Goal: Information Seeking & Learning: Learn about a topic

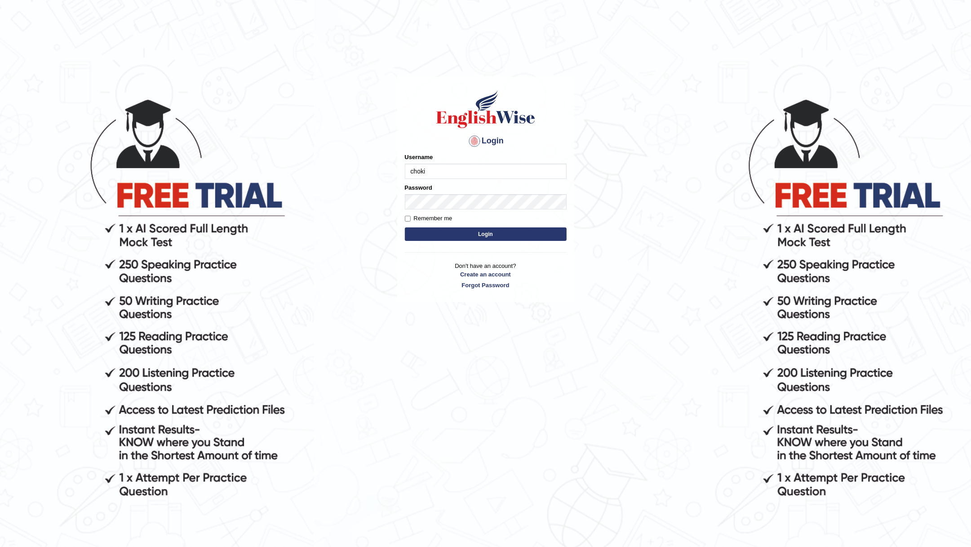
click at [421, 173] on input "choki" at bounding box center [486, 171] width 162 height 15
type input "choki"
click at [405, 227] on button "Login" at bounding box center [486, 233] width 162 height 13
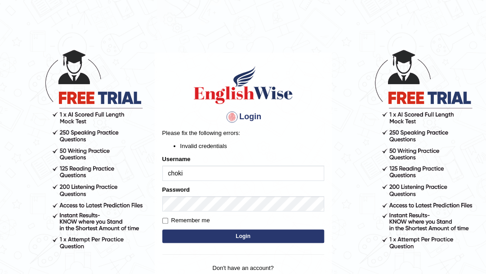
drag, startPoint x: 0, startPoint y: 0, endPoint x: 335, endPoint y: 57, distance: 339.9
click at [335, 57] on body "Login Please fix the following errors: Invalid credentials Username choki Passw…" at bounding box center [243, 161] width 486 height 274
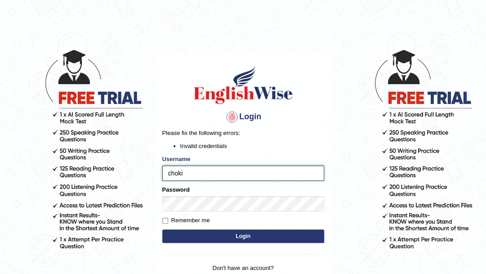
click at [171, 175] on input "choki" at bounding box center [243, 172] width 162 height 15
click at [188, 175] on input "choki" at bounding box center [243, 172] width 162 height 15
type input "Choki2025"
click at [245, 236] on button "Login" at bounding box center [243, 235] width 162 height 13
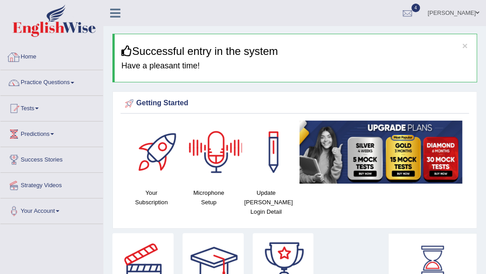
click at [36, 56] on link "Home" at bounding box center [51, 55] width 102 height 22
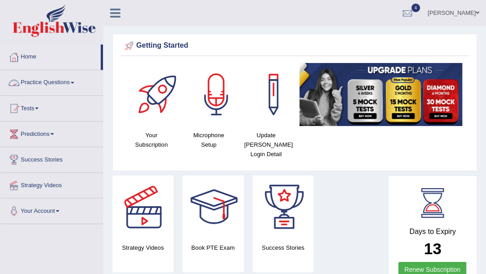
click at [39, 106] on link "Tests" at bounding box center [51, 107] width 102 height 22
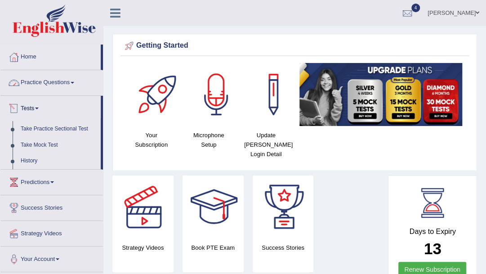
click at [70, 85] on link "Practice Questions" at bounding box center [51, 81] width 102 height 22
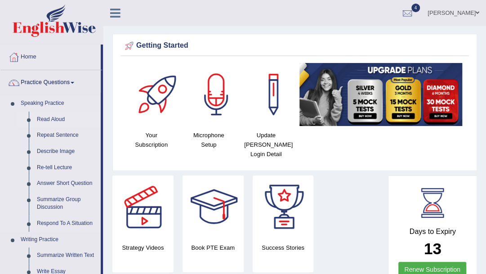
click at [60, 118] on link "Read Aloud" at bounding box center [67, 119] width 68 height 16
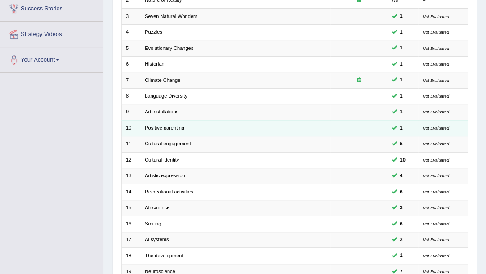
scroll to position [242, 0]
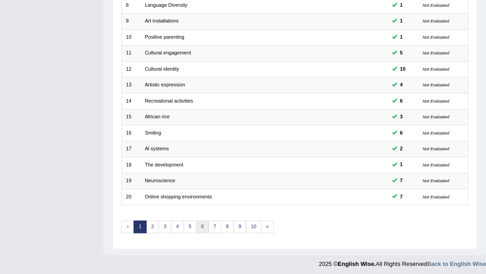
click at [204, 222] on link "6" at bounding box center [202, 226] width 13 height 13
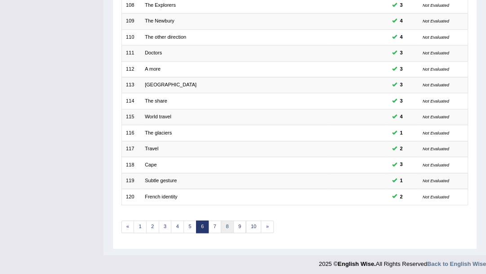
click at [221, 221] on link "8" at bounding box center [227, 226] width 13 height 13
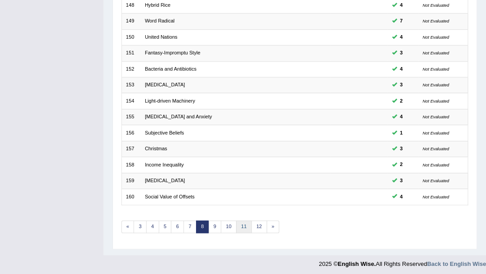
click at [243, 226] on link "11" at bounding box center [244, 226] width 16 height 13
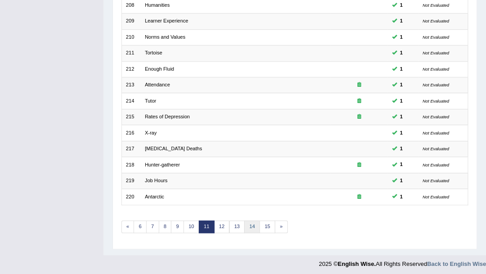
click at [254, 226] on link "14" at bounding box center [252, 226] width 16 height 13
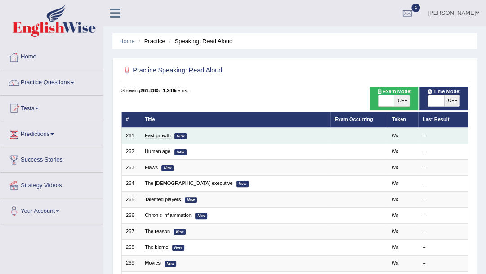
click at [161, 136] on link "Fast growth" at bounding box center [158, 135] width 26 height 5
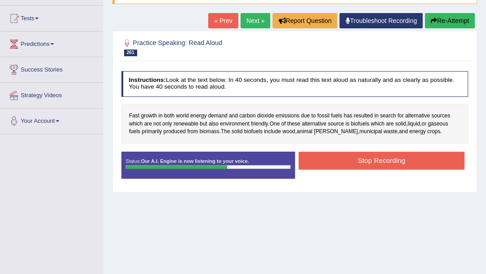
click at [370, 156] on button "Stop Recording" at bounding box center [381, 160] width 166 height 18
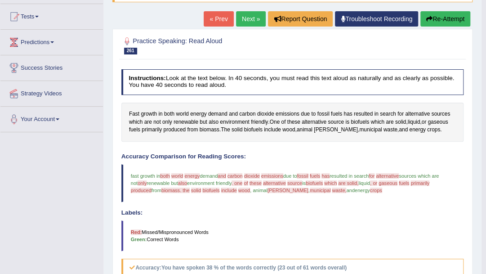
scroll to position [90, 0]
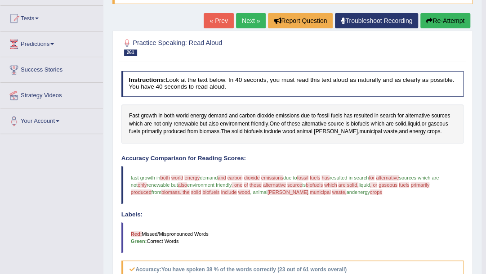
click at [251, 23] on link "Next »" at bounding box center [251, 20] width 30 height 15
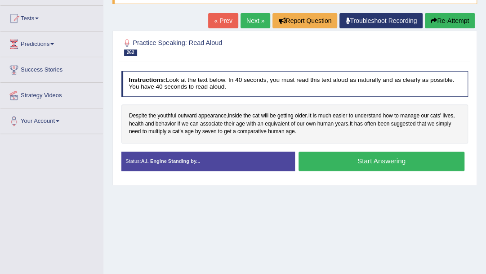
scroll to position [90, 0]
click at [354, 158] on button "Start Answering" at bounding box center [381, 160] width 166 height 19
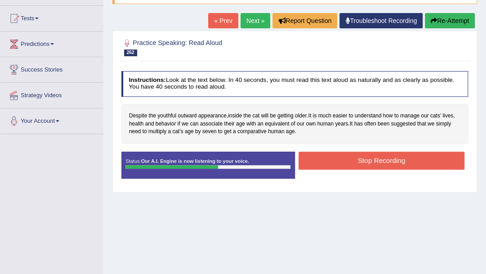
click at [343, 156] on button "Stop Recording" at bounding box center [381, 160] width 166 height 18
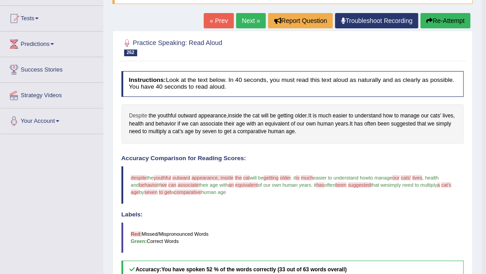
click at [138, 115] on span "Despite" at bounding box center [138, 116] width 18 height 8
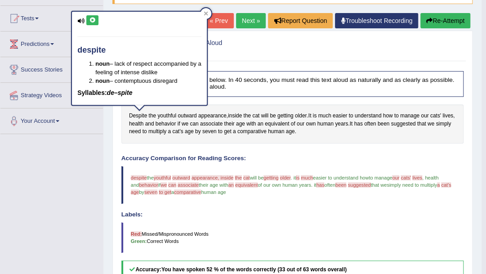
click at [93, 23] on button at bounding box center [92, 20] width 12 height 10
click at [168, 114] on span "youthful" at bounding box center [166, 116] width 19 height 8
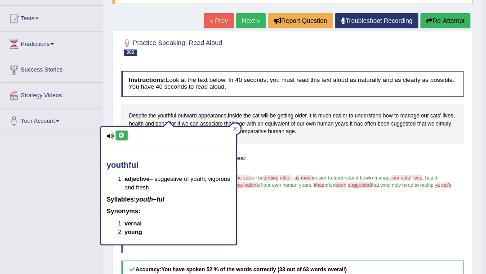
click at [120, 135] on icon at bounding box center [121, 135] width 7 height 5
click at [246, 145] on div "Instructions: Look at the text below. In 40 seconds, you must read this text al…" at bounding box center [292, 247] width 346 height 361
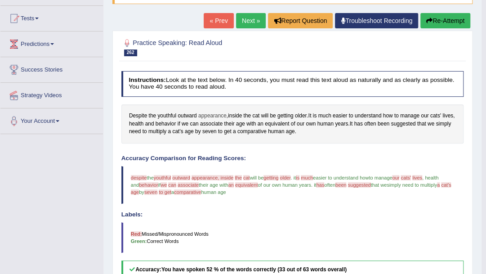
click at [217, 115] on span "appearance" at bounding box center [212, 116] width 28 height 8
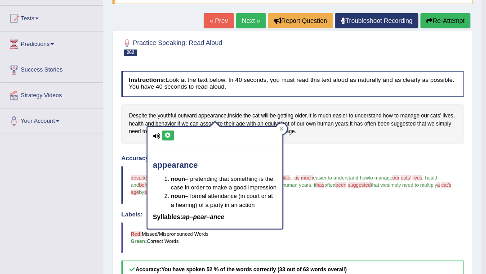
click at [167, 137] on icon at bounding box center [167, 135] width 7 height 5
click at [329, 155] on h4 "Accuracy Comparison for Reading Scores:" at bounding box center [292, 158] width 342 height 7
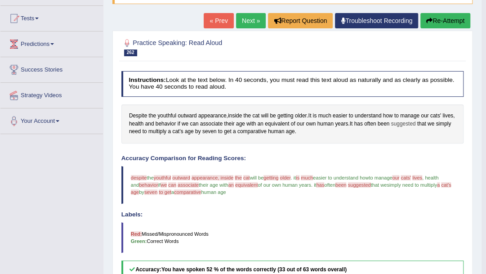
click at [405, 124] on span "suggested" at bounding box center [402, 124] width 25 height 8
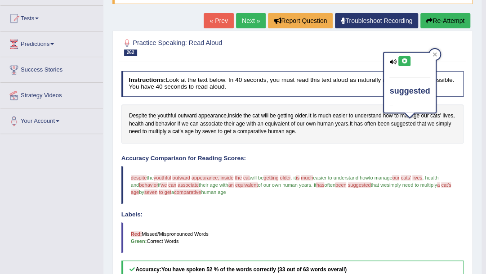
click at [404, 62] on icon at bounding box center [404, 60] width 7 height 5
click at [247, 132] on span "comparative" at bounding box center [251, 132] width 29 height 8
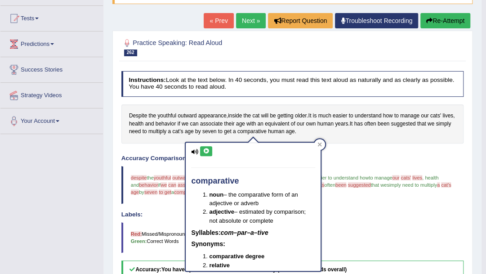
click at [204, 153] on icon at bounding box center [206, 150] width 7 height 5
click at [332, 157] on h4 "Accuracy Comparison for Reading Scores:" at bounding box center [292, 158] width 342 height 7
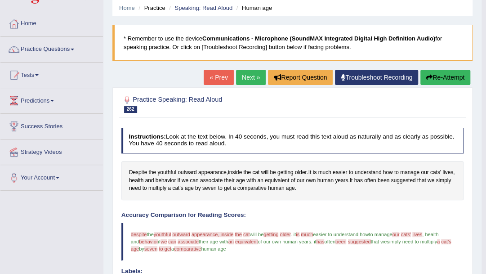
scroll to position [30, 0]
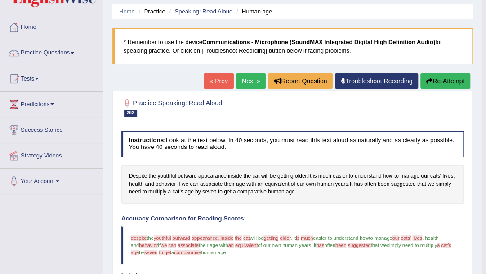
click at [441, 78] on button "Re-Attempt" at bounding box center [445, 80] width 50 height 15
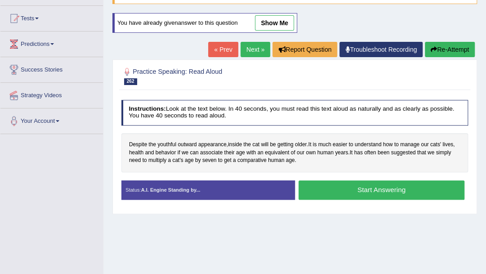
click at [362, 190] on button "Start Answering" at bounding box center [381, 189] width 166 height 19
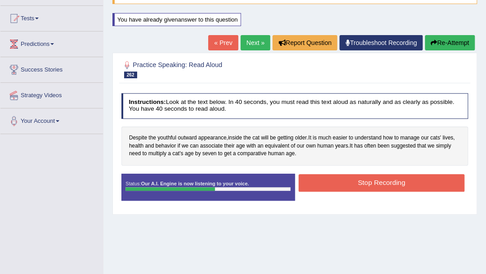
click at [337, 182] on button "Stop Recording" at bounding box center [381, 183] width 166 height 18
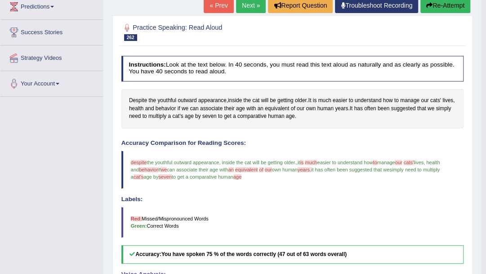
scroll to position [120, 0]
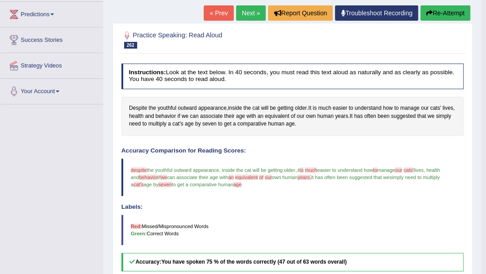
click at [245, 13] on link "Next »" at bounding box center [251, 12] width 30 height 15
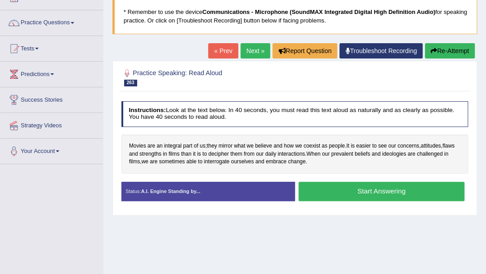
scroll to position [60, 0]
click at [378, 194] on button "Start Answering" at bounding box center [381, 191] width 166 height 19
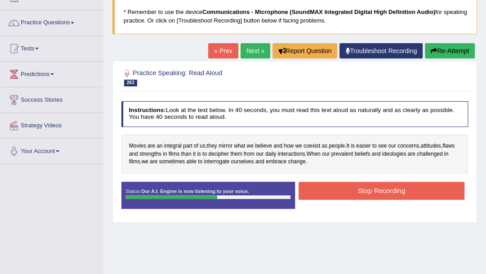
click at [347, 191] on button "Stop Recording" at bounding box center [381, 191] width 166 height 18
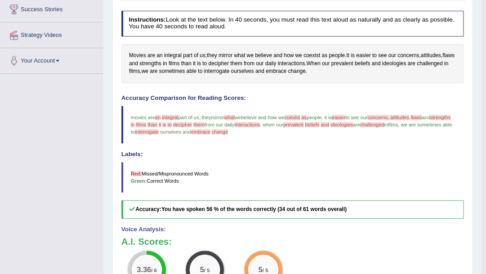
scroll to position [150, 0]
click at [169, 57] on span "integral" at bounding box center [173, 56] width 18 height 8
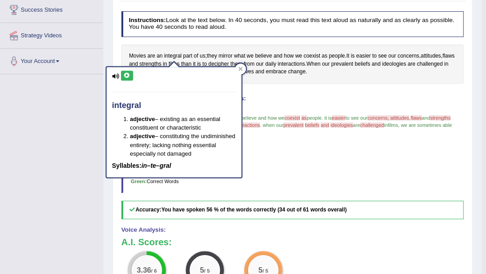
click at [128, 76] on icon at bounding box center [127, 75] width 7 height 5
click at [126, 76] on icon at bounding box center [127, 75] width 7 height 5
click at [257, 91] on div "Created with Highcharts 7.1.2 Too low Too high Time Pitch meter: 0 10 20 30 40" at bounding box center [204, 91] width 175 height 0
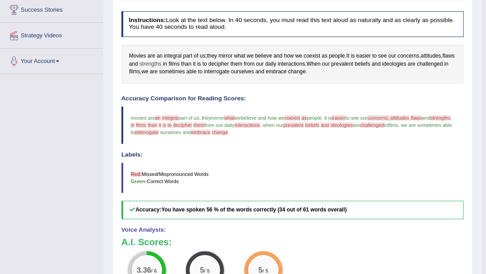
click at [160, 63] on span "strengths" at bounding box center [150, 64] width 22 height 8
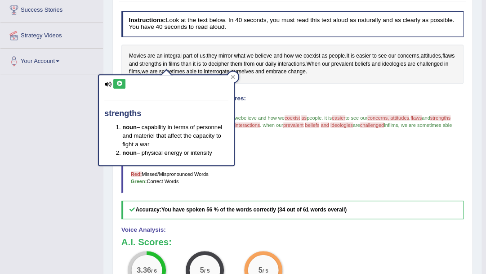
click at [120, 85] on icon at bounding box center [119, 83] width 7 height 5
click at [119, 83] on icon at bounding box center [119, 83] width 7 height 5
click at [231, 78] on icon at bounding box center [232, 77] width 4 height 4
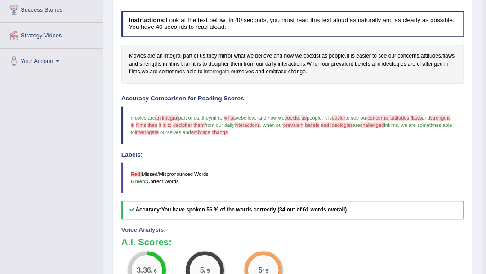
click at [229, 72] on span "interrogate" at bounding box center [217, 72] width 26 height 8
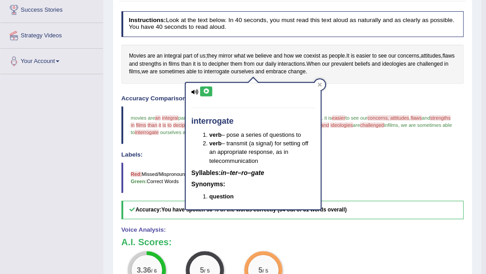
click at [205, 93] on icon at bounding box center [206, 91] width 7 height 5
click at [319, 85] on icon at bounding box center [320, 85] width 4 height 4
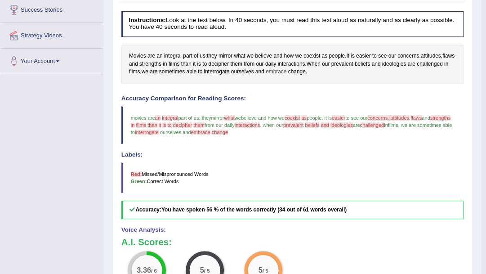
click at [286, 73] on span "embrace" at bounding box center [276, 72] width 21 height 8
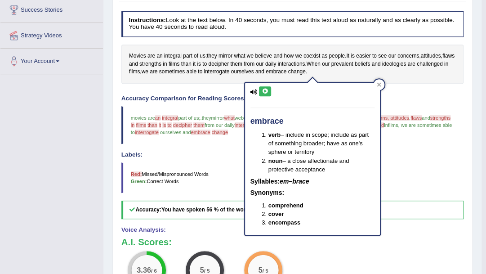
click at [267, 92] on icon at bounding box center [264, 91] width 7 height 5
click at [379, 85] on icon at bounding box center [379, 85] width 4 height 4
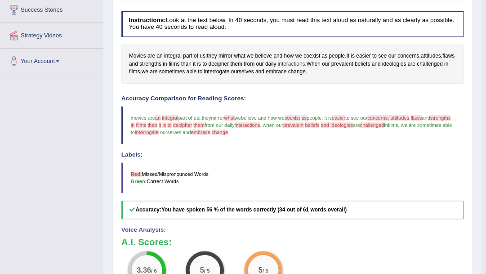
click at [305, 64] on span "interactions" at bounding box center [291, 64] width 27 height 8
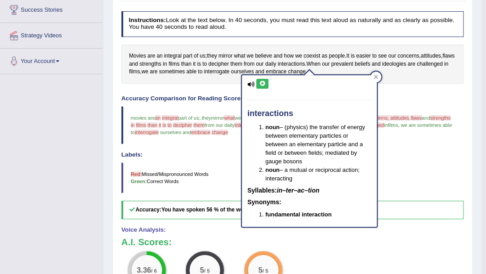
click at [261, 82] on icon at bounding box center [262, 83] width 7 height 5
click at [395, 93] on div "Instructions: Look at the text below. In 40 seconds, you must read this text al…" at bounding box center [292, 187] width 346 height 361
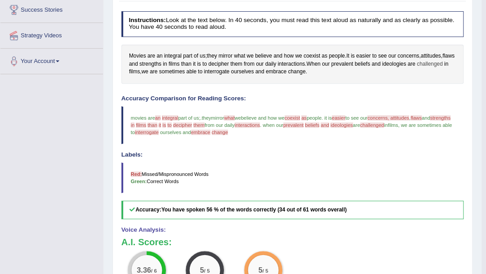
click at [416, 68] on span "challenged" at bounding box center [429, 64] width 26 height 8
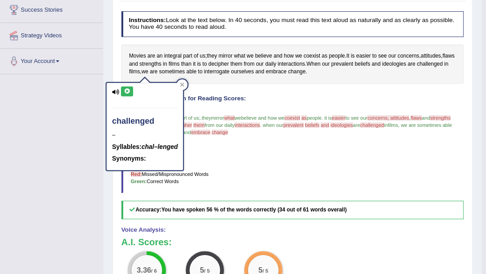
click at [126, 93] on button at bounding box center [127, 91] width 12 height 10
click at [410, 55] on span "concerns" at bounding box center [408, 56] width 22 height 8
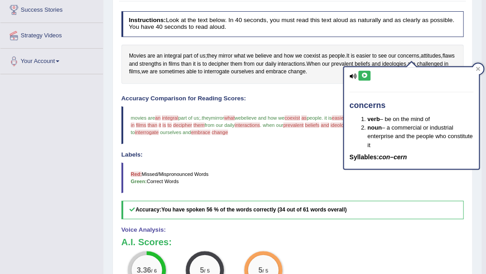
click at [362, 75] on icon at bounding box center [364, 75] width 7 height 5
click at [434, 54] on span "attitudes" at bounding box center [431, 56] width 20 height 8
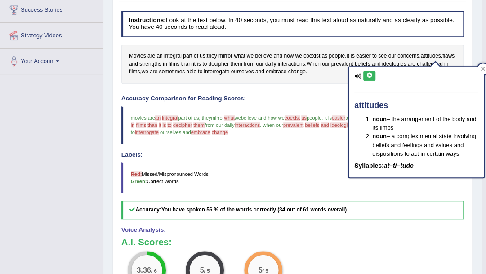
click at [368, 77] on icon at bounding box center [369, 75] width 7 height 5
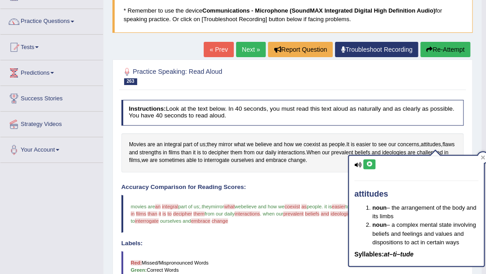
scroll to position [30, 0]
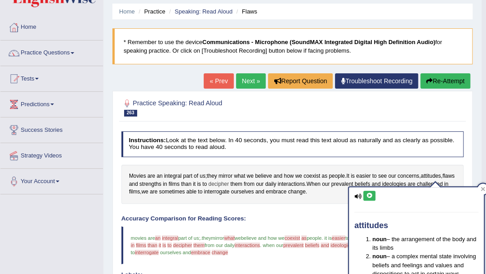
click at [229, 184] on span "decipher" at bounding box center [218, 184] width 21 height 8
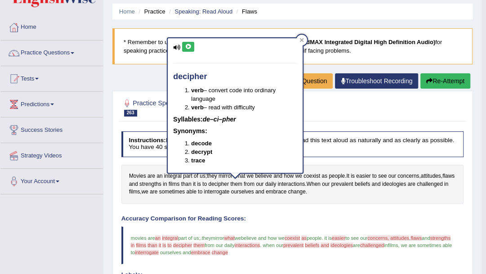
click at [188, 46] on icon at bounding box center [188, 46] width 7 height 5
click at [359, 114] on div at bounding box center [292, 107] width 342 height 23
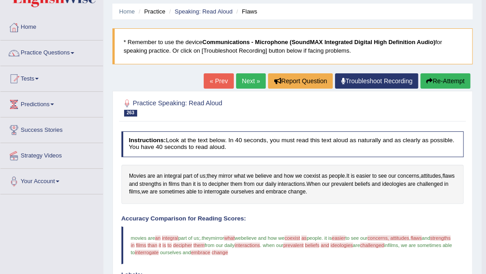
click at [441, 84] on button "Re-Attempt" at bounding box center [445, 80] width 50 height 15
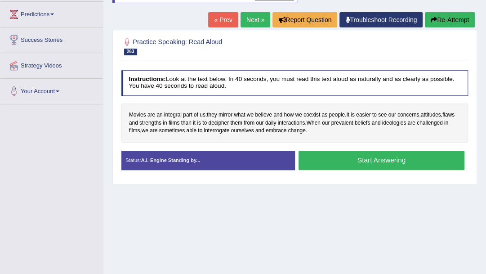
click at [368, 160] on button "Start Answering" at bounding box center [381, 160] width 166 height 19
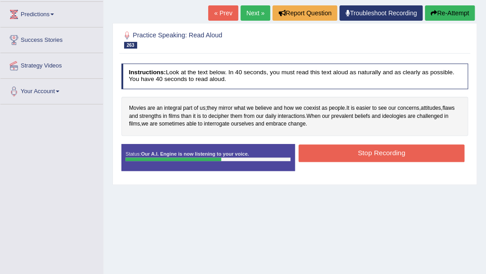
click at [350, 154] on button "Stop Recording" at bounding box center [381, 153] width 166 height 18
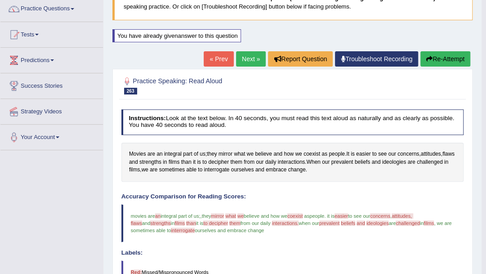
scroll to position [30, 0]
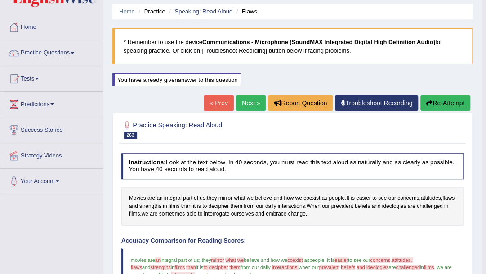
click at [248, 102] on link "Next »" at bounding box center [251, 102] width 30 height 15
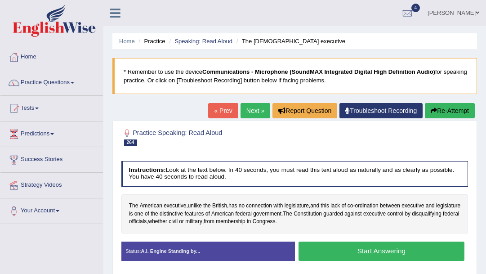
click at [337, 241] on button "Start Answering" at bounding box center [381, 250] width 166 height 19
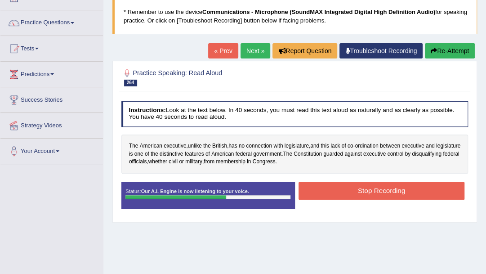
click at [364, 188] on button "Stop Recording" at bounding box center [381, 191] width 166 height 18
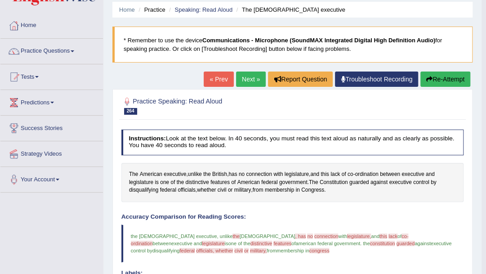
scroll to position [30, 0]
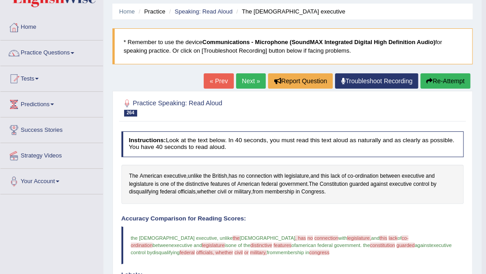
click at [436, 80] on button "Re-Attempt" at bounding box center [445, 80] width 50 height 15
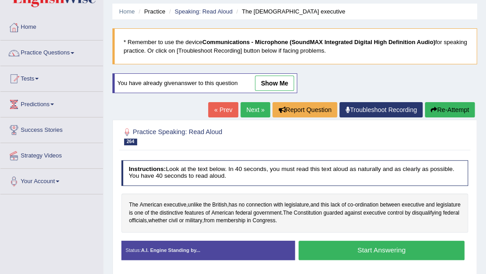
click at [382, 250] on button "Start Answering" at bounding box center [381, 249] width 166 height 19
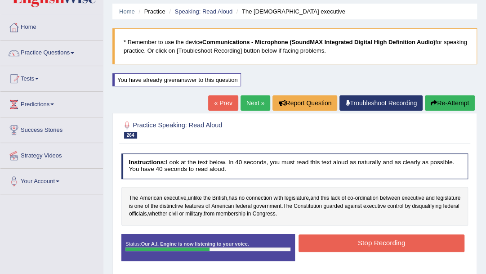
click at [339, 238] on button "Stop Recording" at bounding box center [381, 243] width 166 height 18
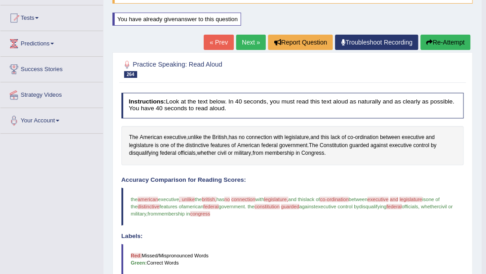
scroll to position [90, 0]
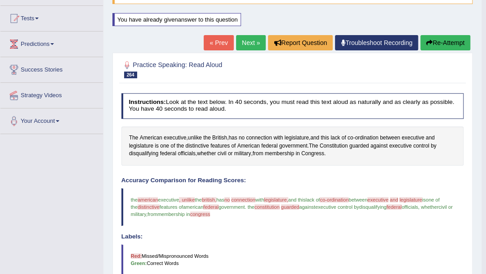
click at [245, 43] on link "Next »" at bounding box center [251, 42] width 30 height 15
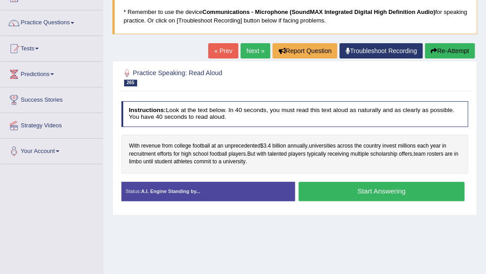
scroll to position [60, 0]
click at [347, 188] on button "Start Answering" at bounding box center [381, 191] width 166 height 19
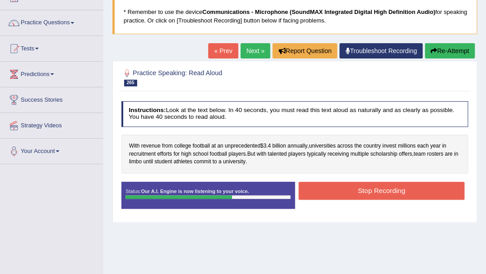
click at [348, 190] on button "Stop Recording" at bounding box center [381, 191] width 166 height 18
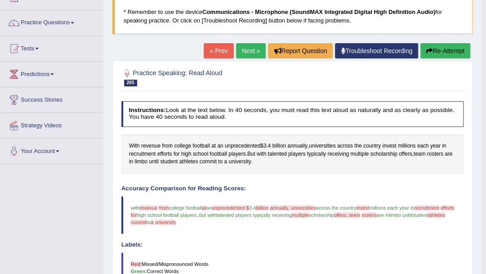
click at [430, 49] on icon "button" at bounding box center [429, 51] width 6 height 6
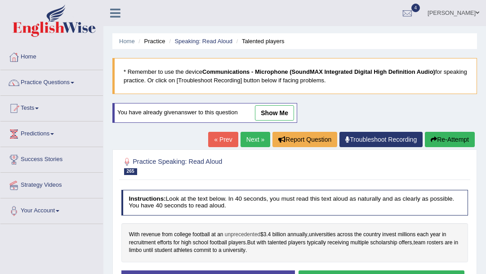
scroll to position [60, 0]
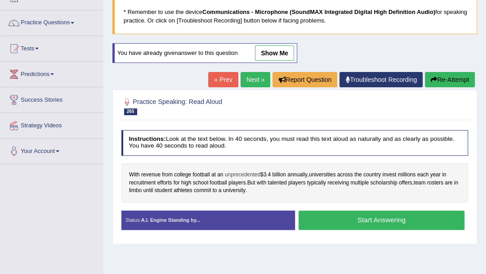
click at [240, 173] on span "unprecedented" at bounding box center [242, 175] width 35 height 8
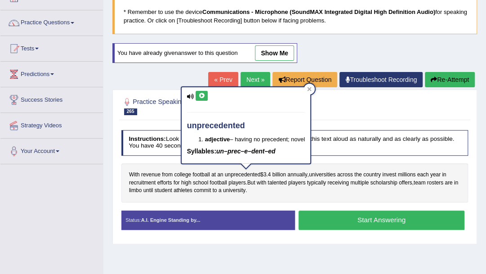
click at [202, 99] on button at bounding box center [201, 96] width 12 height 10
click at [327, 173] on span "universities" at bounding box center [322, 175] width 27 height 8
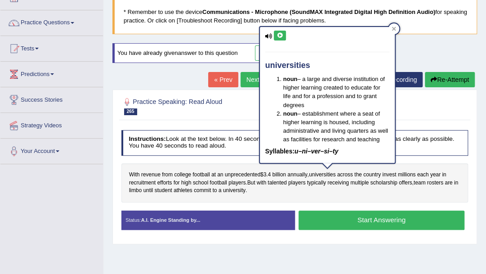
click at [277, 35] on icon at bounding box center [279, 35] width 7 height 5
click at [392, 31] on icon at bounding box center [393, 29] width 4 height 4
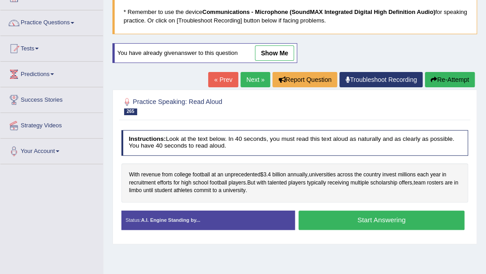
click at [375, 218] on button "Start Answering" at bounding box center [381, 219] width 166 height 19
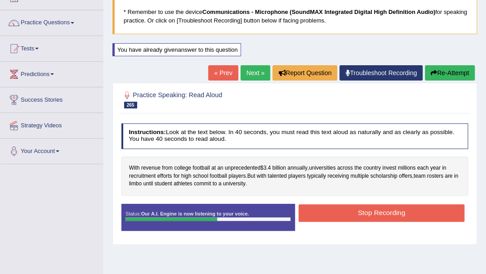
click at [340, 212] on button "Stop Recording" at bounding box center [381, 213] width 166 height 18
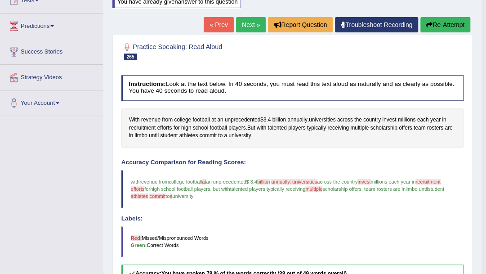
scroll to position [90, 0]
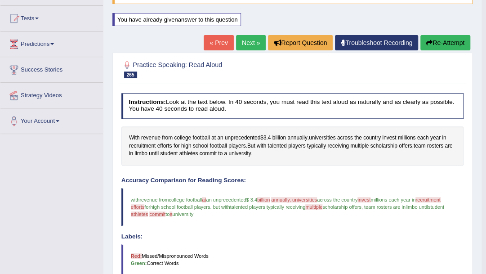
click at [249, 46] on link "Next »" at bounding box center [251, 42] width 30 height 15
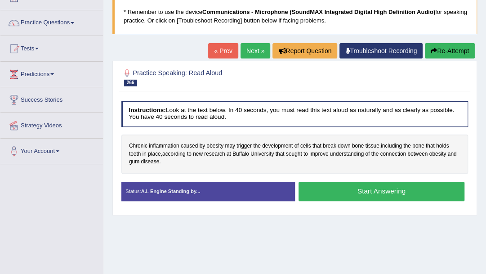
click at [378, 189] on button "Start Answering" at bounding box center [381, 191] width 166 height 19
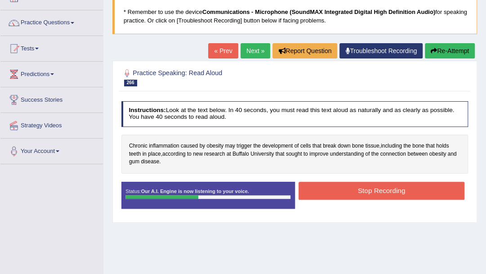
click at [377, 187] on button "Stop Recording" at bounding box center [381, 191] width 166 height 18
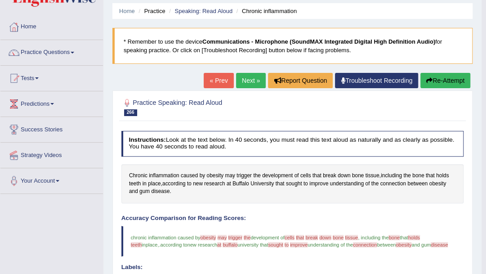
scroll to position [30, 0]
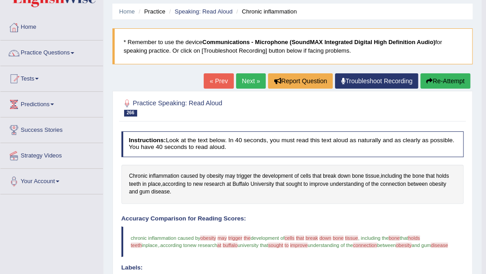
click at [432, 83] on button "Re-Attempt" at bounding box center [445, 80] width 50 height 15
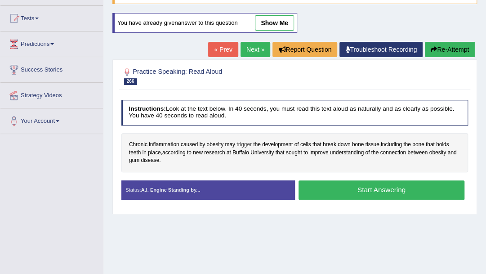
click at [244, 142] on span "trigger" at bounding box center [243, 145] width 15 height 8
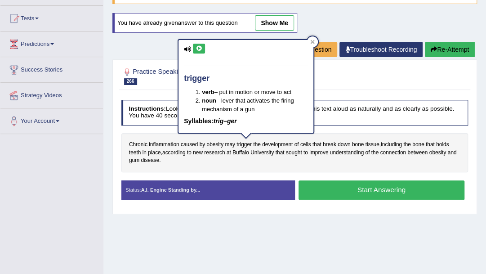
click at [198, 50] on icon at bounding box center [198, 48] width 7 height 5
click at [312, 42] on icon at bounding box center [312, 42] width 4 height 4
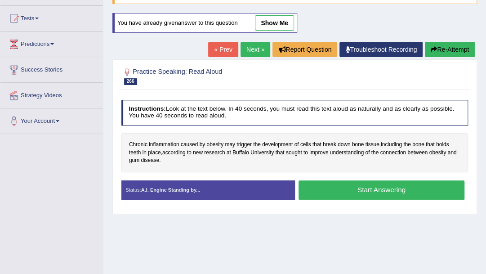
click at [343, 190] on button "Start Answering" at bounding box center [381, 189] width 166 height 19
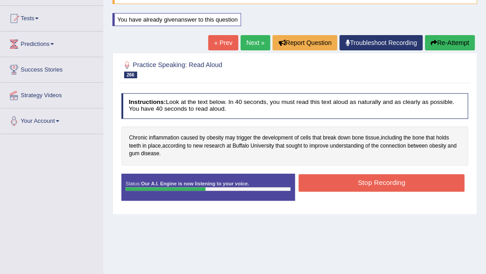
click at [350, 186] on button "Stop Recording" at bounding box center [381, 183] width 166 height 18
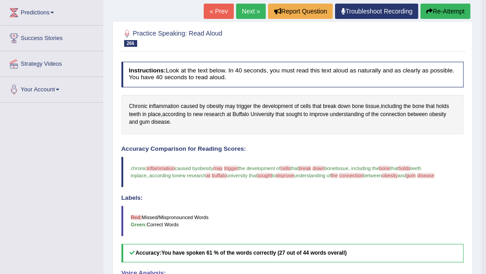
scroll to position [90, 0]
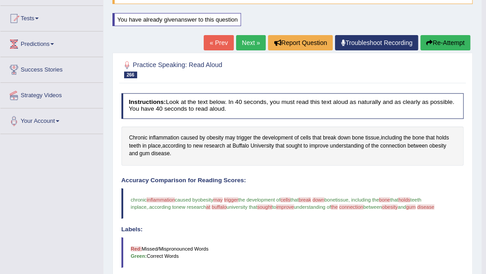
click at [242, 44] on link "Next »" at bounding box center [251, 42] width 30 height 15
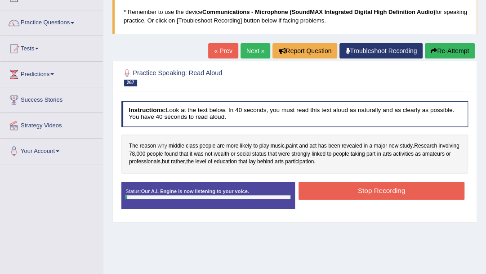
scroll to position [60, 0]
click at [368, 188] on button "Stop Recording" at bounding box center [381, 191] width 166 height 18
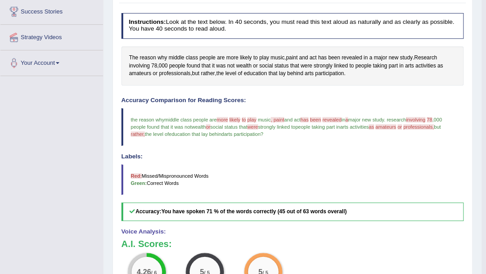
scroll to position [90, 0]
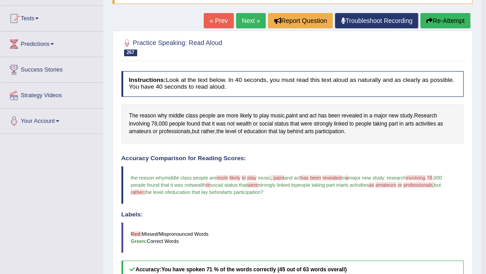
click at [244, 22] on link "Next »" at bounding box center [251, 20] width 30 height 15
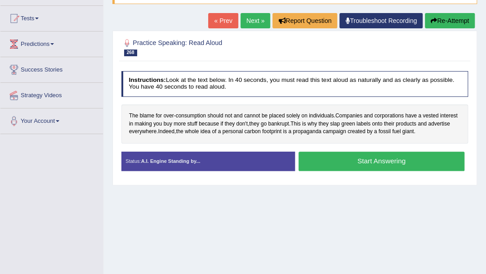
click at [348, 157] on button "Start Answering" at bounding box center [381, 160] width 166 height 19
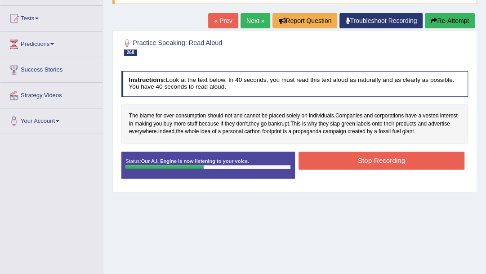
click at [383, 151] on button "Stop Recording" at bounding box center [381, 160] width 166 height 18
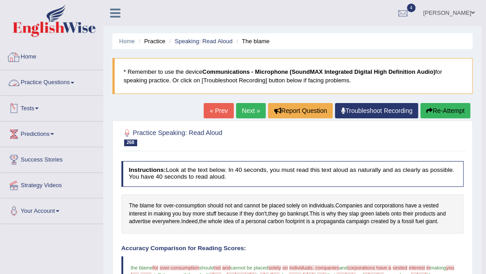
click at [69, 81] on link "Practice Questions" at bounding box center [51, 81] width 102 height 22
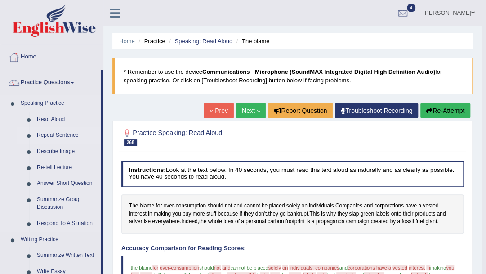
click at [70, 137] on link "Repeat Sentence" at bounding box center [67, 135] width 68 height 16
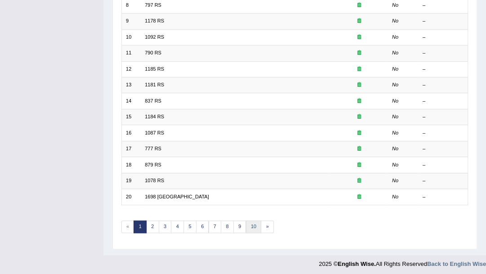
click at [246, 226] on link "10" at bounding box center [254, 226] width 16 height 13
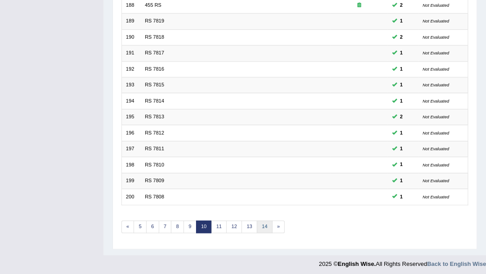
click at [257, 221] on link "14" at bounding box center [265, 226] width 16 height 13
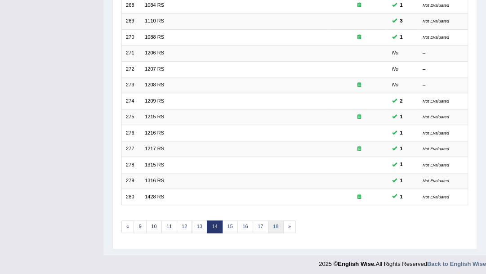
click at [275, 225] on link "18" at bounding box center [276, 226] width 16 height 13
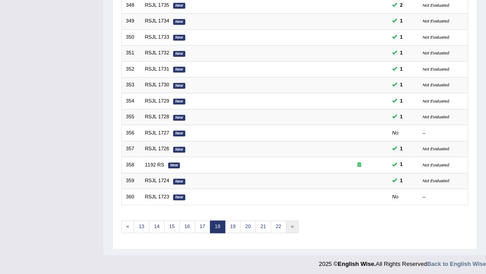
click at [286, 226] on link "»" at bounding box center [292, 226] width 13 height 13
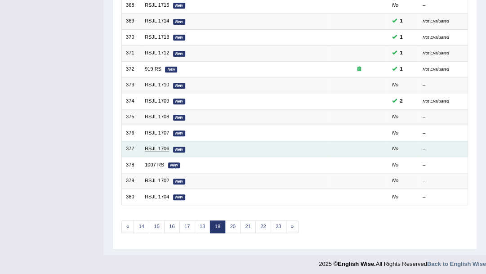
click at [155, 146] on link "RSJL 1706" at bounding box center [157, 148] width 24 height 5
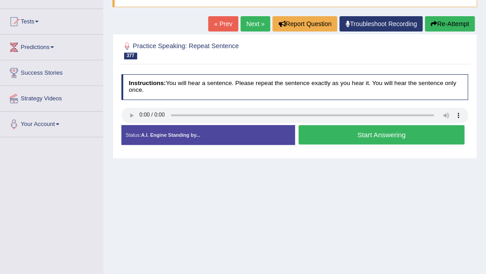
scroll to position [90, 0]
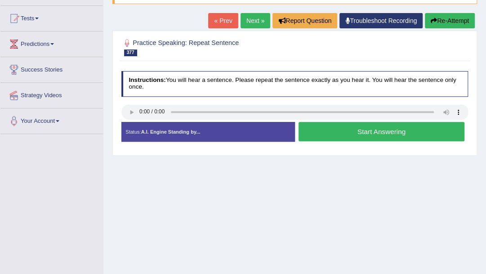
click at [360, 133] on button "Start Answering" at bounding box center [381, 131] width 166 height 19
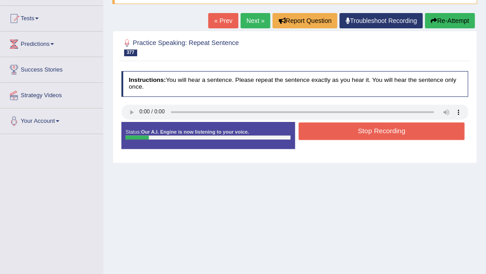
click at [363, 129] on button "Stop Recording" at bounding box center [381, 131] width 166 height 18
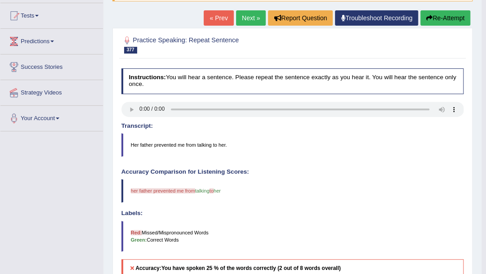
scroll to position [60, 0]
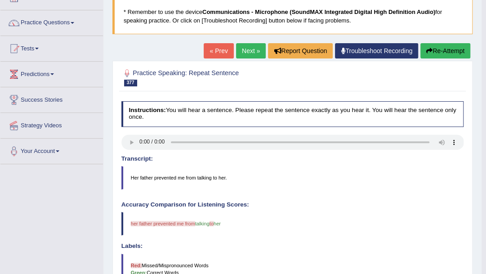
click at [248, 55] on link "Next »" at bounding box center [251, 50] width 30 height 15
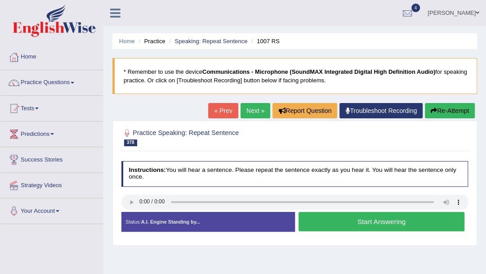
click at [397, 222] on button "Start Answering" at bounding box center [381, 221] width 166 height 19
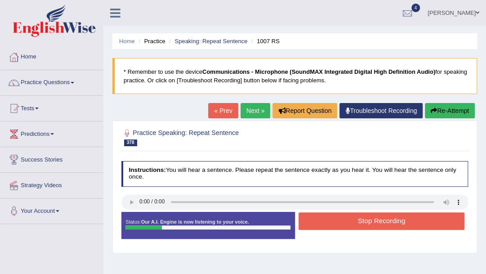
click at [397, 222] on button "Stop Recording" at bounding box center [381, 221] width 166 height 18
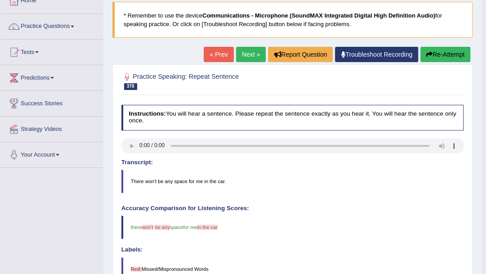
scroll to position [30, 0]
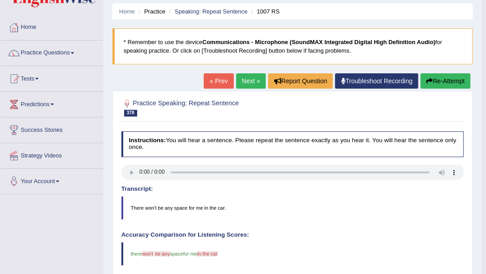
click at [249, 78] on link "Next »" at bounding box center [251, 80] width 30 height 15
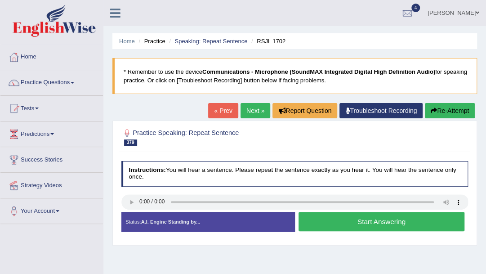
click at [364, 221] on button "Start Answering" at bounding box center [381, 221] width 166 height 19
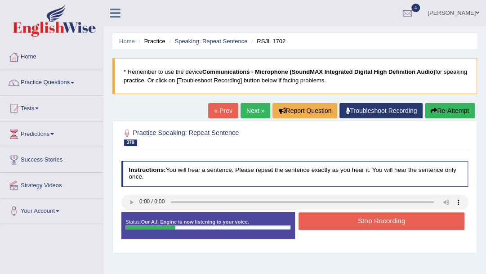
click at [385, 221] on button "Stop Recording" at bounding box center [381, 221] width 166 height 18
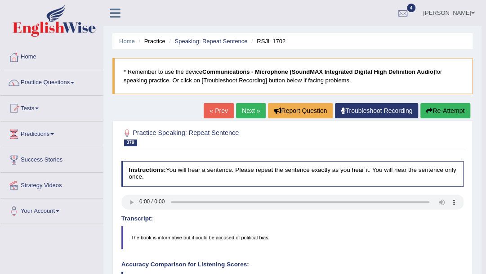
click at [457, 201] on body "Toggle navigation Home Practice Questions Speaking Practice Read Aloud Repeat S…" at bounding box center [243, 137] width 486 height 274
click at [365, 230] on blockquote "The book is informative but it could be accused of political bias." at bounding box center [292, 237] width 342 height 23
click at [249, 112] on link "Next »" at bounding box center [251, 110] width 30 height 15
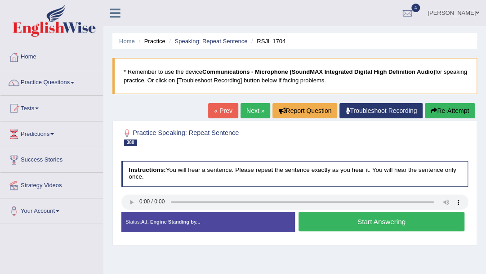
click at [363, 222] on button "Start Answering" at bounding box center [381, 221] width 166 height 19
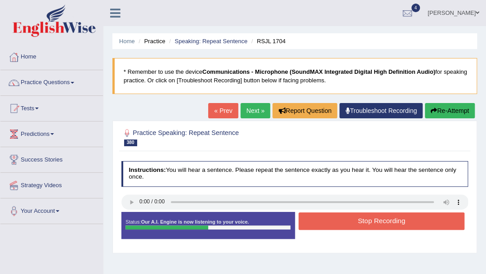
click at [363, 222] on button "Stop Recording" at bounding box center [381, 221] width 166 height 18
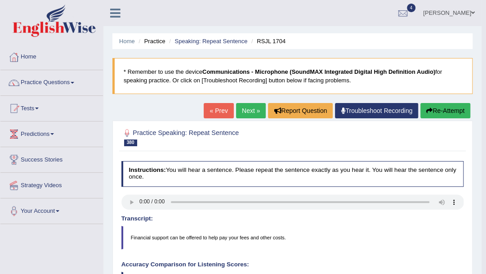
click at [247, 114] on link "Next »" at bounding box center [251, 110] width 30 height 15
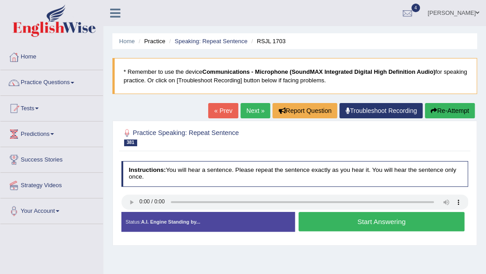
click at [362, 225] on button "Start Answering" at bounding box center [381, 221] width 166 height 19
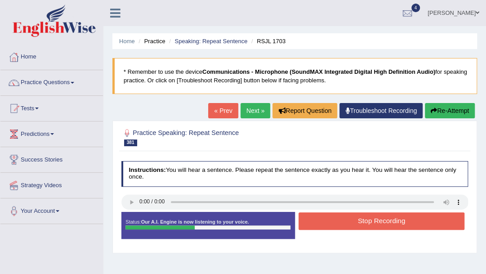
click at [362, 225] on button "Stop Recording" at bounding box center [381, 221] width 166 height 18
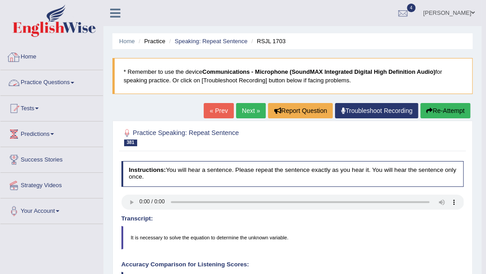
click at [75, 83] on link "Practice Questions" at bounding box center [51, 81] width 102 height 22
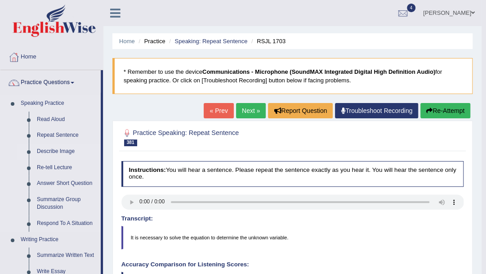
click at [64, 151] on link "Describe Image" at bounding box center [67, 151] width 68 height 16
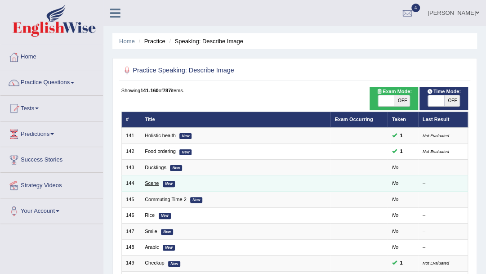
click at [148, 183] on link "Scene" at bounding box center [152, 182] width 14 height 5
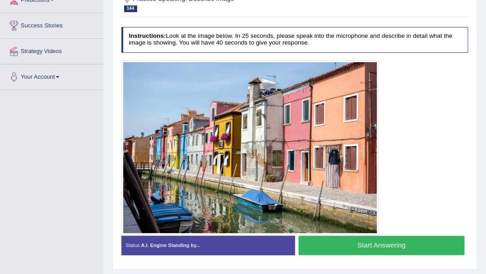
scroll to position [120, 0]
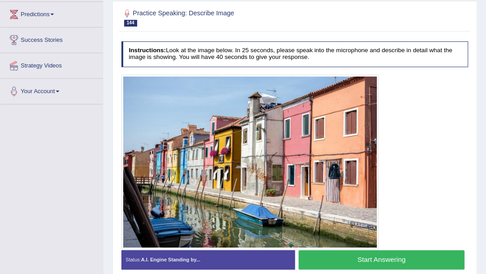
click at [372, 259] on button "Start Answering" at bounding box center [381, 259] width 166 height 19
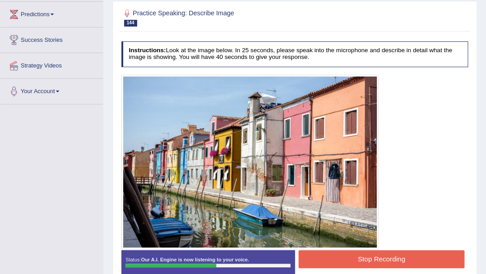
scroll to position [180, 0]
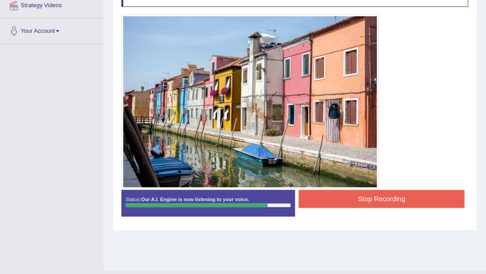
click at [348, 194] on button "Stop Recording" at bounding box center [381, 199] width 166 height 18
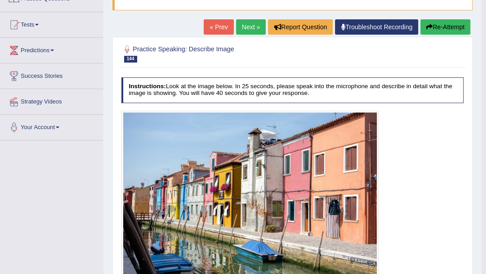
scroll to position [0, 0]
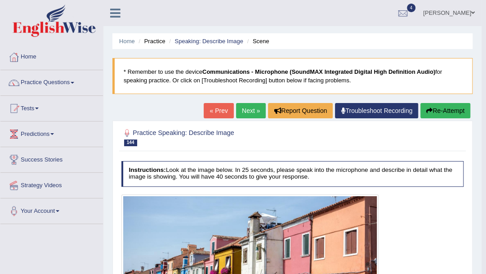
click at [252, 110] on link "Next »" at bounding box center [251, 110] width 30 height 15
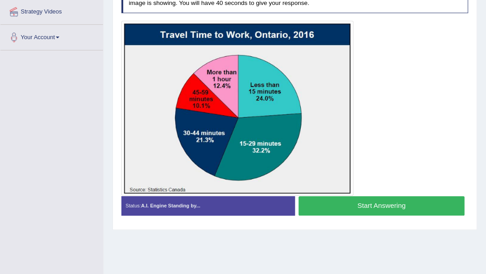
scroll to position [180, 0]
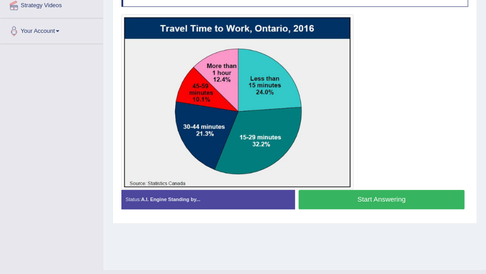
click at [364, 202] on button "Start Answering" at bounding box center [381, 199] width 166 height 19
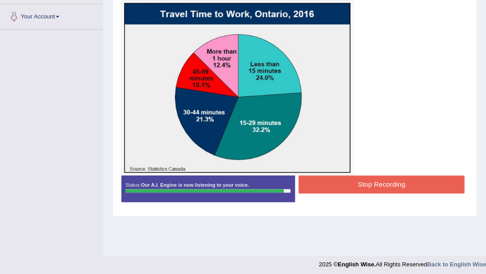
scroll to position [198, 0]
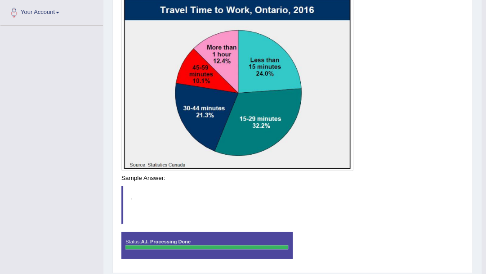
click at [372, 181] on div "Instructions: Look at the image below. In 25 seconds, please speak into the mic…" at bounding box center [292, 114] width 346 height 310
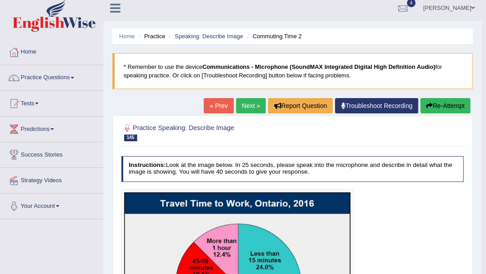
scroll to position [0, 0]
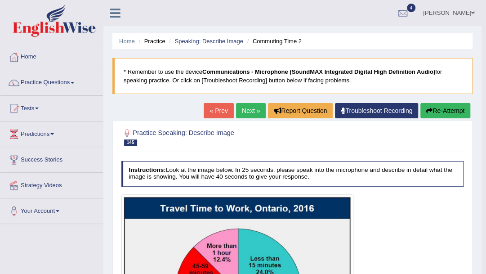
click at [252, 110] on link "Next »" at bounding box center [251, 110] width 30 height 15
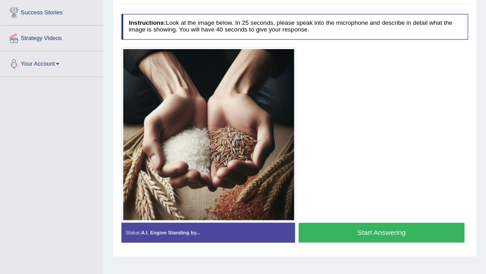
scroll to position [138, 0]
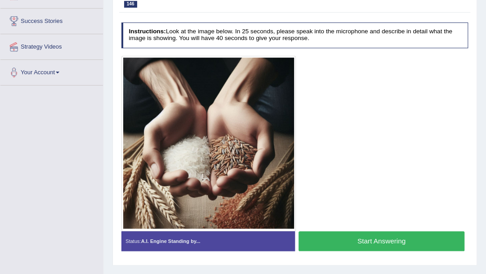
click at [370, 243] on button "Start Answering" at bounding box center [381, 240] width 166 height 19
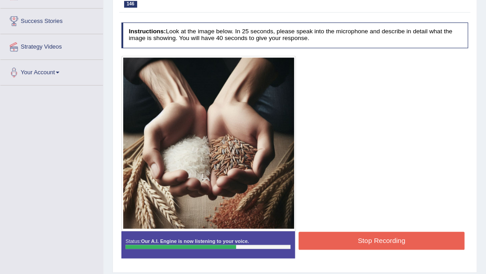
click at [355, 238] on button "Stop Recording" at bounding box center [381, 240] width 166 height 18
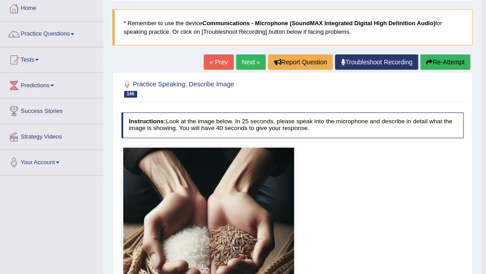
scroll to position [49, 0]
click at [246, 64] on link "Next »" at bounding box center [251, 61] width 30 height 15
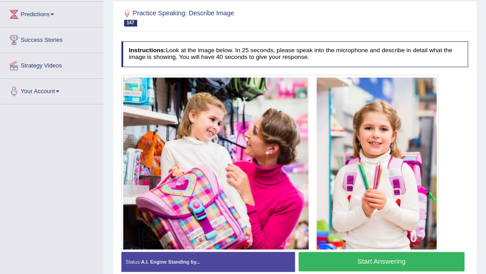
scroll to position [150, 0]
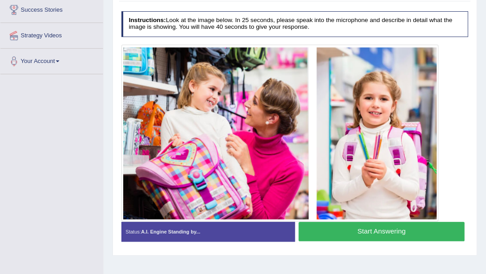
click at [382, 227] on button "Start Answering" at bounding box center [381, 230] width 166 height 19
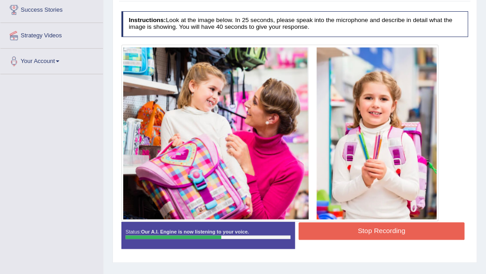
click at [376, 228] on button "Stop Recording" at bounding box center [381, 231] width 166 height 18
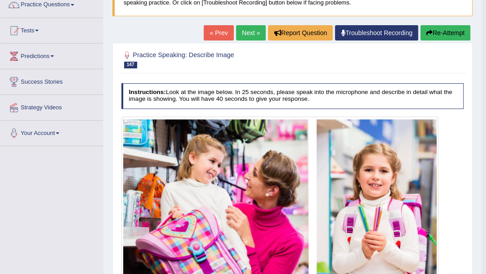
scroll to position [90, 0]
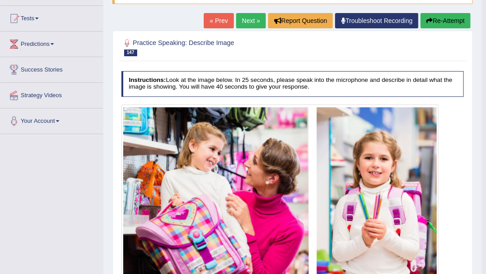
click at [249, 23] on link "Next »" at bounding box center [251, 20] width 30 height 15
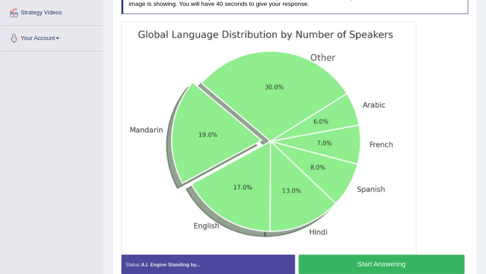
scroll to position [214, 0]
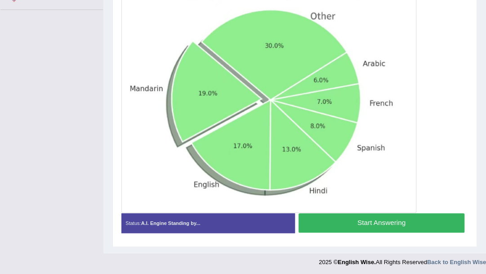
click at [368, 224] on button "Start Answering" at bounding box center [381, 222] width 166 height 19
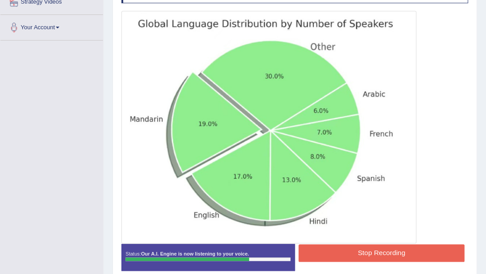
scroll to position [184, 0]
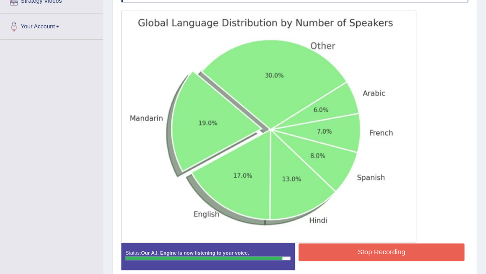
click at [381, 254] on button "Stop Recording" at bounding box center [381, 252] width 166 height 18
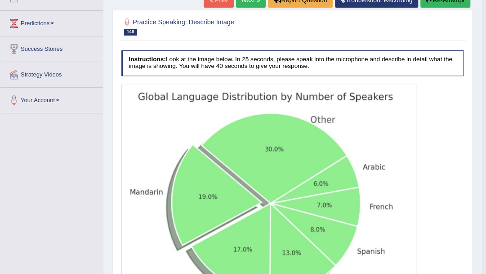
scroll to position [94, 0]
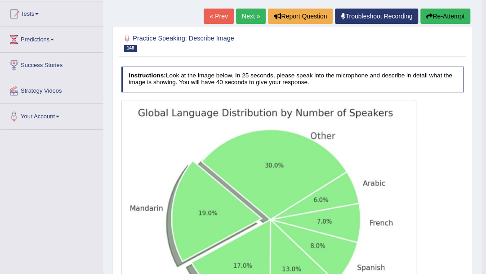
click at [246, 18] on link "Next »" at bounding box center [251, 16] width 30 height 15
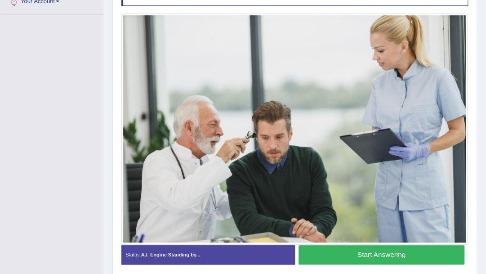
scroll to position [239, 0]
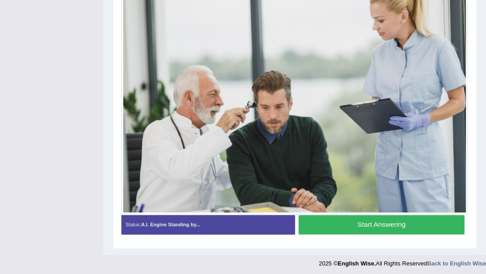
click at [385, 226] on button "Start Answering" at bounding box center [381, 224] width 166 height 19
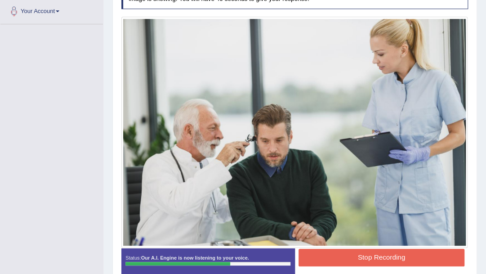
scroll to position [233, 0]
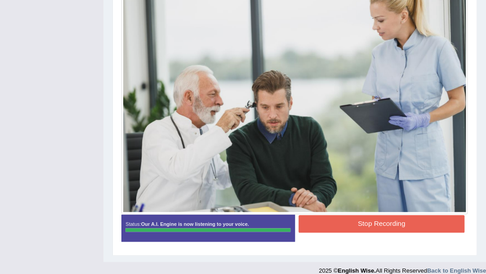
click at [379, 224] on button "Stop Recording" at bounding box center [381, 224] width 166 height 18
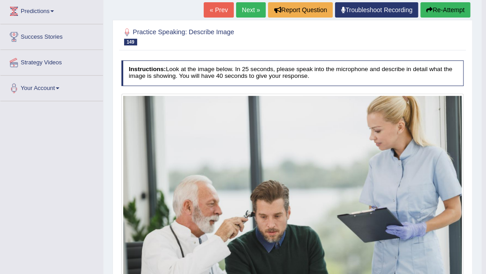
scroll to position [84, 0]
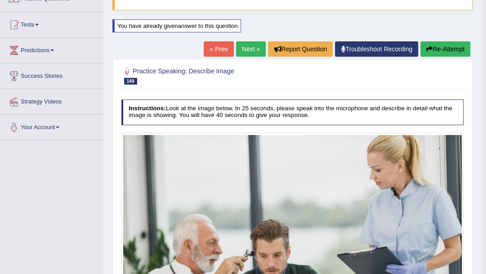
click at [247, 51] on link "Next »" at bounding box center [251, 48] width 30 height 15
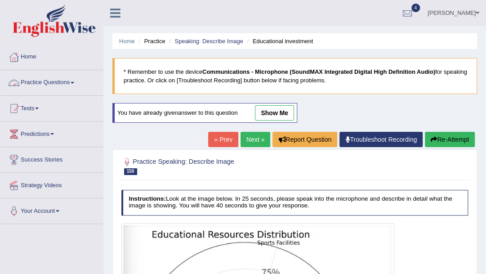
click at [73, 82] on span at bounding box center [73, 83] width 4 height 2
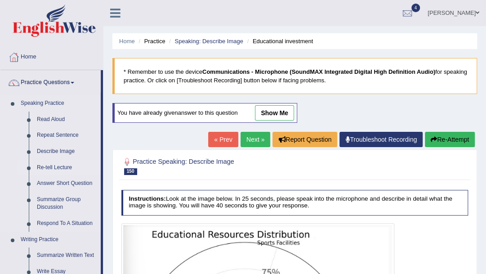
click at [53, 168] on link "Re-tell Lecture" at bounding box center [67, 167] width 68 height 16
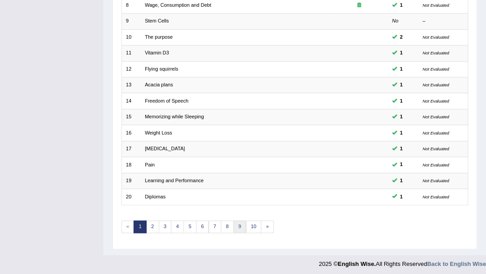
click at [235, 227] on link "9" at bounding box center [239, 226] width 13 height 13
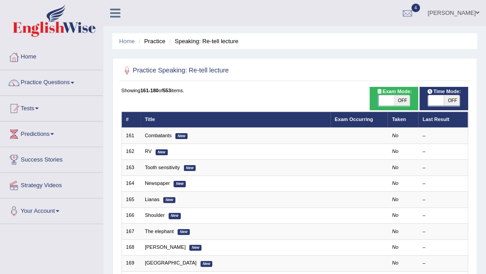
click at [151, 137] on link "Combatants" at bounding box center [158, 135] width 27 height 5
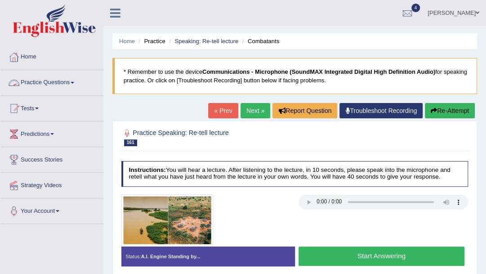
click at [74, 83] on span at bounding box center [73, 83] width 4 height 2
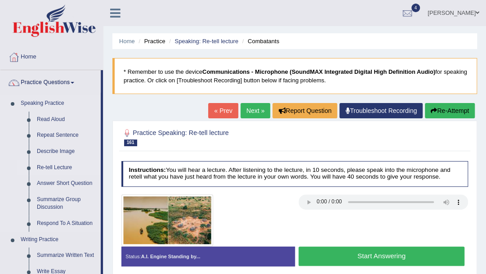
click at [65, 165] on link "Re-tell Lecture" at bounding box center [67, 167] width 68 height 16
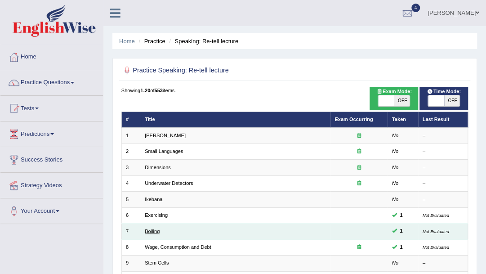
click at [155, 232] on link "Boiling" at bounding box center [152, 230] width 15 height 5
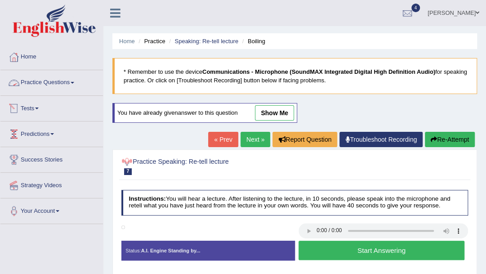
click at [74, 82] on span at bounding box center [73, 83] width 4 height 2
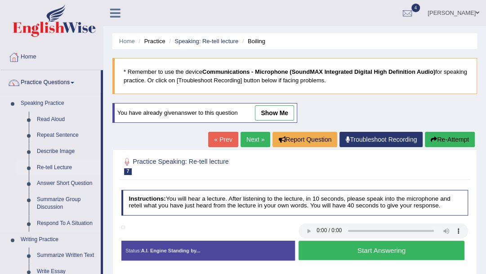
click at [65, 166] on link "Re-tell Lecture" at bounding box center [67, 167] width 68 height 16
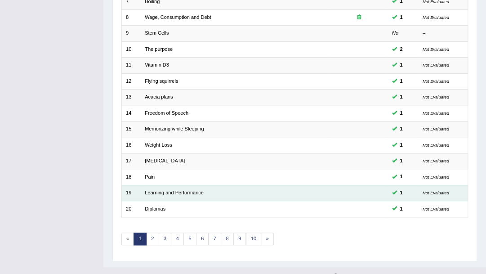
scroll to position [242, 0]
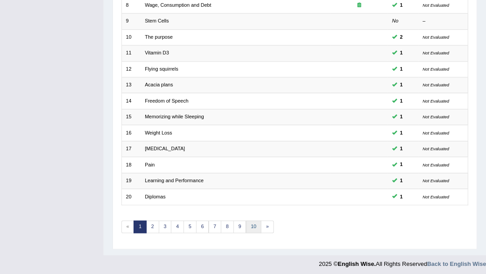
click at [253, 225] on link "10" at bounding box center [254, 226] width 16 height 13
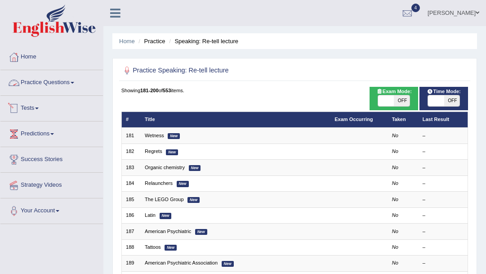
click at [73, 85] on link "Practice Questions" at bounding box center [51, 81] width 102 height 22
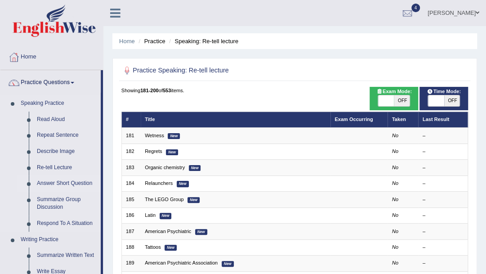
click at [51, 184] on link "Answer Short Question" at bounding box center [67, 183] width 68 height 16
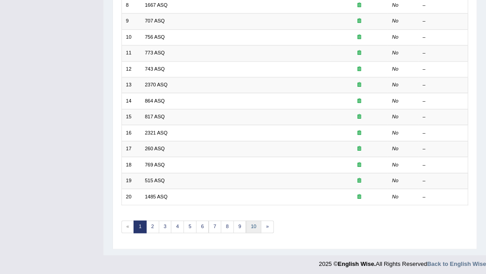
click at [248, 226] on link "10" at bounding box center [254, 226] width 16 height 13
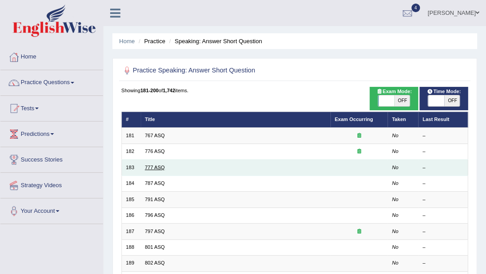
click at [155, 169] on link "777 ASQ" at bounding box center [155, 166] width 20 height 5
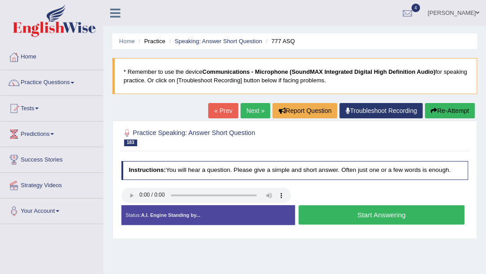
click at [373, 217] on button "Start Answering" at bounding box center [381, 214] width 166 height 19
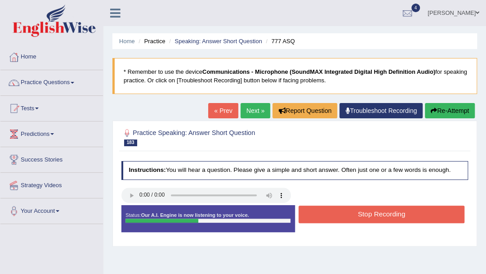
click at [363, 215] on button "Stop Recording" at bounding box center [381, 214] width 166 height 18
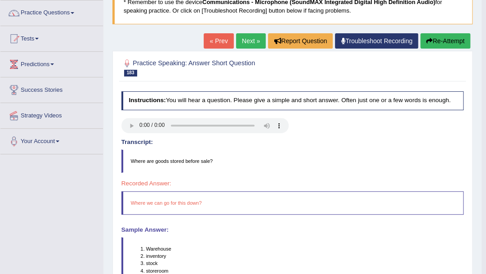
scroll to position [60, 0]
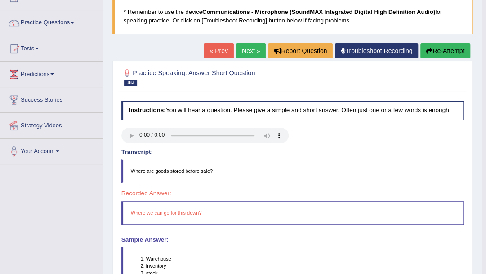
click at [247, 50] on link "Next »" at bounding box center [251, 50] width 30 height 15
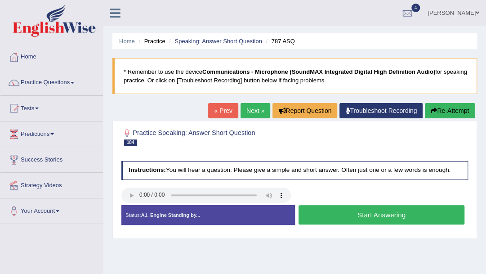
click at [371, 216] on button "Start Answering" at bounding box center [381, 214] width 166 height 19
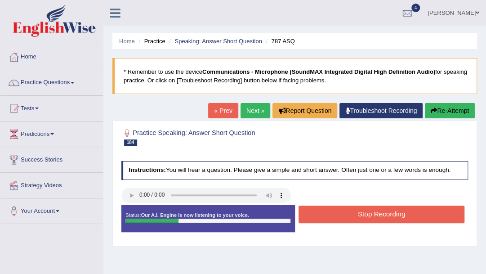
click at [371, 216] on button "Stop Recording" at bounding box center [381, 214] width 166 height 18
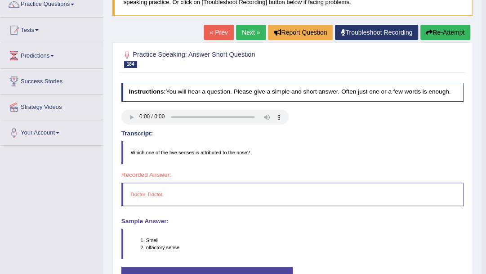
scroll to position [60, 0]
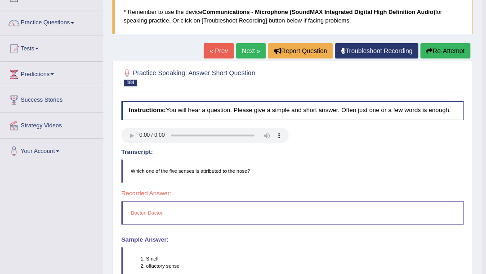
click at [447, 49] on button "Re-Attempt" at bounding box center [445, 50] width 50 height 15
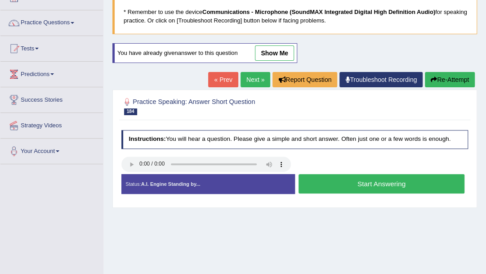
click at [380, 183] on button "Start Answering" at bounding box center [381, 183] width 166 height 19
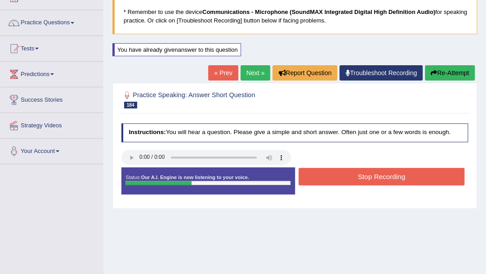
click at [389, 180] on button "Stop Recording" at bounding box center [381, 177] width 166 height 18
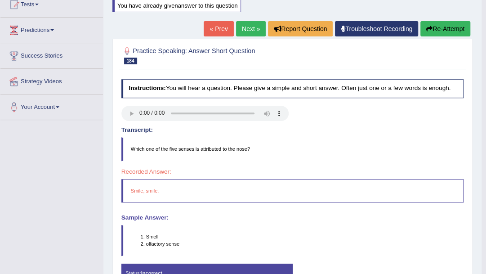
scroll to position [90, 0]
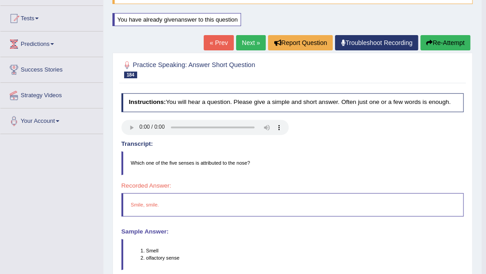
click at [433, 39] on button "Re-Attempt" at bounding box center [445, 42] width 50 height 15
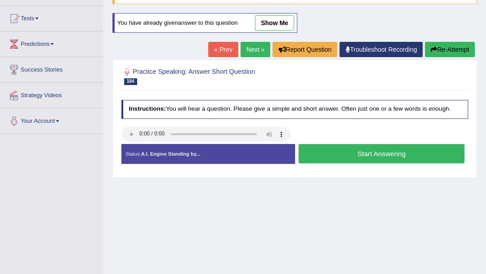
click at [361, 158] on button "Start Answering" at bounding box center [381, 153] width 166 height 19
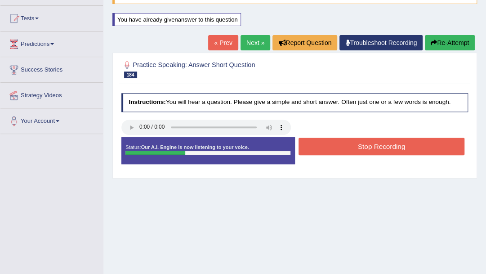
click at [369, 147] on button "Stop Recording" at bounding box center [381, 146] width 166 height 18
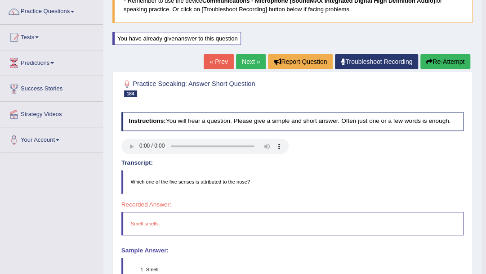
scroll to position [30, 0]
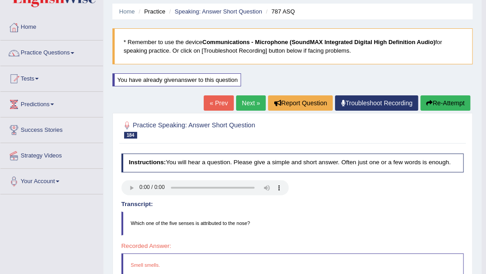
click at [246, 105] on link "Next »" at bounding box center [251, 102] width 30 height 15
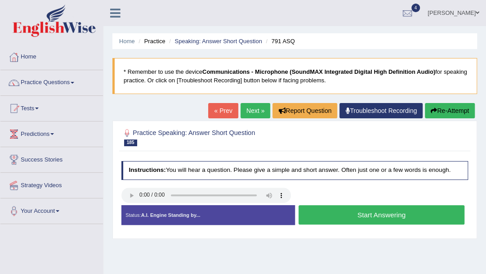
click at [373, 220] on button "Start Answering" at bounding box center [381, 214] width 166 height 19
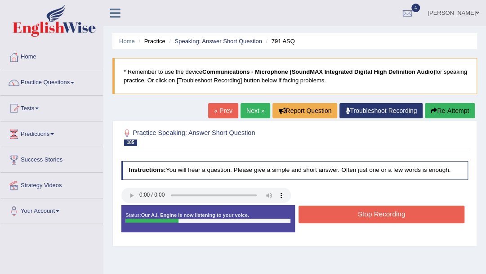
click at [373, 220] on button "Stop Recording" at bounding box center [381, 214] width 166 height 18
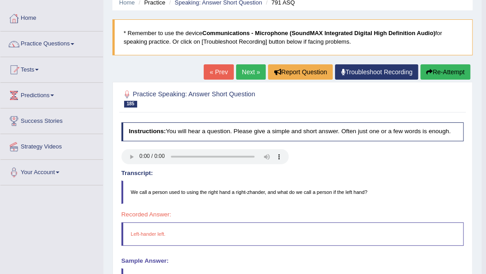
scroll to position [30, 0]
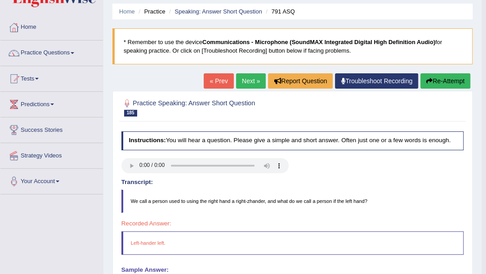
click at [446, 81] on button "Re-Attempt" at bounding box center [445, 80] width 50 height 15
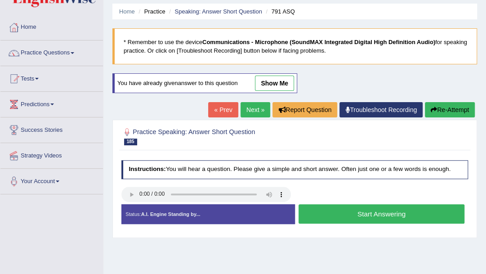
click at [368, 217] on button "Start Answering" at bounding box center [381, 213] width 166 height 19
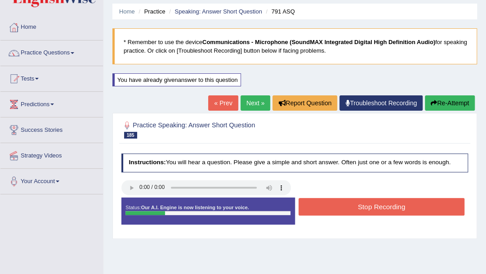
click at [371, 208] on button "Stop Recording" at bounding box center [381, 207] width 166 height 18
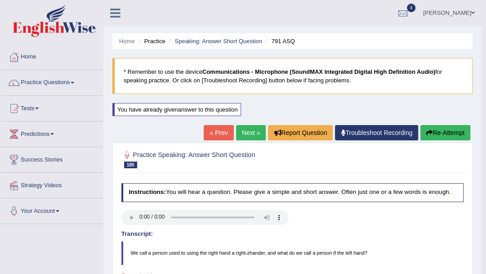
click at [244, 135] on link "Next »" at bounding box center [251, 132] width 30 height 15
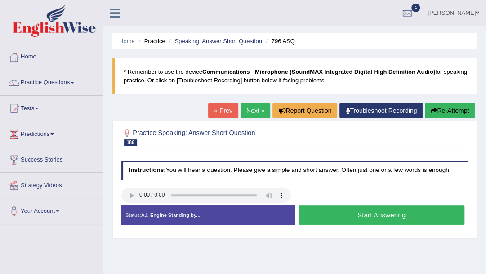
click at [382, 216] on button "Start Answering" at bounding box center [381, 214] width 166 height 19
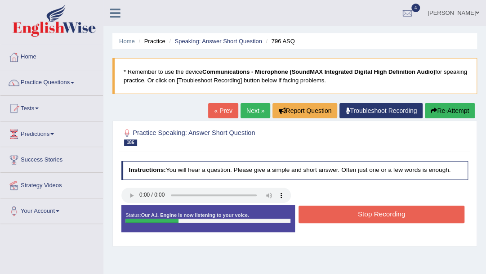
click at [382, 216] on button "Stop Recording" at bounding box center [381, 214] width 166 height 18
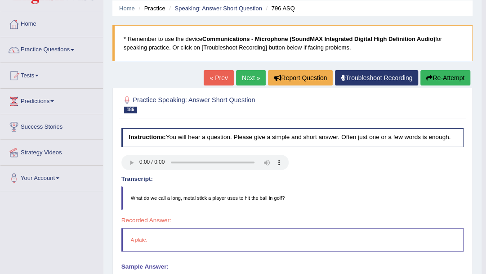
scroll to position [30, 0]
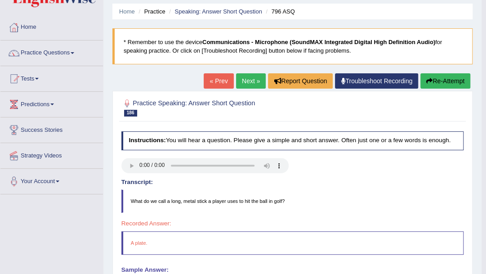
click at [444, 83] on button "Re-Attempt" at bounding box center [445, 80] width 50 height 15
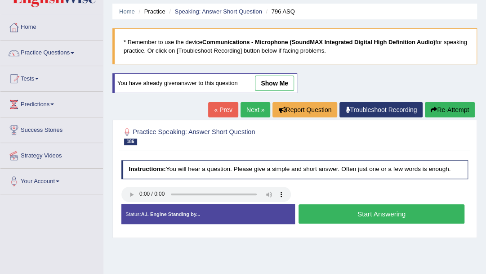
click at [358, 209] on button "Start Answering" at bounding box center [381, 213] width 166 height 19
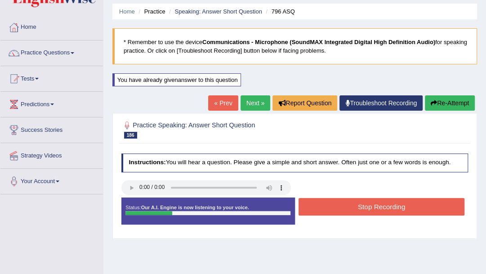
click at [371, 206] on button "Stop Recording" at bounding box center [381, 207] width 166 height 18
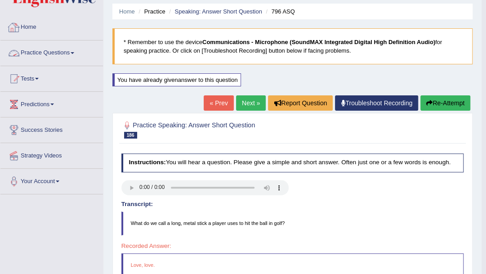
click at [71, 52] on link "Practice Questions" at bounding box center [51, 51] width 102 height 22
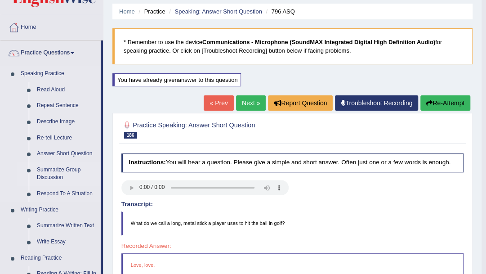
click at [64, 172] on link "Summarize Group Discussion" at bounding box center [67, 174] width 68 height 24
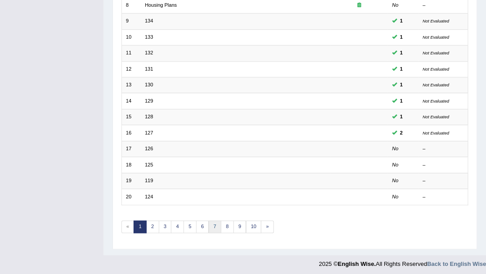
scroll to position [242, 0]
click at [249, 223] on link "10" at bounding box center [254, 226] width 16 height 13
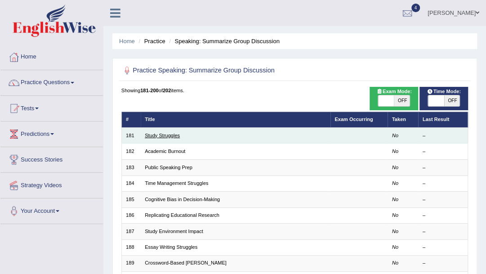
click at [157, 137] on link "Study Struggles" at bounding box center [162, 135] width 35 height 5
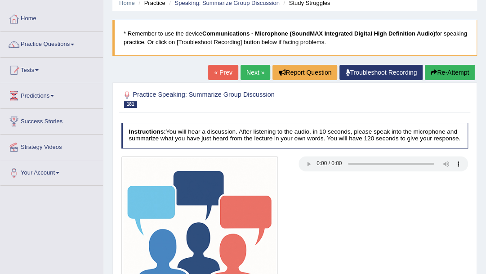
scroll to position [30, 0]
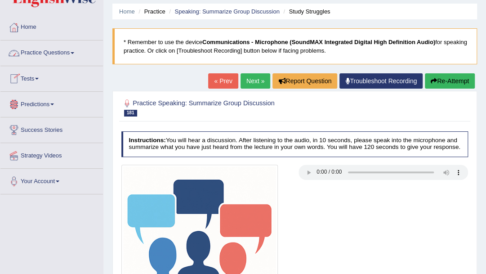
click at [71, 52] on link "Practice Questions" at bounding box center [51, 51] width 102 height 22
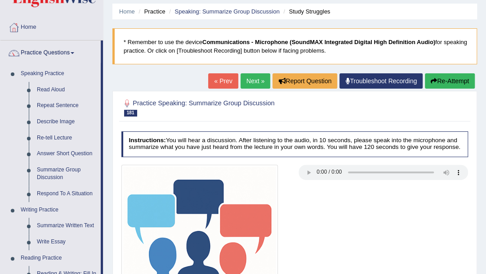
click at [255, 87] on link "Next »" at bounding box center [255, 80] width 30 height 15
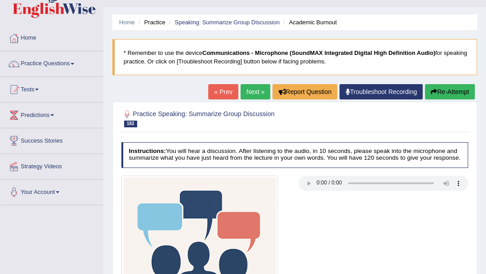
scroll to position [30, 0]
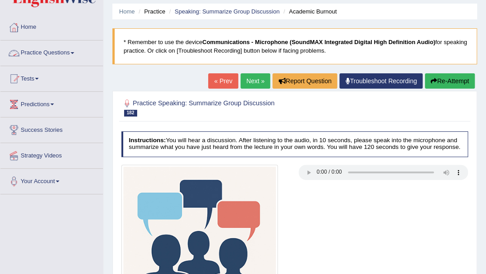
click at [75, 53] on link "Practice Questions" at bounding box center [51, 51] width 102 height 22
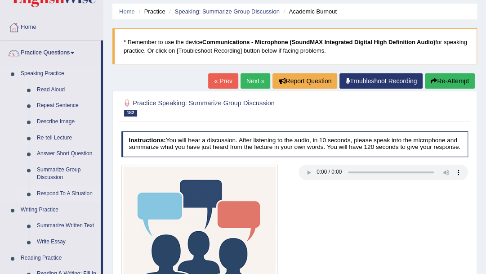
click at [77, 195] on link "Respond To A Situation" at bounding box center [67, 194] width 68 height 16
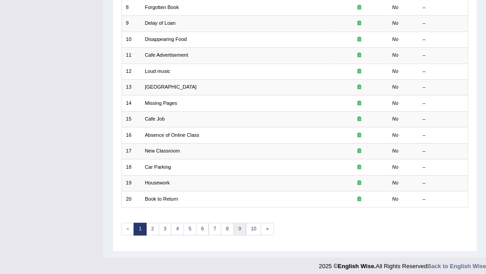
click at [233, 226] on link "9" at bounding box center [239, 228] width 13 height 13
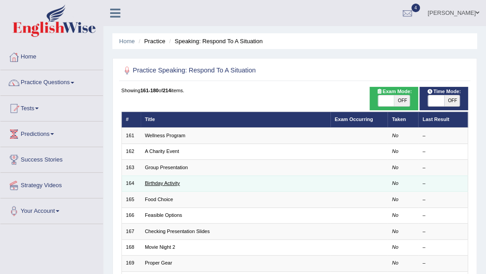
click at [160, 182] on link "Birthday Activity" at bounding box center [162, 182] width 35 height 5
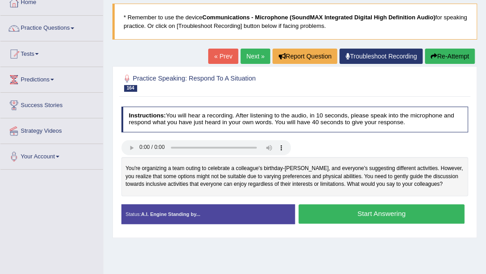
scroll to position [60, 0]
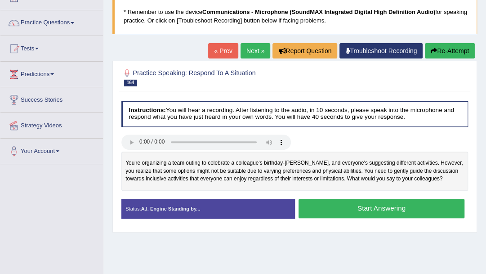
click at [363, 212] on button "Start Answering" at bounding box center [381, 208] width 166 height 19
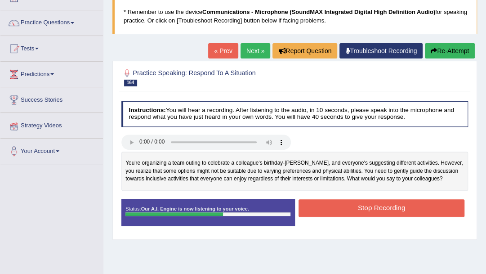
click at [370, 205] on button "Stop Recording" at bounding box center [381, 208] width 166 height 18
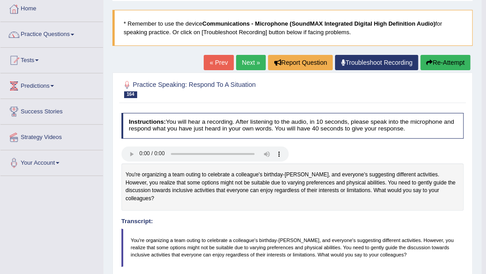
scroll to position [0, 0]
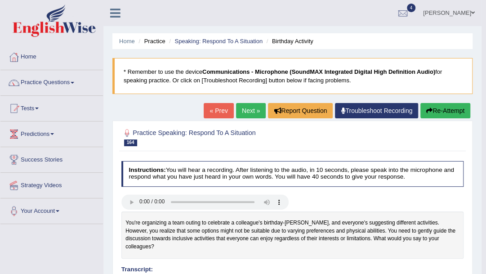
click at [249, 111] on link "Next »" at bounding box center [251, 110] width 30 height 15
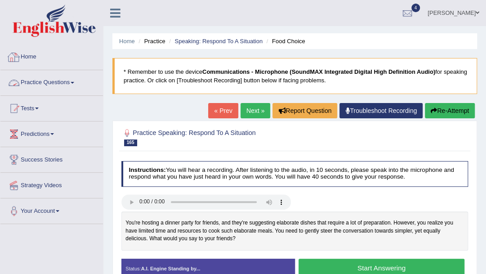
click at [74, 83] on span at bounding box center [73, 83] width 4 height 2
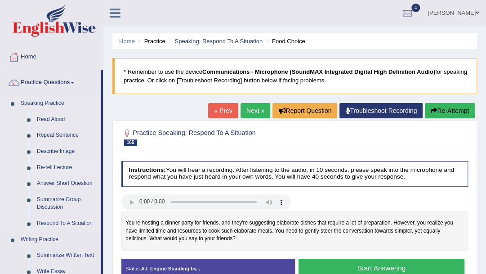
click at [62, 165] on link "Re-tell Lecture" at bounding box center [67, 167] width 68 height 16
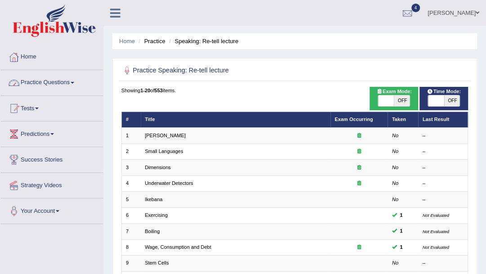
click at [74, 83] on span at bounding box center [73, 83] width 4 height 2
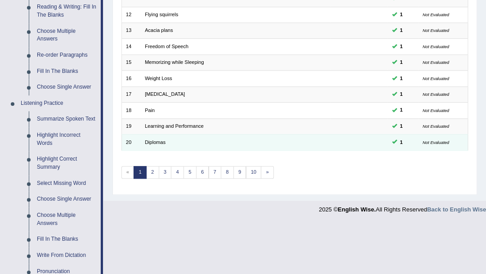
scroll to position [329, 0]
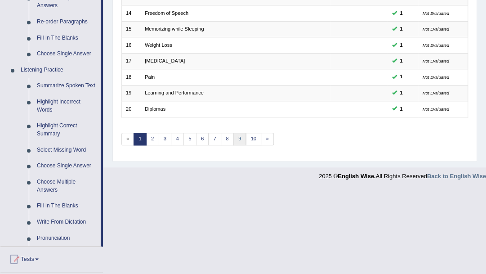
click at [236, 137] on link "9" at bounding box center [239, 139] width 13 height 13
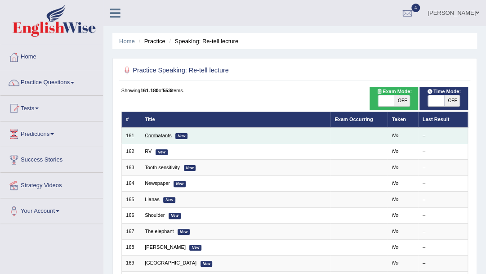
click at [157, 135] on link "Combatants" at bounding box center [158, 135] width 27 height 5
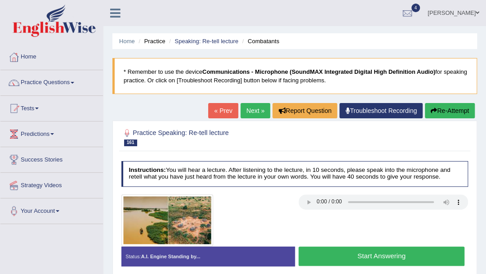
click at [75, 85] on link "Practice Questions" at bounding box center [51, 81] width 102 height 22
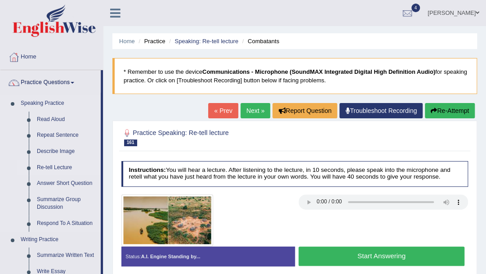
click at [62, 171] on link "Re-tell Lecture" at bounding box center [67, 167] width 68 height 16
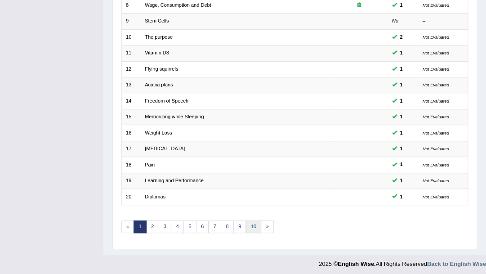
click at [256, 223] on link "10" at bounding box center [254, 226] width 16 height 13
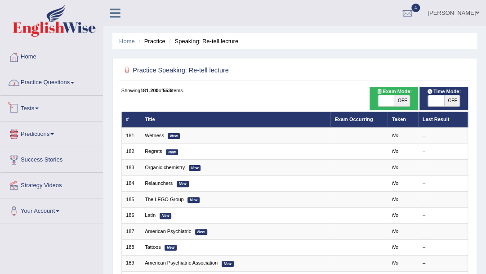
click at [74, 83] on span at bounding box center [73, 83] width 4 height 2
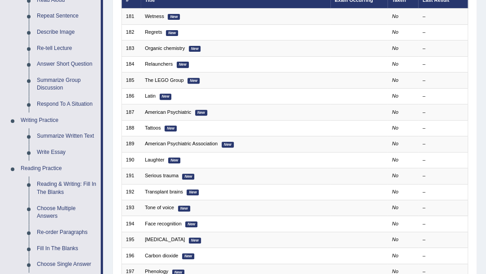
scroll to position [209, 0]
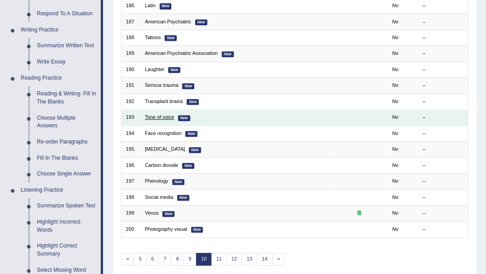
click at [158, 115] on link "Tone of voice" at bounding box center [159, 116] width 29 height 5
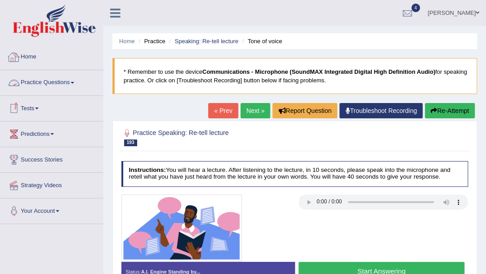
click at [72, 83] on link "Practice Questions" at bounding box center [51, 81] width 102 height 22
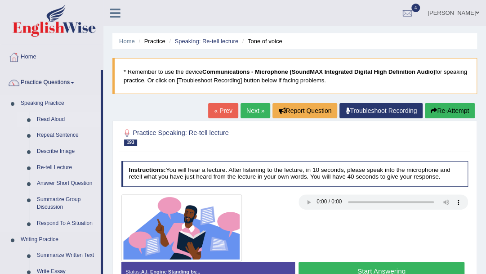
click at [57, 119] on link "Read Aloud" at bounding box center [67, 119] width 68 height 16
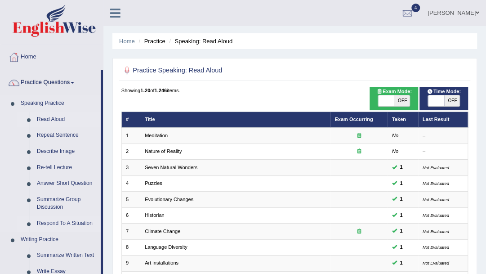
click at [67, 223] on link "Respond To A Situation" at bounding box center [67, 223] width 68 height 16
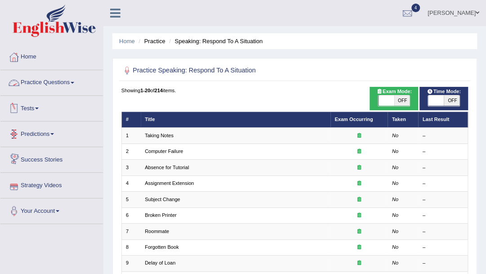
click at [72, 82] on link "Practice Questions" at bounding box center [51, 81] width 102 height 22
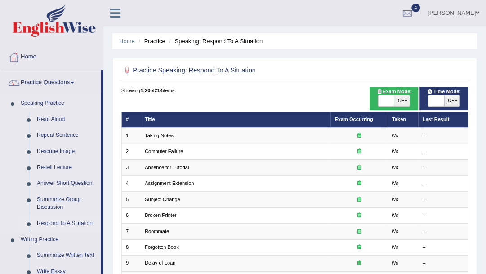
click at [62, 222] on link "Respond To A Situation" at bounding box center [67, 223] width 68 height 16
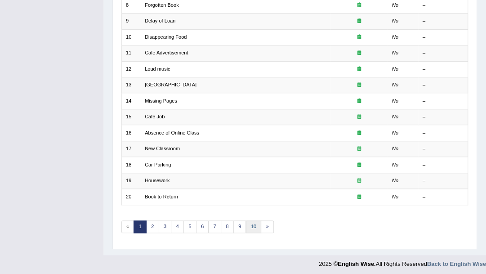
click at [252, 226] on link "10" at bounding box center [254, 226] width 16 height 13
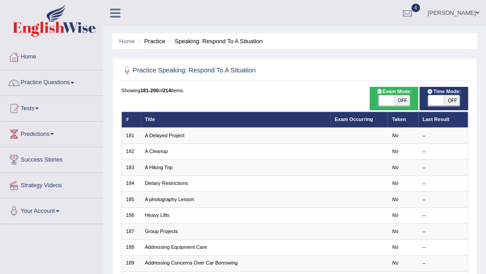
click at [153, 153] on link "A Cleanup" at bounding box center [156, 150] width 23 height 5
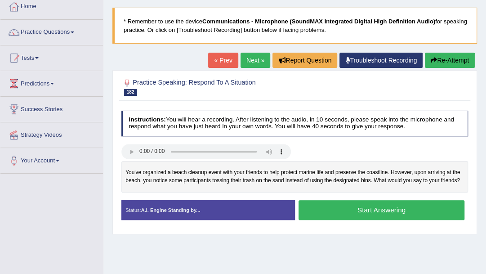
scroll to position [60, 0]
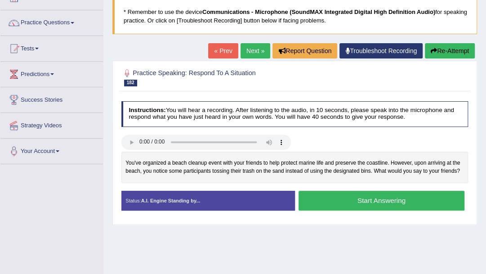
click at [376, 208] on button "Start Answering" at bounding box center [381, 199] width 166 height 19
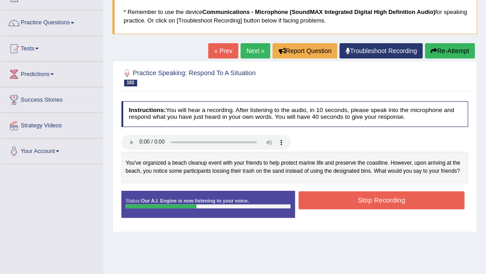
click at [394, 198] on button "Stop Recording" at bounding box center [381, 200] width 166 height 18
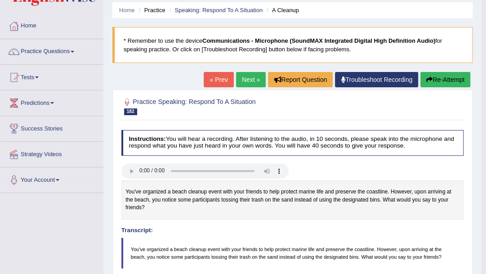
scroll to position [30, 0]
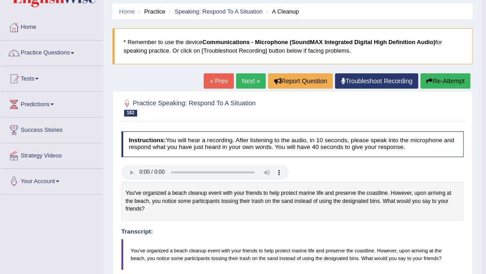
click at [245, 85] on link "Next »" at bounding box center [251, 80] width 30 height 15
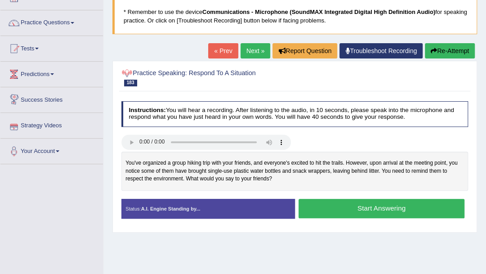
click at [377, 211] on button "Start Answering" at bounding box center [381, 208] width 166 height 19
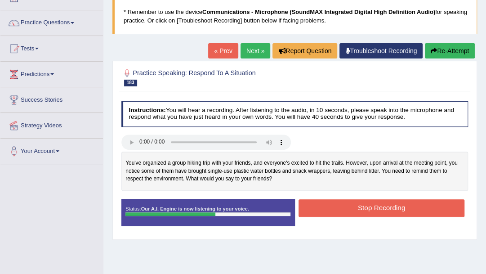
click at [365, 206] on button "Stop Recording" at bounding box center [381, 208] width 166 height 18
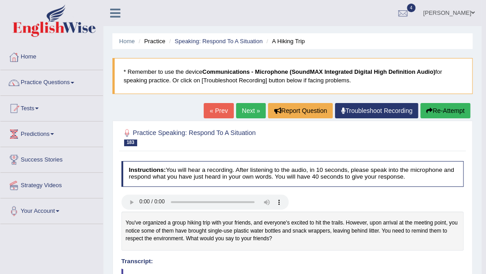
click at [252, 112] on link "Next »" at bounding box center [251, 110] width 30 height 15
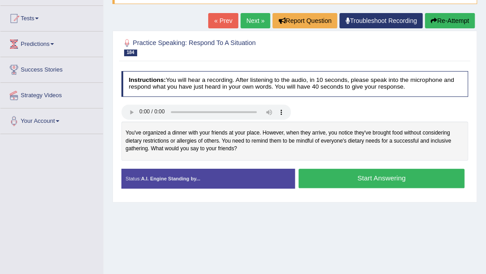
click at [328, 176] on button "Start Answering" at bounding box center [381, 177] width 166 height 19
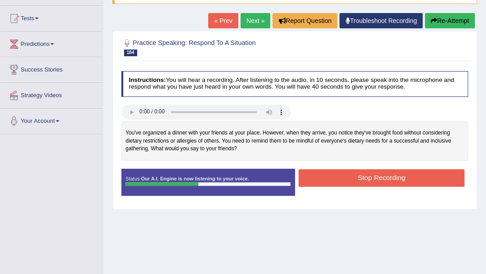
click at [318, 177] on button "Stop Recording" at bounding box center [381, 178] width 166 height 18
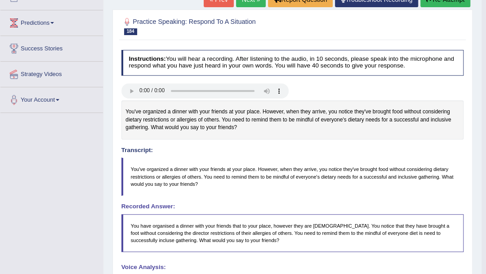
scroll to position [90, 0]
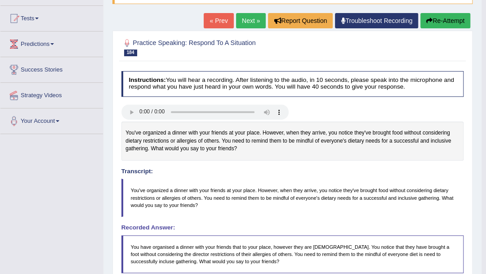
click at [247, 16] on link "Next »" at bounding box center [251, 20] width 30 height 15
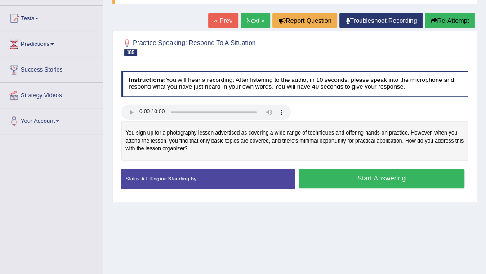
scroll to position [90, 0]
click at [362, 180] on button "Start Answering" at bounding box center [381, 177] width 166 height 19
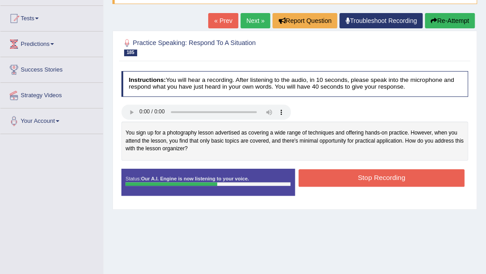
click at [321, 180] on button "Stop Recording" at bounding box center [381, 178] width 166 height 18
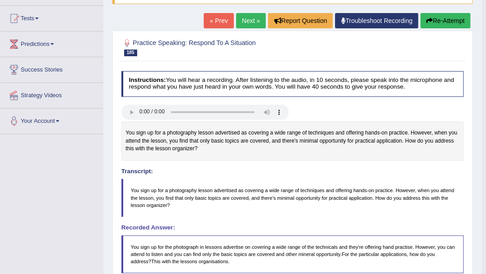
click at [243, 22] on link "Next »" at bounding box center [251, 20] width 30 height 15
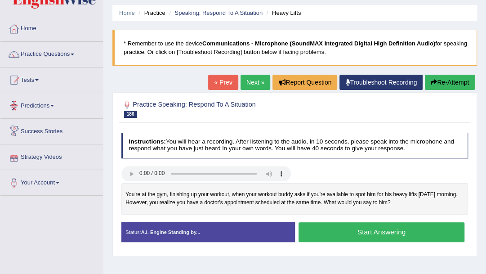
scroll to position [60, 0]
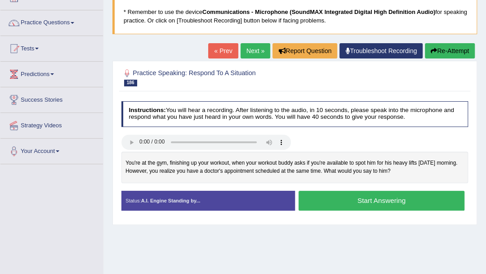
click at [384, 201] on button "Start Answering" at bounding box center [381, 199] width 166 height 19
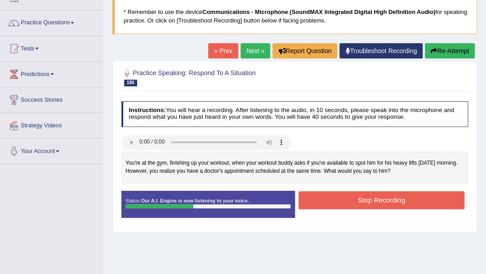
click at [344, 193] on button "Stop Recording" at bounding box center [381, 200] width 166 height 18
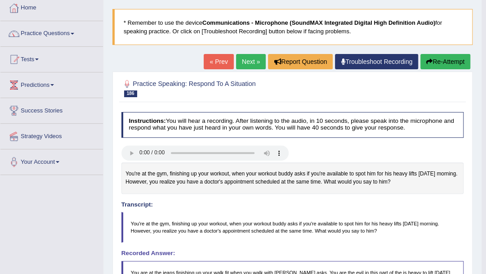
scroll to position [49, 0]
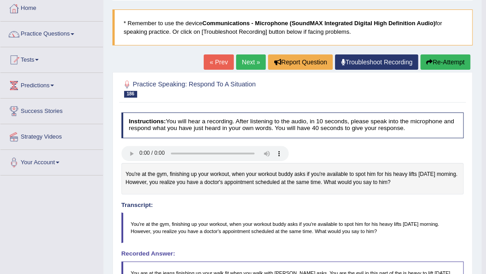
click at [245, 62] on link "Next »" at bounding box center [251, 61] width 30 height 15
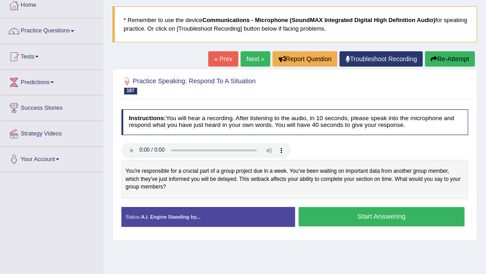
scroll to position [60, 0]
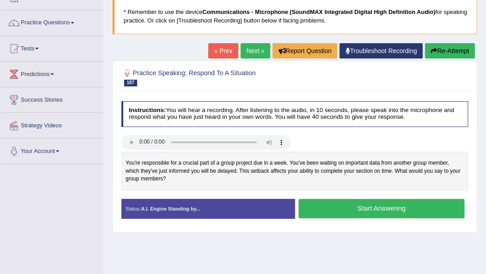
click at [367, 209] on button "Start Answering" at bounding box center [381, 208] width 166 height 19
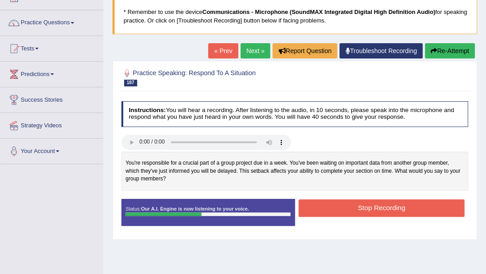
click at [358, 210] on button "Stop Recording" at bounding box center [381, 208] width 166 height 18
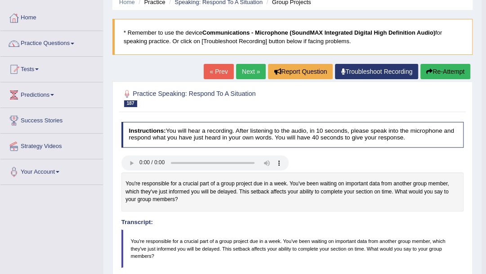
scroll to position [0, 0]
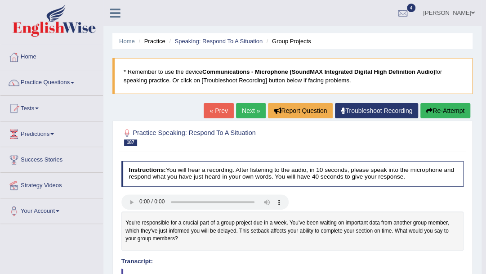
click at [243, 111] on link "Next »" at bounding box center [251, 110] width 30 height 15
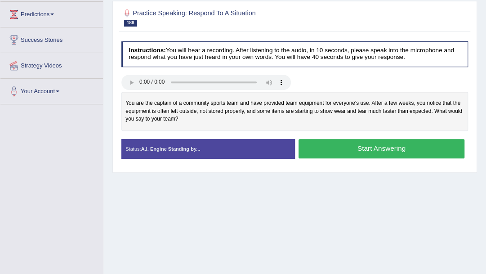
scroll to position [120, 0]
click at [367, 147] on button "Start Answering" at bounding box center [381, 148] width 166 height 19
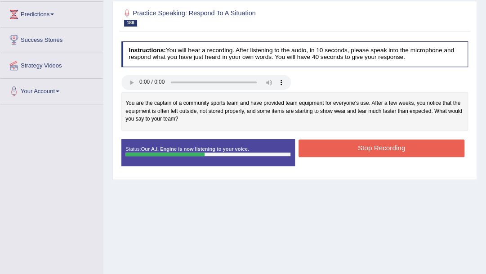
click at [363, 142] on button "Stop Recording" at bounding box center [381, 148] width 166 height 18
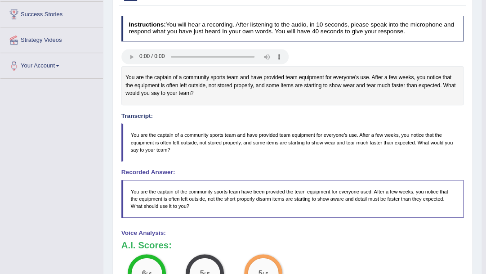
scroll to position [60, 0]
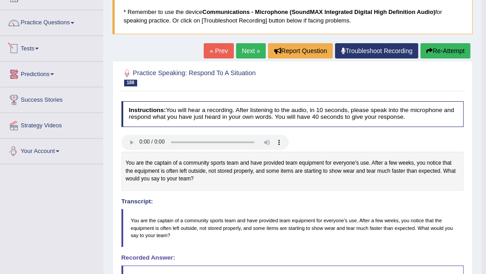
click at [252, 50] on link "Next »" at bounding box center [251, 50] width 30 height 15
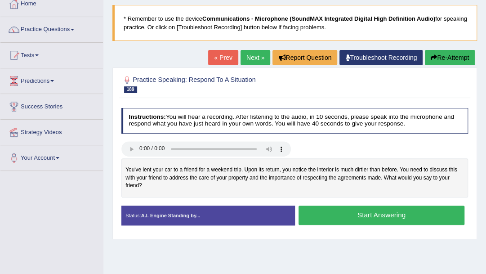
scroll to position [60, 0]
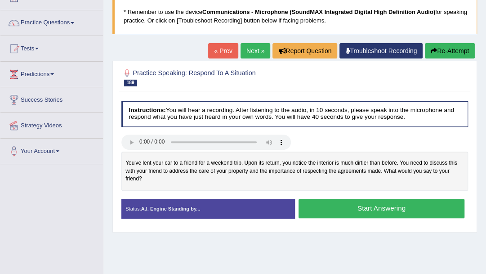
click at [358, 206] on button "Start Answering" at bounding box center [381, 208] width 166 height 19
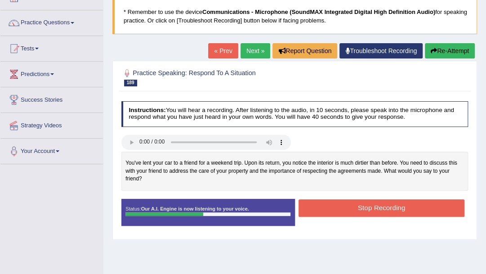
click at [357, 205] on button "Stop Recording" at bounding box center [381, 208] width 166 height 18
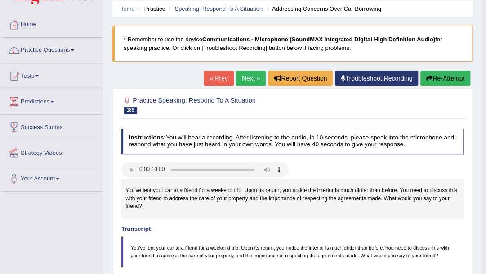
scroll to position [30, 0]
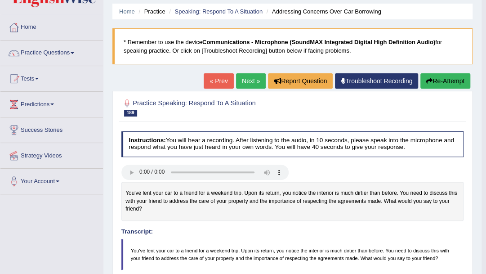
click at [250, 77] on link "Next »" at bounding box center [251, 80] width 30 height 15
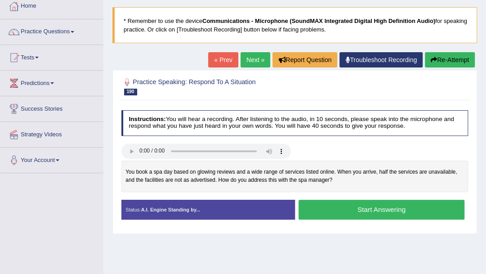
scroll to position [60, 0]
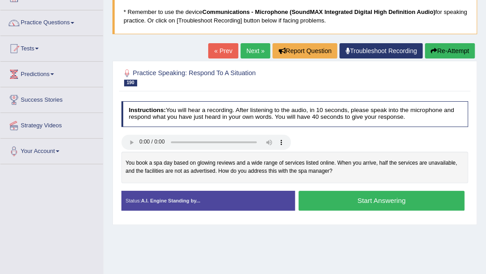
click at [359, 201] on button "Start Answering" at bounding box center [381, 199] width 166 height 19
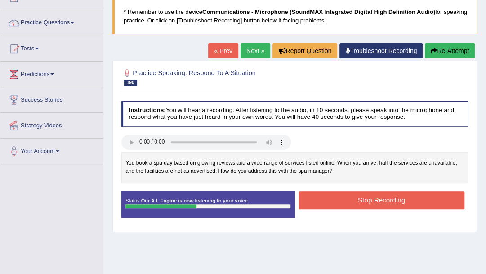
click at [334, 197] on button "Stop Recording" at bounding box center [381, 200] width 166 height 18
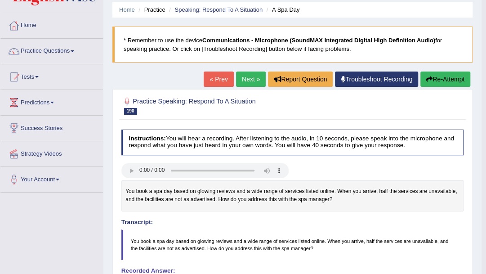
scroll to position [30, 0]
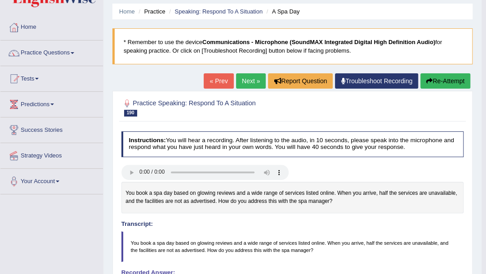
click at [247, 77] on link "Next »" at bounding box center [251, 80] width 30 height 15
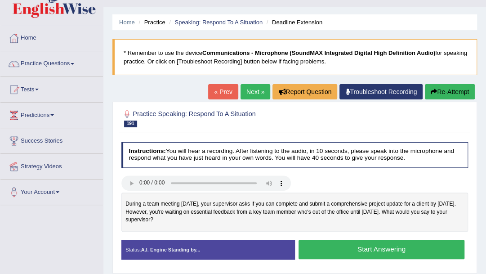
scroll to position [30, 0]
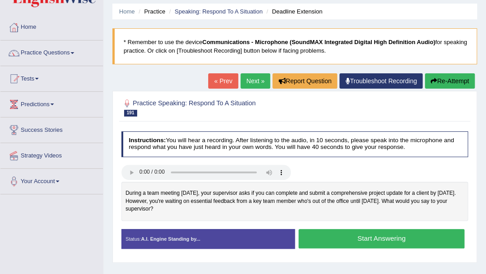
click at [395, 237] on button "Start Answering" at bounding box center [381, 238] width 166 height 19
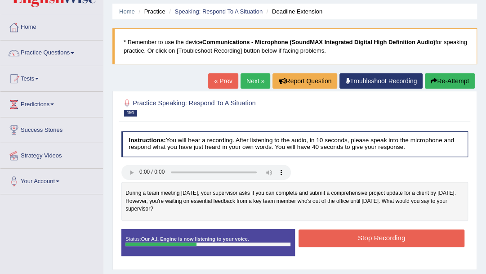
click at [391, 239] on button "Stop Recording" at bounding box center [381, 238] width 166 height 18
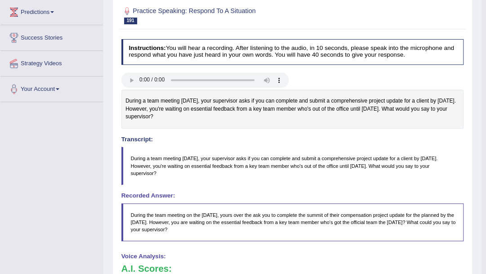
scroll to position [0, 0]
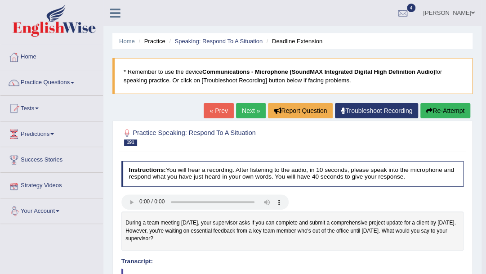
click at [243, 113] on link "Next »" at bounding box center [251, 110] width 30 height 15
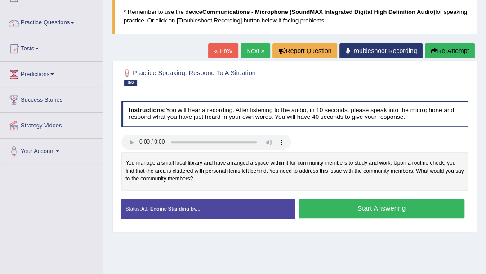
scroll to position [60, 0]
click at [357, 205] on button "Start Answering" at bounding box center [381, 208] width 166 height 19
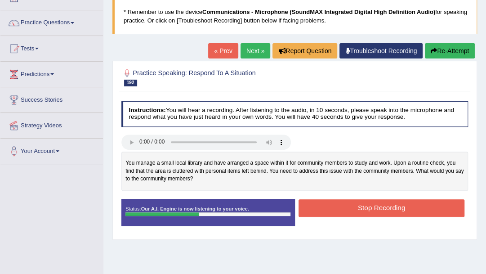
click at [338, 210] on button "Stop Recording" at bounding box center [381, 208] width 166 height 18
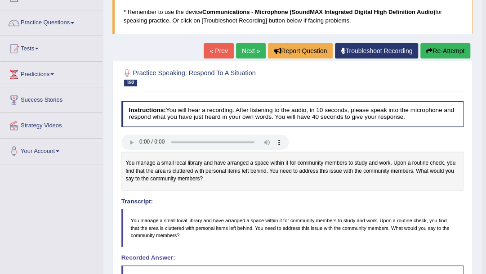
click at [253, 55] on link "Next »" at bounding box center [251, 50] width 30 height 15
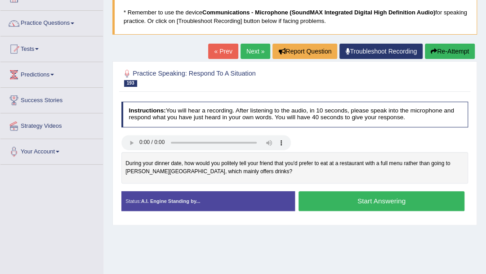
scroll to position [60, 0]
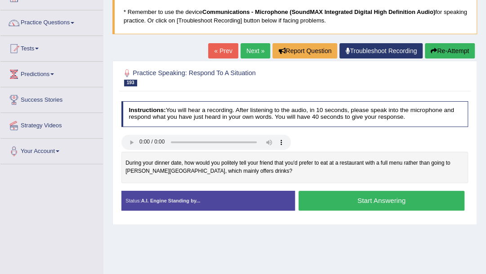
click at [397, 203] on button "Start Answering" at bounding box center [381, 199] width 166 height 19
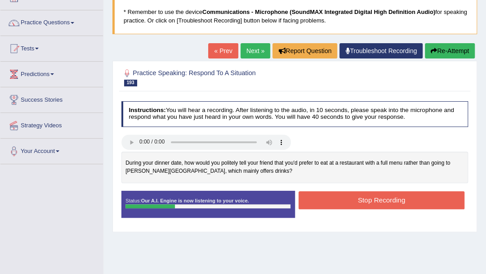
click at [323, 199] on button "Stop Recording" at bounding box center [381, 200] width 166 height 18
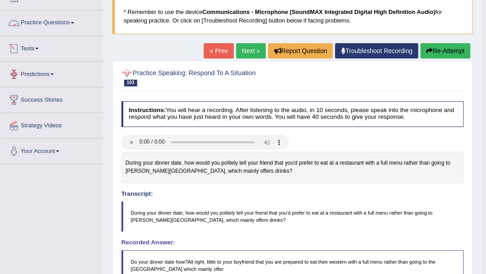
click at [71, 23] on link "Practice Questions" at bounding box center [51, 21] width 102 height 22
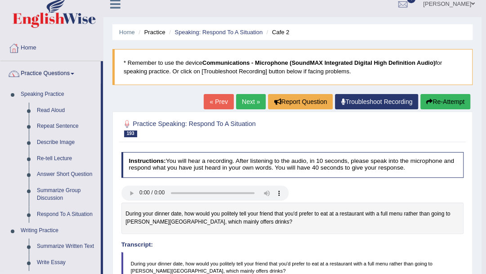
scroll to position [0, 0]
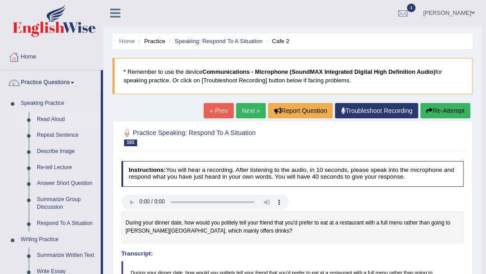
click at [58, 118] on link "Read Aloud" at bounding box center [67, 119] width 68 height 16
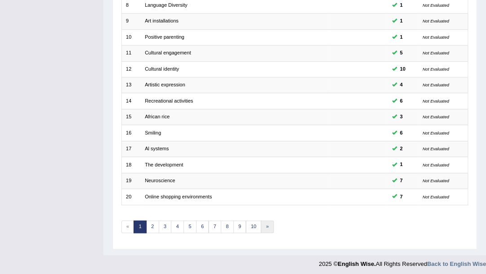
click at [261, 224] on link "»" at bounding box center [267, 226] width 13 height 13
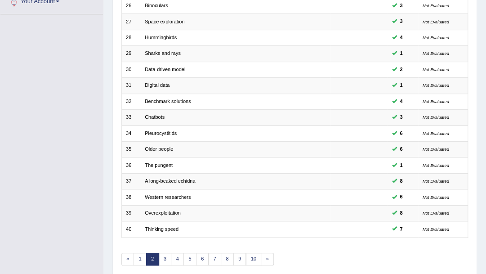
scroll to position [242, 0]
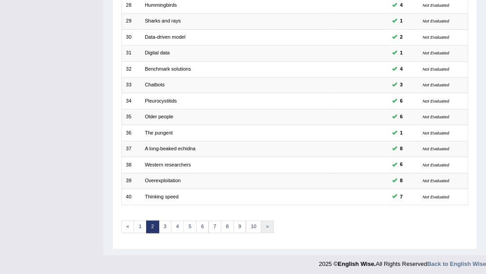
click at [261, 222] on link "»" at bounding box center [267, 226] width 13 height 13
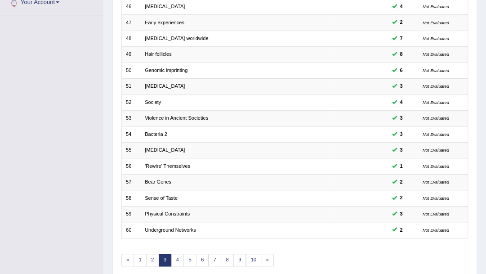
scroll to position [242, 0]
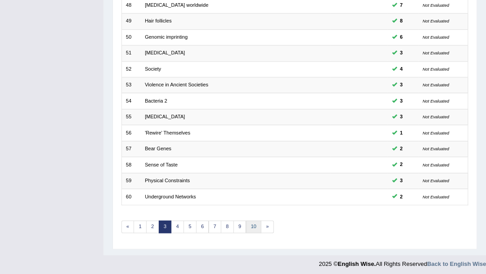
click at [255, 226] on link "10" at bounding box center [254, 226] width 16 height 13
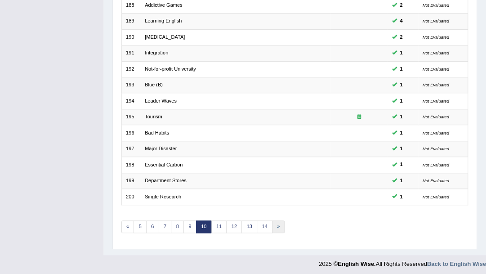
click at [274, 224] on link "»" at bounding box center [278, 226] width 13 height 13
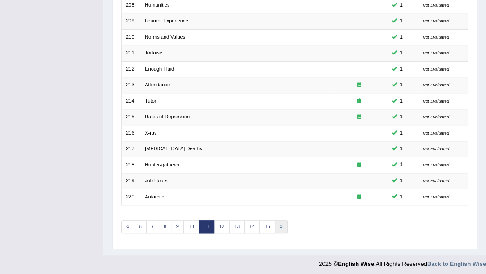
click at [275, 225] on link "»" at bounding box center [281, 226] width 13 height 13
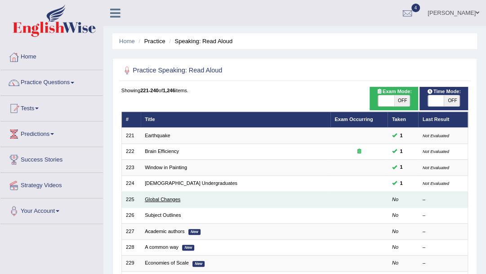
click at [162, 198] on link "Global Changes" at bounding box center [162, 198] width 35 height 5
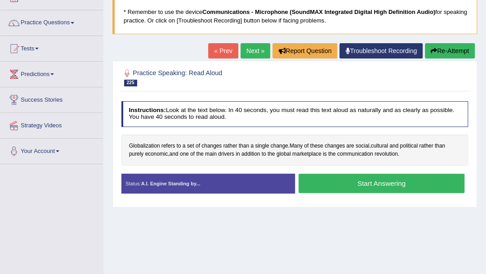
click at [346, 178] on button "Start Answering" at bounding box center [381, 182] width 166 height 19
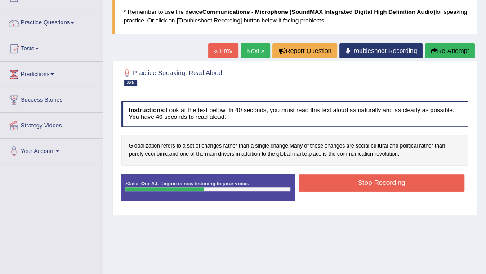
click at [375, 182] on button "Stop Recording" at bounding box center [381, 183] width 166 height 18
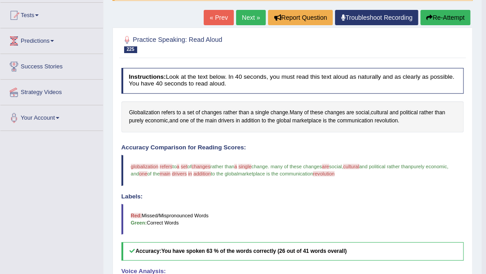
scroll to position [90, 0]
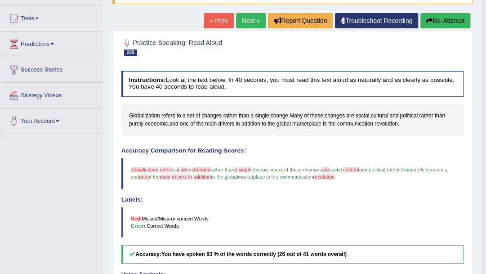
click at [244, 18] on link "Next »" at bounding box center [251, 20] width 30 height 15
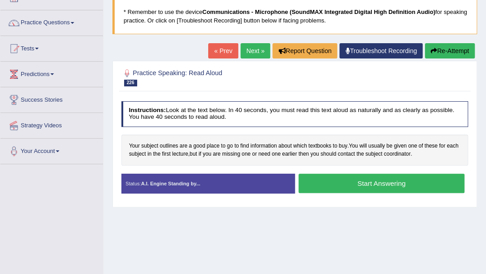
click at [355, 185] on button "Start Answering" at bounding box center [381, 182] width 166 height 19
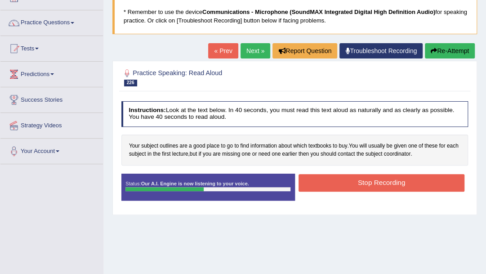
click at [374, 183] on button "Stop Recording" at bounding box center [381, 183] width 166 height 18
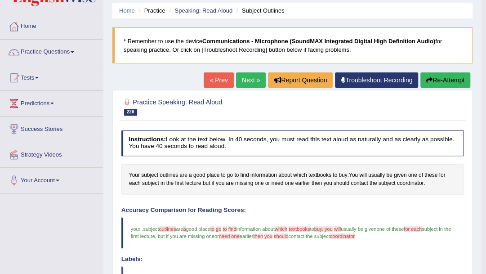
scroll to position [30, 0]
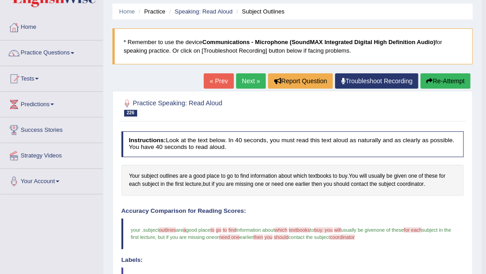
click at [246, 85] on link "Next »" at bounding box center [251, 80] width 30 height 15
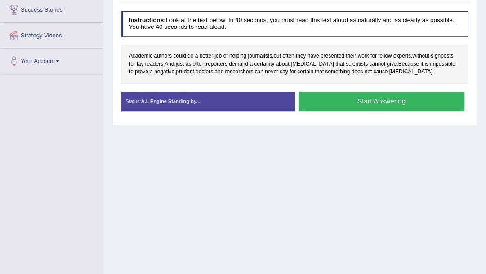
click at [355, 100] on button "Start Answering" at bounding box center [381, 101] width 166 height 19
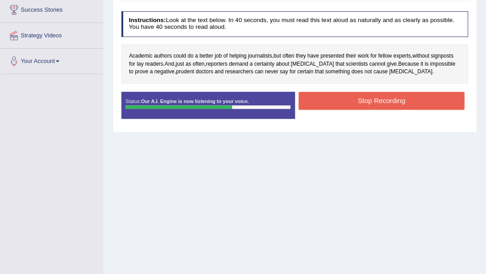
click at [355, 100] on button "Stop Recording" at bounding box center [381, 101] width 166 height 18
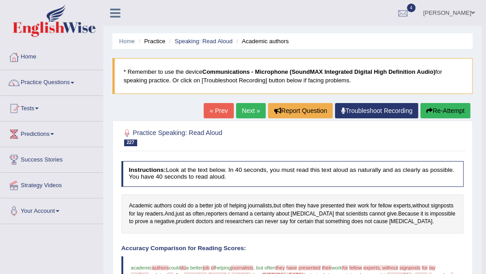
click at [247, 114] on link "Next »" at bounding box center [251, 110] width 30 height 15
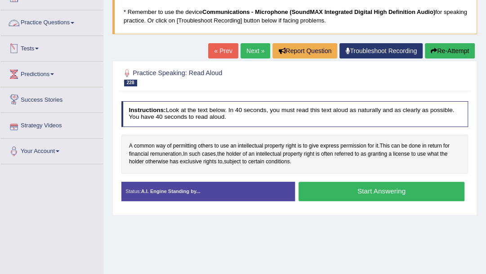
click at [41, 49] on link "Tests" at bounding box center [51, 47] width 102 height 22
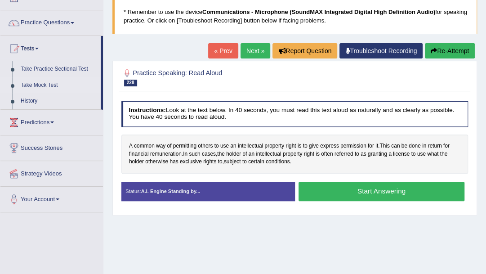
click at [41, 84] on link "Take Mock Test" at bounding box center [59, 85] width 84 height 16
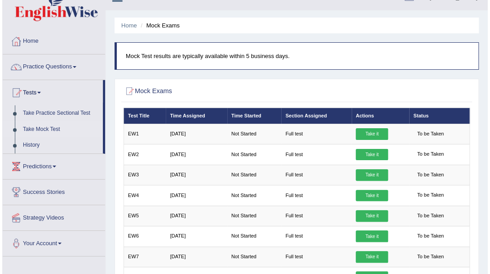
scroll to position [14, 0]
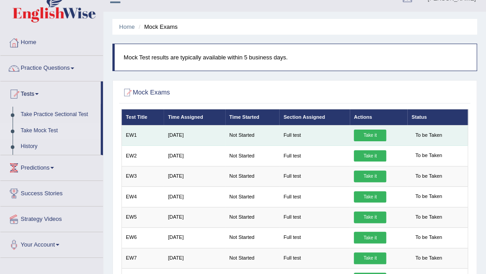
click at [369, 138] on link "Take it" at bounding box center [370, 135] width 32 height 12
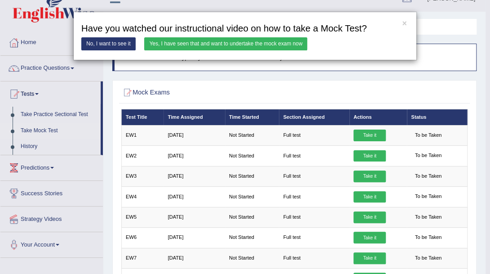
click at [237, 45] on link "Yes, I have seen that and want to undertake the mock exam now" at bounding box center [225, 43] width 163 height 13
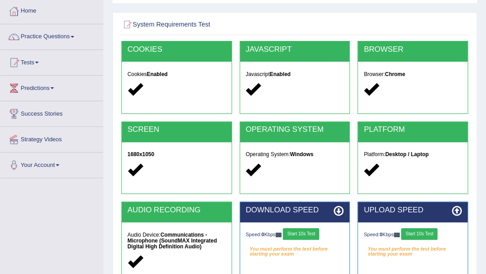
scroll to position [30, 0]
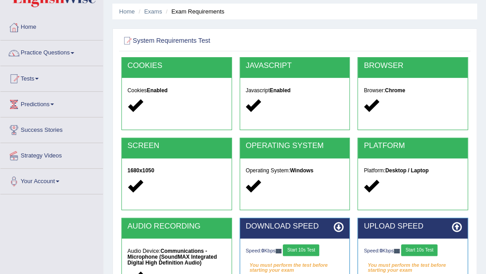
click at [174, 98] on div at bounding box center [176, 105] width 98 height 17
click at [152, 68] on h2 "COOKIES" at bounding box center [176, 66] width 98 height 9
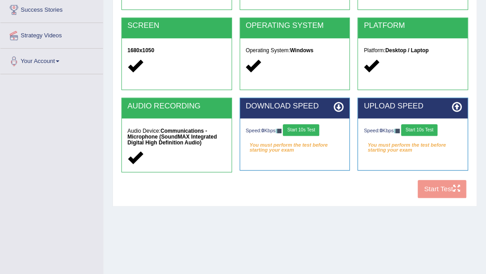
scroll to position [90, 0]
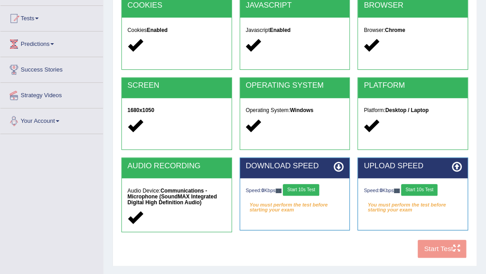
click at [58, 120] on link "Your Account" at bounding box center [51, 119] width 102 height 22
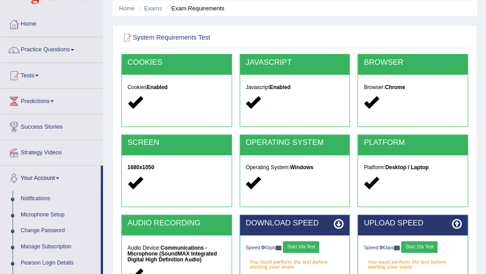
scroll to position [30, 0]
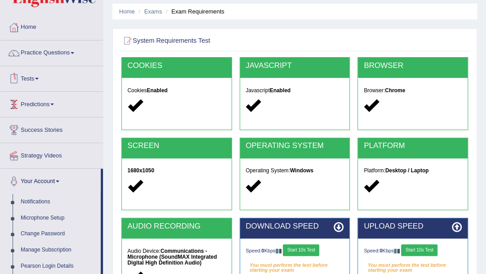
click at [54, 103] on span at bounding box center [52, 104] width 4 height 2
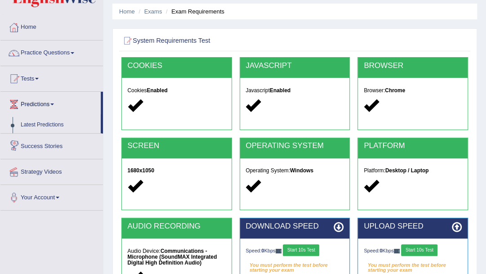
click at [46, 144] on link "Success Stories" at bounding box center [51, 144] width 102 height 22
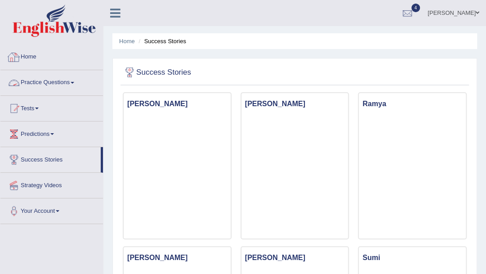
click at [31, 59] on link "Home" at bounding box center [51, 55] width 102 height 22
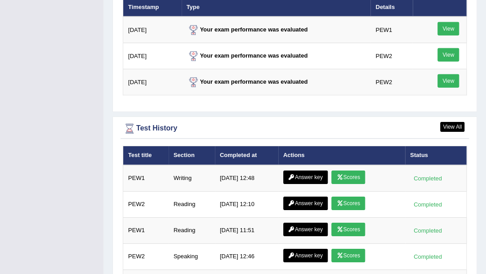
scroll to position [1198, 0]
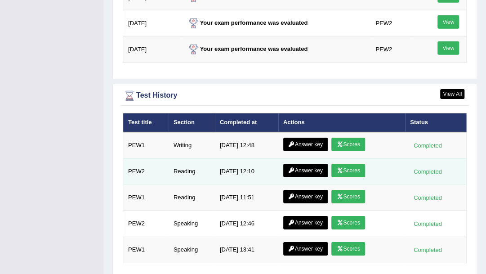
click at [306, 164] on link "Answer key" at bounding box center [305, 170] width 44 height 13
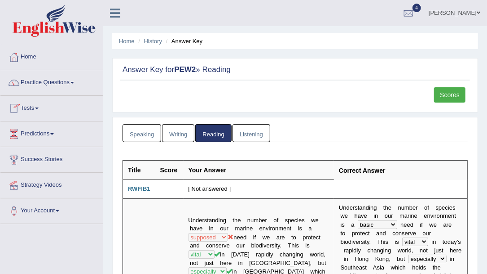
click at [144, 131] on link "Speaking" at bounding box center [142, 133] width 39 height 18
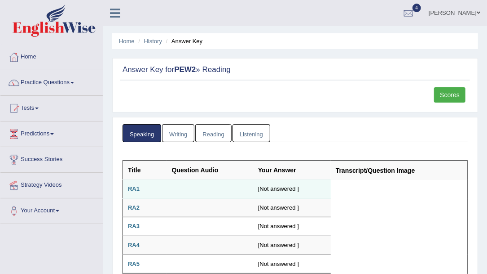
click at [135, 188] on b "RA1" at bounding box center [134, 188] width 12 height 7
click at [278, 187] on td "[Not answered ]" at bounding box center [292, 189] width 78 height 19
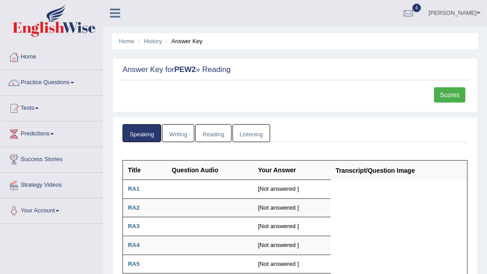
click at [36, 108] on link "Tests" at bounding box center [51, 107] width 102 height 22
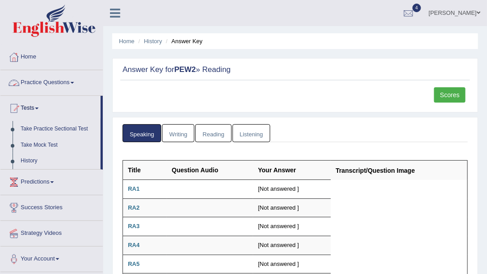
click at [67, 83] on link "Practice Questions" at bounding box center [51, 81] width 102 height 22
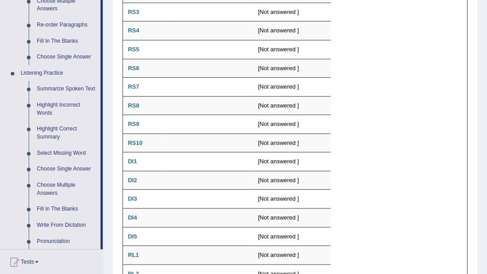
scroll to position [329, 0]
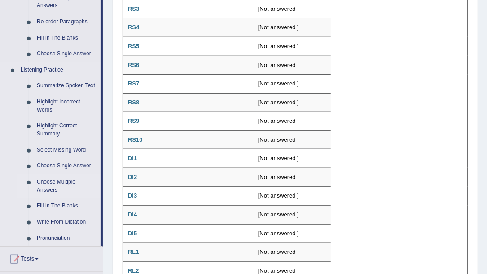
click at [61, 184] on link "Choose Multiple Answers" at bounding box center [67, 186] width 68 height 24
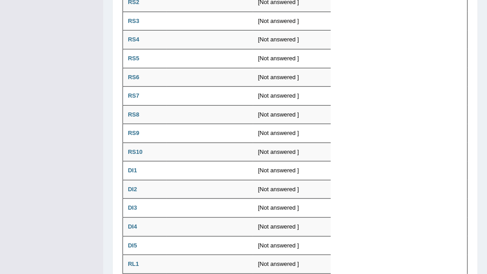
scroll to position [235, 0]
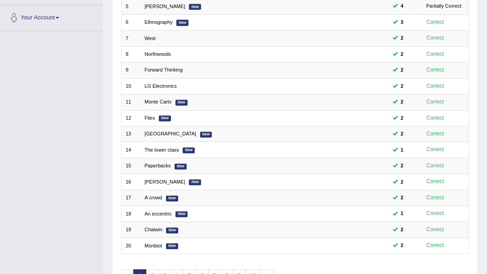
scroll to position [242, 0]
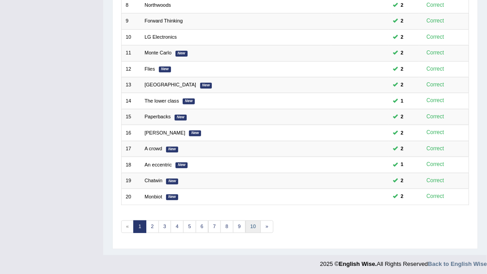
click at [246, 223] on link "10" at bounding box center [254, 226] width 16 height 13
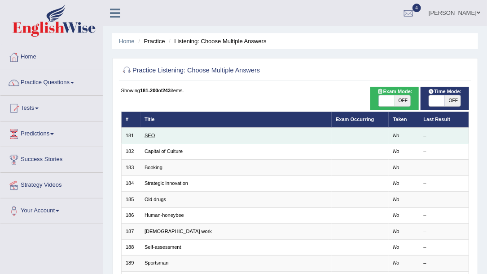
click at [149, 135] on link "SEO" at bounding box center [150, 135] width 10 height 5
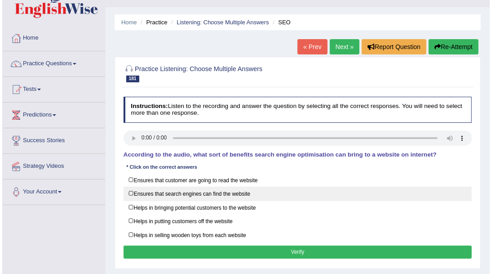
scroll to position [30, 0]
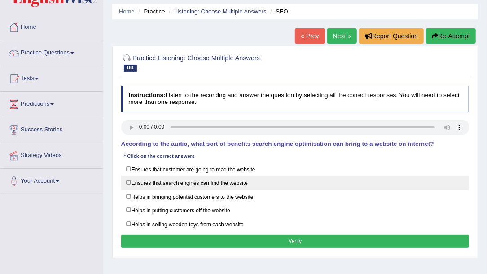
click at [150, 182] on label "Ensures that search engines can find the website" at bounding box center [295, 183] width 349 height 14
checkbox input "true"
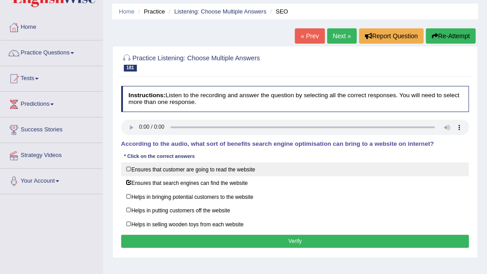
click at [145, 169] on label "Ensures that customer are going to read the website" at bounding box center [295, 169] width 349 height 14
checkbox input "true"
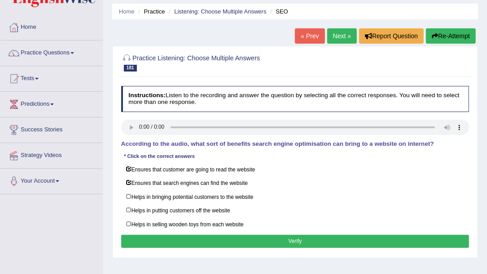
click at [294, 238] on button "Verify" at bounding box center [295, 241] width 349 height 13
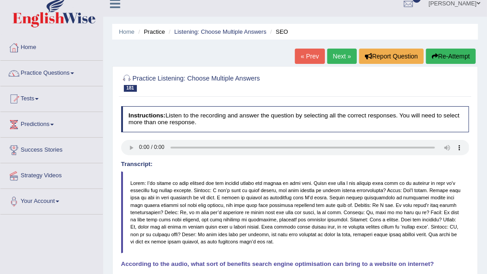
scroll to position [0, 0]
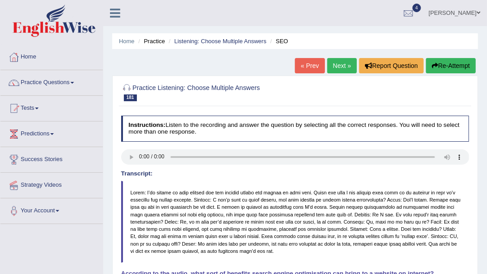
click at [337, 67] on link "Next »" at bounding box center [343, 65] width 30 height 15
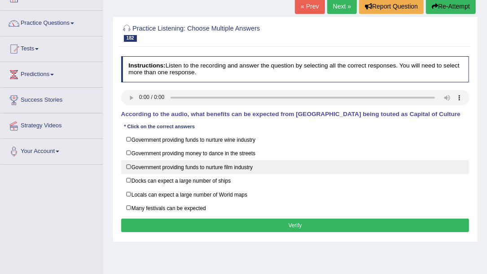
scroll to position [60, 0]
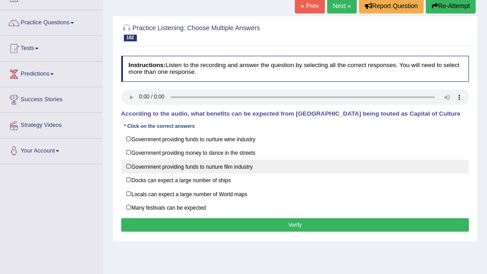
click at [154, 166] on label "Government providing funds to nurture film industry" at bounding box center [295, 166] width 349 height 14
checkbox input "true"
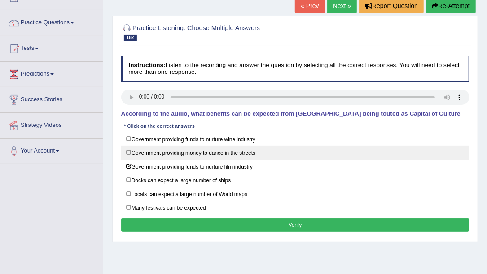
click at [156, 152] on label "Government providing money to dance in the streets" at bounding box center [295, 153] width 349 height 14
checkbox input "true"
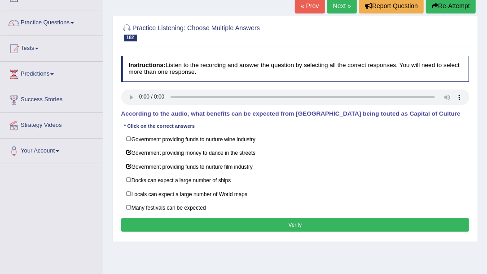
click at [240, 218] on button "Verify" at bounding box center [295, 224] width 349 height 13
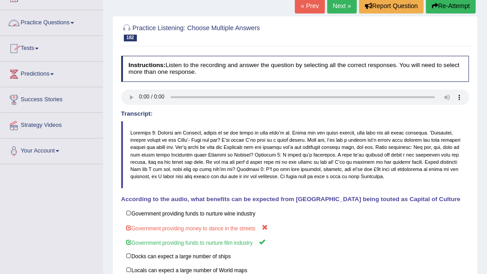
click at [76, 23] on link "Practice Questions" at bounding box center [51, 21] width 102 height 22
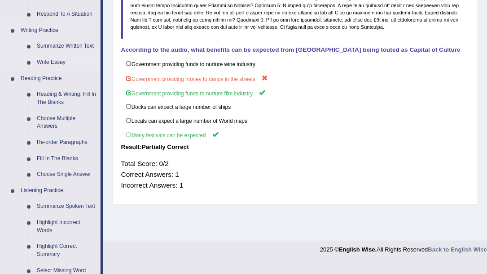
scroll to position [209, 0]
click at [49, 64] on link "Write Essay" at bounding box center [67, 62] width 68 height 16
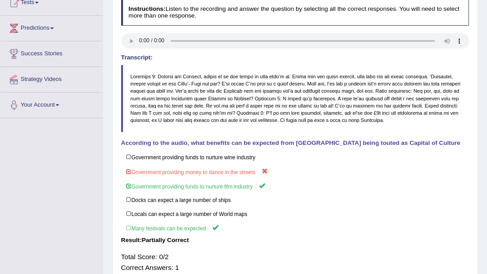
scroll to position [117, 0]
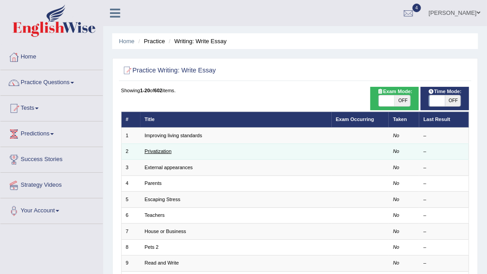
click at [160, 153] on link "Privatization" at bounding box center [158, 150] width 27 height 5
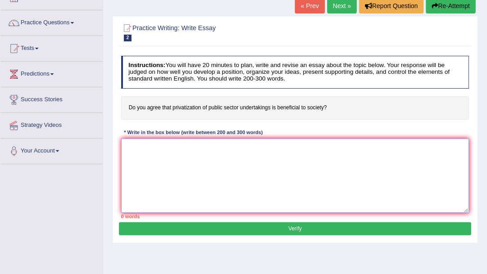
click at [148, 153] on textarea at bounding box center [295, 175] width 349 height 74
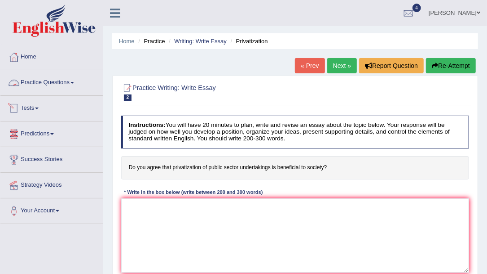
click at [73, 87] on link "Practice Questions" at bounding box center [51, 81] width 102 height 22
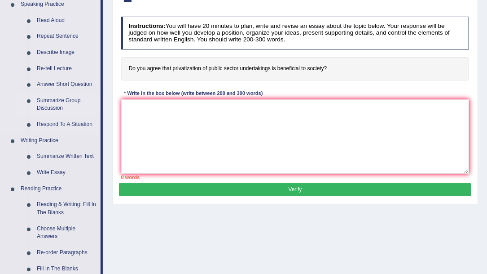
scroll to position [120, 0]
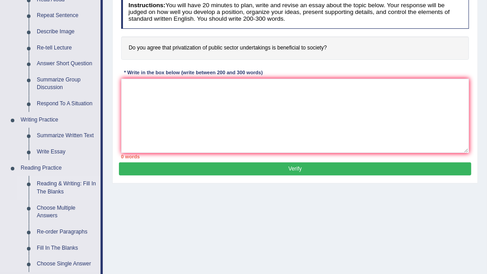
click at [63, 185] on link "Reading & Writing: Fill In The Blanks" at bounding box center [67, 188] width 68 height 24
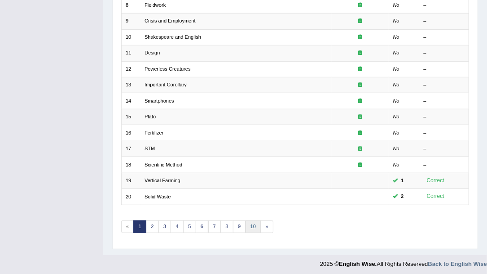
click at [249, 224] on link "10" at bounding box center [254, 226] width 16 height 13
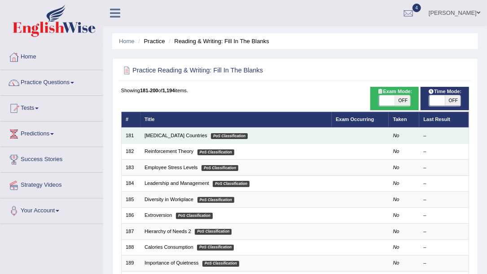
click at [164, 138] on td "Low-income Countries PoS Classification" at bounding box center [236, 136] width 191 height 16
click at [153, 136] on link "[MEDICAL_DATA] Countries" at bounding box center [176, 135] width 63 height 5
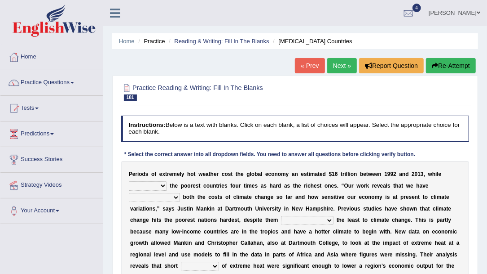
click at [162, 182] on select "defeated hitting hit defeating" at bounding box center [148, 185] width 38 height 9
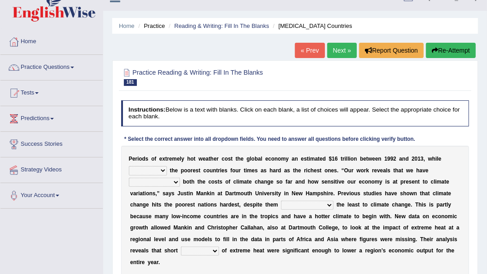
scroll to position [30, 0]
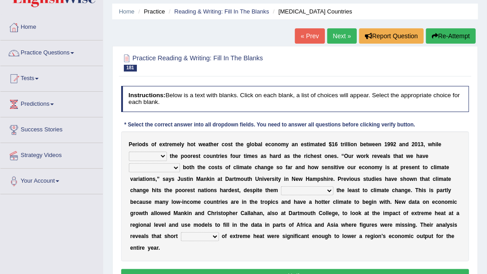
click at [163, 155] on select "defeated hitting hit defeating" at bounding box center [148, 155] width 38 height 9
select select "defeated"
click at [129, 151] on select "defeated hitting hit defeating" at bounding box center [148, 155] width 38 height 9
click at [174, 167] on select "underutilized underpinned underestimated underexposed" at bounding box center [154, 167] width 51 height 9
select select "underexposed"
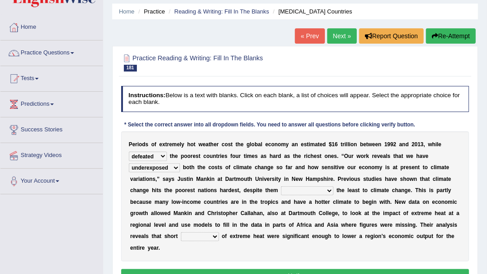
click at [129, 163] on select "underutilized underpinned underestimated underexposed" at bounding box center [154, 167] width 51 height 9
click at [281, 190] on select "contributing permeating computing accommodating" at bounding box center [307, 190] width 53 height 9
select select "contributing"
click at [281, 186] on select "contributing permeating computing accommodating" at bounding box center [307, 190] width 53 height 9
click at [219, 232] on select "spells effects lacks qualities" at bounding box center [200, 236] width 38 height 9
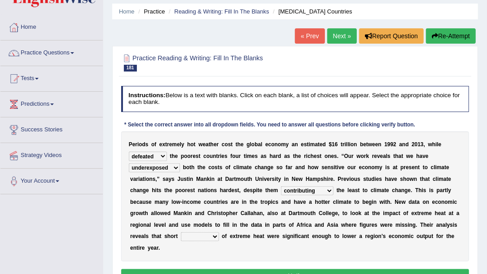
select select "effects"
click at [219, 232] on select "spells effects lacks qualities" at bounding box center [200, 236] width 38 height 9
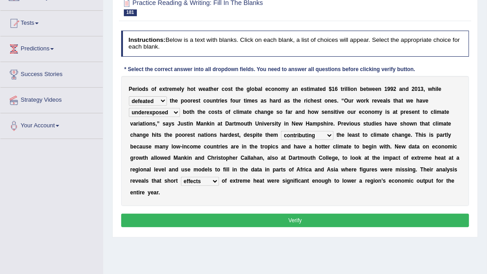
scroll to position [90, 0]
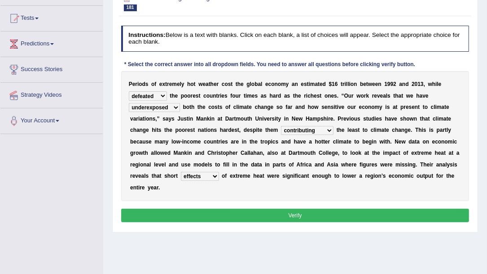
click at [319, 208] on button "Verify" at bounding box center [295, 214] width 349 height 13
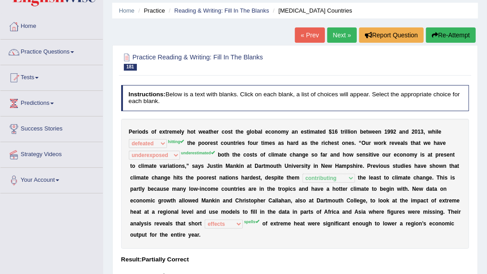
scroll to position [30, 0]
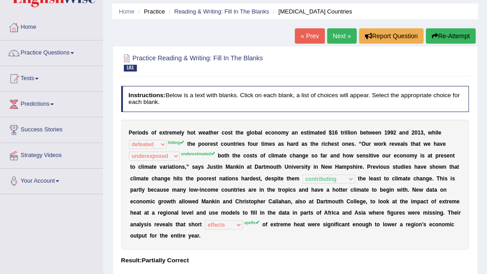
click at [440, 40] on button "Re-Attempt" at bounding box center [451, 35] width 50 height 15
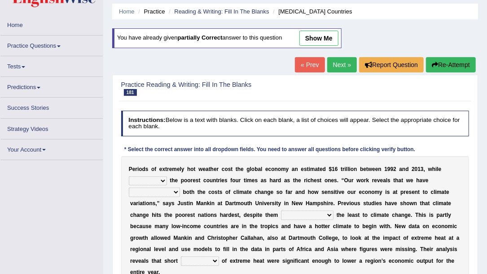
click at [164, 176] on select "defeated hitting hit defeating" at bounding box center [148, 180] width 38 height 9
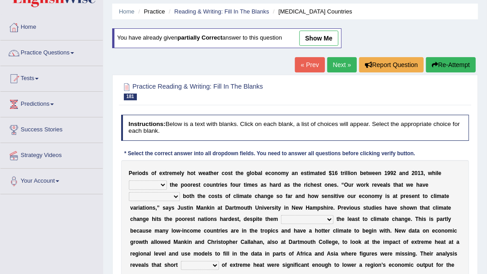
select select "hitting"
click at [129, 180] on select "defeated hitting hit defeating" at bounding box center [148, 184] width 38 height 9
click at [175, 194] on select "underutilized underpinned underestimated underexposed" at bounding box center [154, 196] width 51 height 9
select select "underpinned"
click at [129, 192] on select "underutilized underpinned underestimated underexposed" at bounding box center [154, 196] width 51 height 9
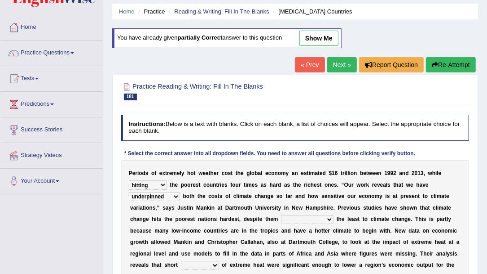
click at [281, 217] on select "contributing permeating computing accommodating" at bounding box center [307, 219] width 53 height 9
select select "contributing"
click at [281, 215] on select "contributing permeating computing accommodating" at bounding box center [307, 219] width 53 height 9
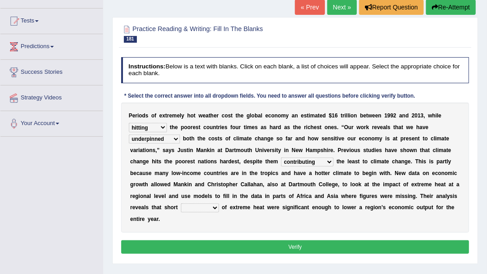
scroll to position [90, 0]
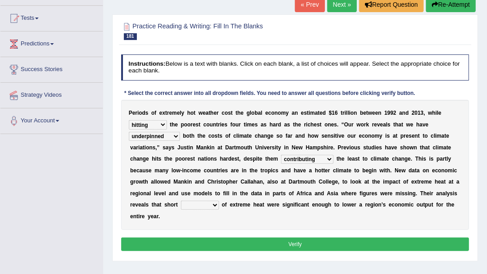
click at [219, 200] on select "spells effects lacks qualities" at bounding box center [200, 204] width 38 height 9
select select "spells"
click at [219, 200] on select "spells effects lacks qualities" at bounding box center [200, 204] width 38 height 9
click at [332, 237] on button "Verify" at bounding box center [295, 243] width 349 height 13
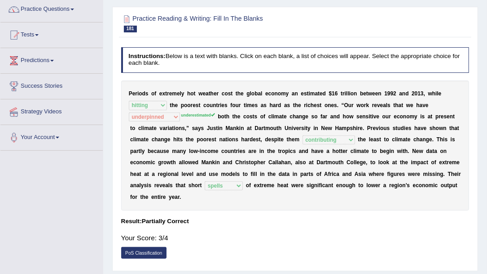
scroll to position [60, 0]
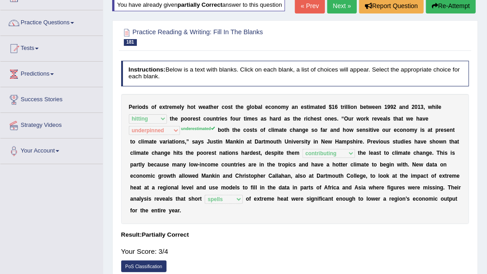
click at [444, 12] on button "Re-Attempt" at bounding box center [451, 5] width 50 height 15
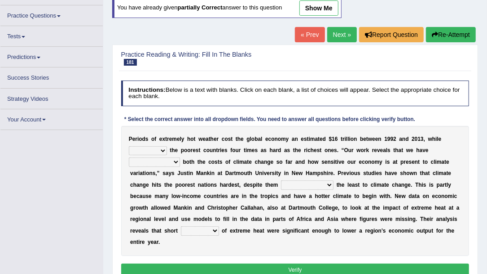
click at [173, 158] on div "P e r i o d s o f e x t r e m e l y h o t w e a t h e r c o s t t h e g l o b a…" at bounding box center [295, 191] width 349 height 130
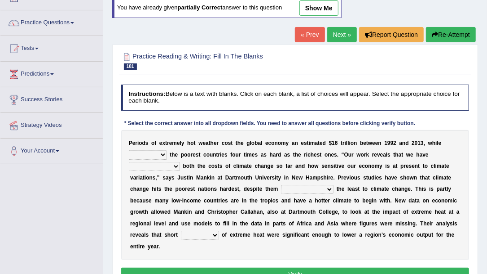
select select "underestimated"
click at [129, 162] on select "underutilized underpinned underestimated underexposed" at bounding box center [154, 166] width 51 height 9
click at [165, 153] on select "defeated hitting hit defeating" at bounding box center [148, 154] width 38 height 9
select select "hitting"
click at [129, 150] on select "defeated hitting hit defeating" at bounding box center [148, 154] width 38 height 9
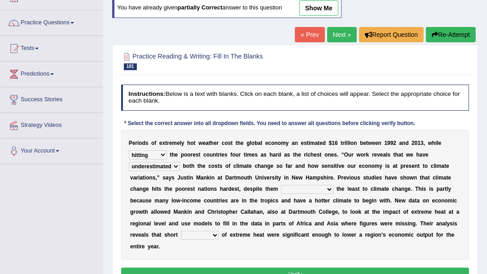
click at [281, 187] on select "contributing permeating computing accommodating" at bounding box center [307, 189] width 53 height 9
select select "contributing"
click at [281, 185] on select "contributing permeating computing accommodating" at bounding box center [307, 189] width 53 height 9
click at [415, 215] on div "P e r i o d s o f e x t r e m e l y h o t w e a t h e r c o s t t h e g l o b a…" at bounding box center [295, 195] width 349 height 130
click at [219, 230] on select "spells effects lacks qualities" at bounding box center [200, 234] width 38 height 9
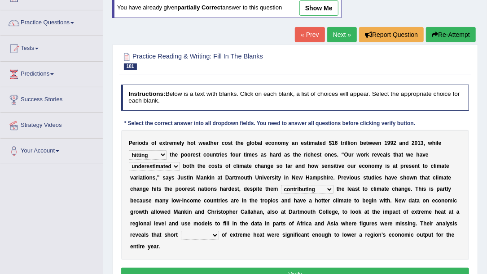
select select "spells"
click at [219, 230] on select "spells effects lacks qualities" at bounding box center [200, 234] width 38 height 9
click at [346, 267] on button "Verify" at bounding box center [295, 273] width 349 height 13
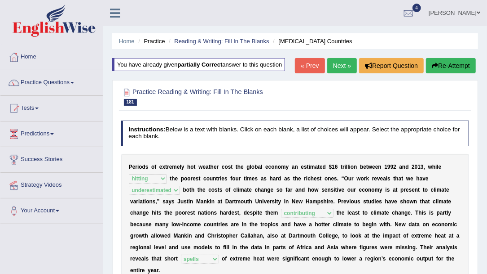
click at [347, 63] on link "Next »" at bounding box center [343, 65] width 30 height 15
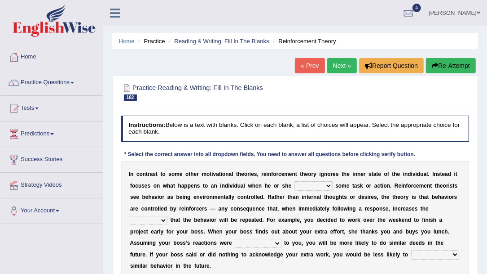
click at [295, 185] on select "reforms conforms confirms performs" at bounding box center [314, 185] width 38 height 9
select select "conforms"
click at [295, 181] on select "reforms conforms confirms performs" at bounding box center [314, 185] width 38 height 9
click at [168, 216] on select "tendency potency probability capability" at bounding box center [148, 220] width 39 height 9
select select "capability"
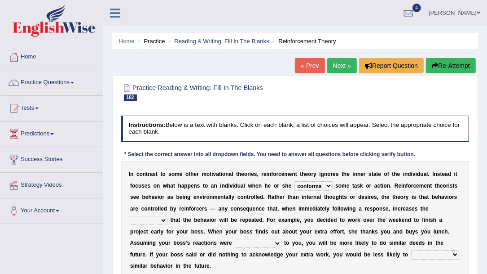
click at [168, 216] on select "tendency potency probability capability" at bounding box center [148, 220] width 39 height 9
click at [281, 239] on select "comparable favorable reliable incomparable" at bounding box center [258, 243] width 46 height 9
select select "favorable"
click at [281, 239] on select "comparable favorable reliable incomparable" at bounding box center [258, 243] width 46 height 9
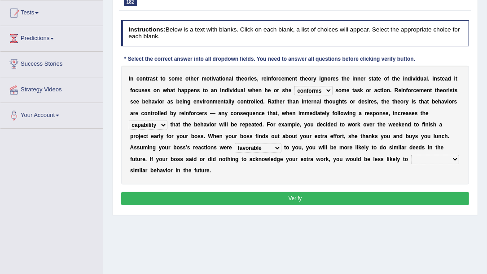
scroll to position [120, 0]
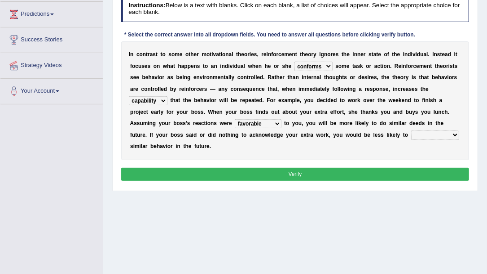
click at [412, 131] on select "galvanize legislate commemorate demonstrate" at bounding box center [436, 134] width 48 height 9
select select "legislate"
click at [412, 130] on select "galvanize legislate commemorate demonstrate" at bounding box center [436, 134] width 48 height 9
click at [305, 168] on button "Verify" at bounding box center [295, 174] width 349 height 13
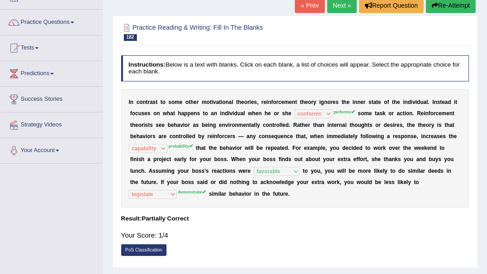
scroll to position [60, 0]
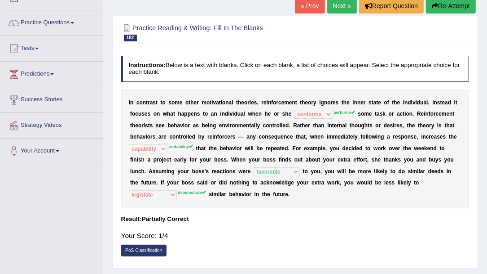
click at [445, 13] on div "« Prev Next » Report Question Re-Attempt" at bounding box center [386, 7] width 183 height 18
click at [446, 10] on button "Re-Attempt" at bounding box center [451, 5] width 50 height 15
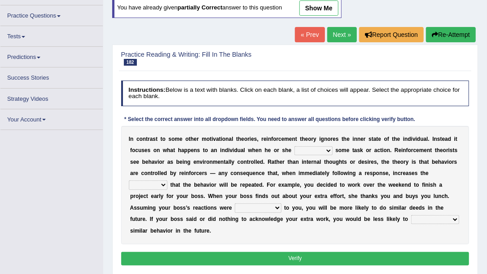
click at [298, 148] on select "reforms conforms confirms performs" at bounding box center [314, 150] width 38 height 9
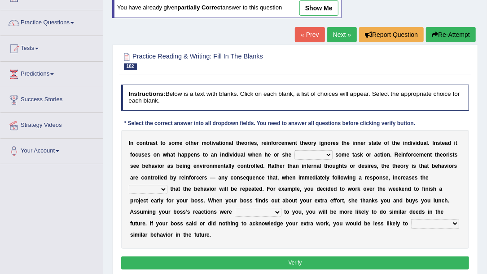
select select "conforms"
click at [295, 150] on select "reforms conforms confirms performs" at bounding box center [314, 154] width 38 height 9
click at [168, 185] on select "tendency potency probability capability" at bounding box center [148, 189] width 39 height 9
select select "probability"
click at [168, 185] on select "tendency potency probability capability" at bounding box center [148, 189] width 39 height 9
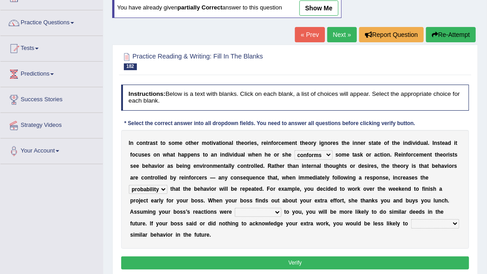
click at [281, 208] on select "comparable favorable reliable incomparable" at bounding box center [258, 212] width 46 height 9
select select "comparable"
click at [281, 208] on select "comparable favorable reliable incomparable" at bounding box center [258, 212] width 46 height 9
click at [412, 219] on select "galvanize legislate commemorate demonstrate" at bounding box center [436, 223] width 48 height 9
select select "demonstrate"
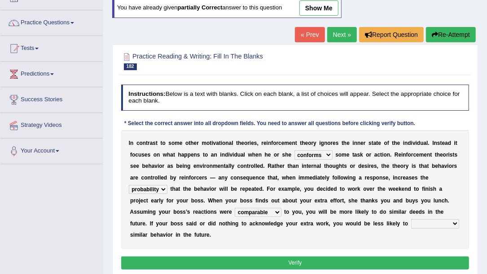
click at [412, 219] on select "galvanize legislate commemorate demonstrate" at bounding box center [436, 223] width 48 height 9
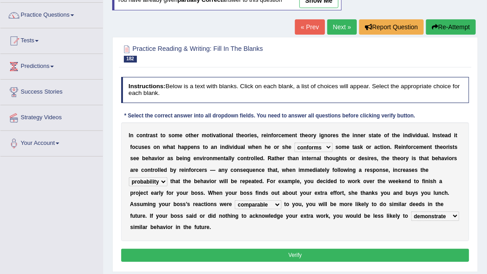
scroll to position [90, 0]
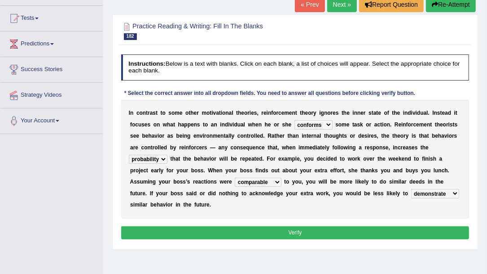
click at [318, 226] on button "Verify" at bounding box center [295, 232] width 349 height 13
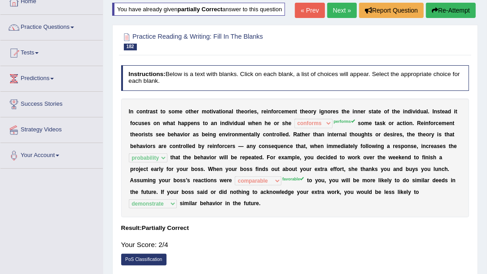
scroll to position [0, 0]
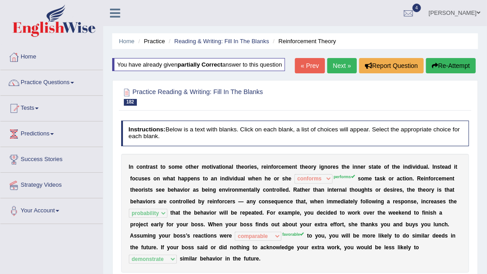
click at [346, 66] on link "Next »" at bounding box center [343, 65] width 30 height 15
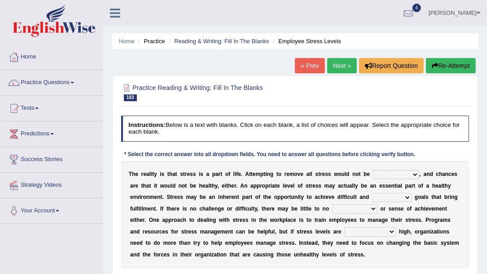
click at [391, 176] on select "characteristic realistic scholastic futuristic" at bounding box center [396, 174] width 46 height 9
select select "realistic"
click at [373, 170] on select "characteristic realistic scholastic futuristic" at bounding box center [396, 174] width 46 height 9
click at [372, 197] on select "worthwhile otherwhile redundant complied" at bounding box center [392, 197] width 40 height 9
select select "otherwhile"
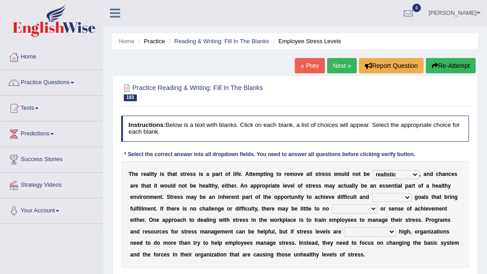
click at [372, 193] on select "worthwhile otherwhile redundant complied" at bounding box center [392, 197] width 40 height 9
click at [332, 208] on select "introspection satisfaction confection recollection" at bounding box center [354, 208] width 45 height 9
select select "satisfaction"
click at [332, 204] on select "introspection satisfaction confection recollection" at bounding box center [354, 208] width 45 height 9
click at [345, 230] on select "unreasonably psychologically necessarily intermediately" at bounding box center [371, 231] width 52 height 9
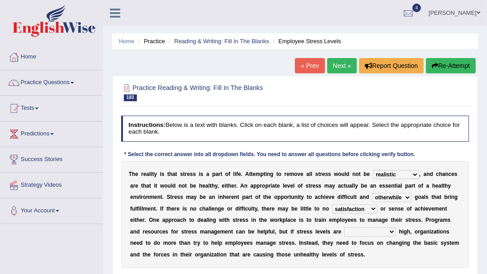
select select "psychologically"
click at [345, 227] on select "unreasonably psychologically necessarily intermediately" at bounding box center [371, 231] width 52 height 9
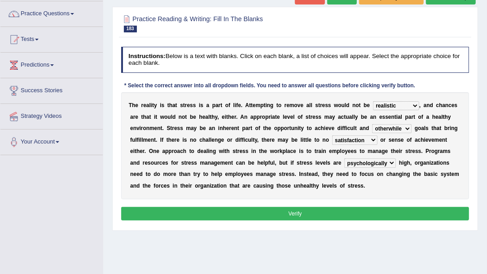
scroll to position [90, 0]
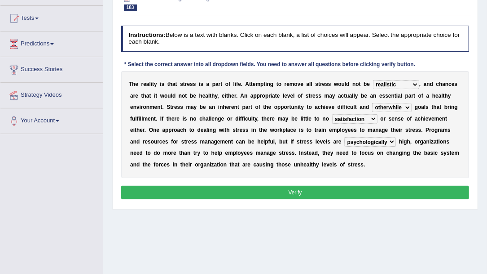
click at [320, 192] on button "Verify" at bounding box center [295, 192] width 349 height 13
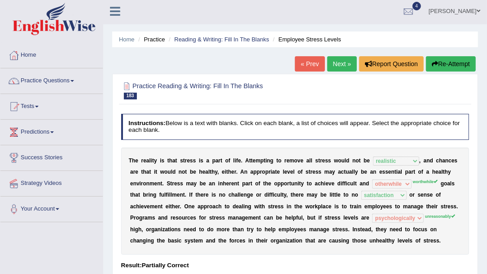
scroll to position [0, 0]
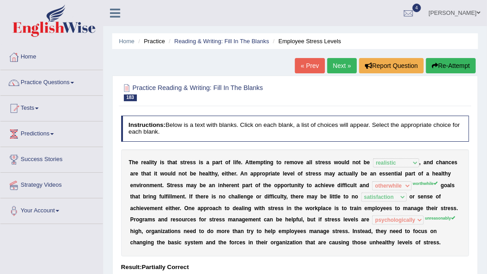
click at [458, 68] on button "Re-Attempt" at bounding box center [451, 65] width 50 height 15
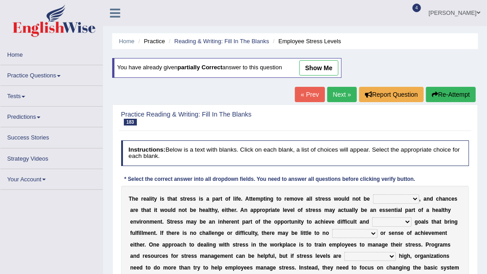
click at [397, 197] on select "characteristic realistic scholastic futuristic" at bounding box center [396, 198] width 46 height 9
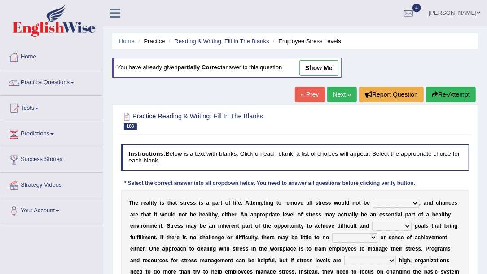
select select "realistic"
click at [373, 199] on select "characteristic realistic scholastic futuristic" at bounding box center [396, 203] width 46 height 9
click at [372, 223] on select "worthwhile otherwhile redundant complied" at bounding box center [392, 225] width 40 height 9
select select "worthwhile"
click at [372, 221] on select "worthwhile otherwhile redundant complied" at bounding box center [392, 225] width 40 height 9
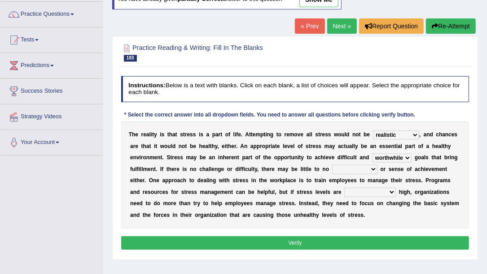
scroll to position [90, 0]
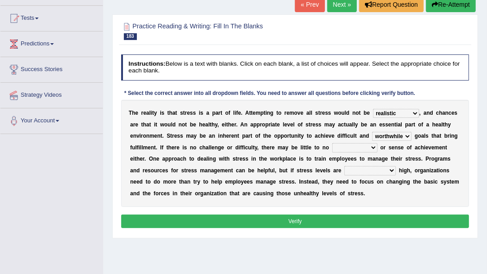
click at [332, 143] on select "introspection satisfaction confection recollection" at bounding box center [354, 147] width 45 height 9
select select "satisfaction"
click at [332, 143] on select "introspection satisfaction confection recollection" at bounding box center [354, 147] width 45 height 9
click at [345, 171] on select "unreasonably psychologically necessarily intermediately" at bounding box center [371, 170] width 52 height 9
select select "unreasonably"
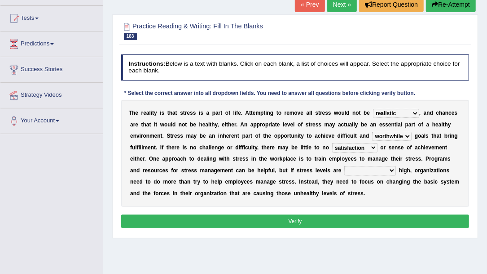
click at [345, 166] on select "unreasonably psychologically necessarily intermediately" at bounding box center [371, 170] width 52 height 9
click at [310, 219] on button "Verify" at bounding box center [295, 220] width 349 height 13
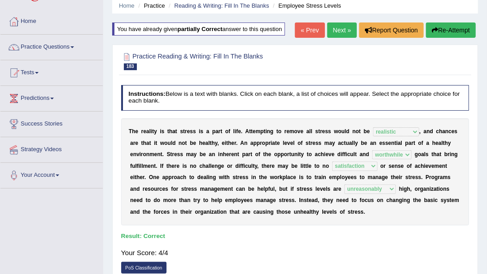
scroll to position [30, 0]
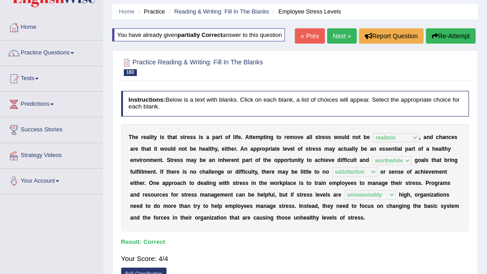
click at [343, 43] on link "Next »" at bounding box center [343, 35] width 30 height 15
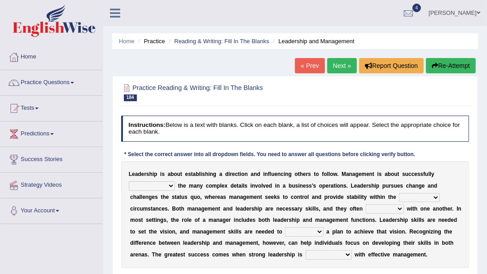
click at [430, 179] on div "L e a d e r s h i p i s a b o u t e s t a b l i s h i n g a d i r e c t i o n a…" at bounding box center [295, 214] width 349 height 107
click at [175, 181] on select "Inspiring admiring depicting administering" at bounding box center [152, 185] width 46 height 9
select select "admiring"
click at [175, 181] on select "Inspiring admiring depicting administering" at bounding box center [152, 185] width 46 height 9
click at [399, 196] on select "mentioning monitoring uninspiring existing" at bounding box center [419, 197] width 40 height 9
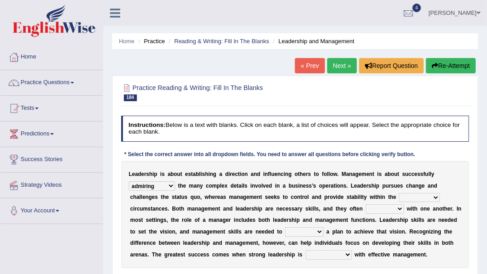
select select "monitoring"
click at [399, 193] on select "mentioning monitoring uninspiring existing" at bounding box center [419, 197] width 40 height 9
click at [366, 211] on select "vitalize overlap reverb resurrect" at bounding box center [385, 208] width 38 height 9
select select "overlap"
click at [366, 204] on select "vitalize overlap reverb resurrect" at bounding box center [385, 208] width 38 height 9
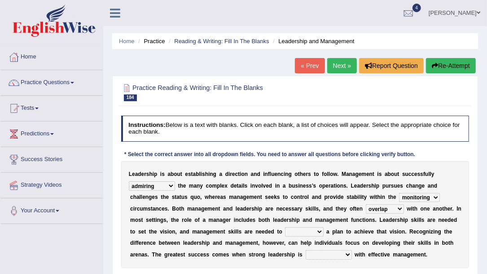
click at [285, 231] on select "validate antedate reimburse implement" at bounding box center [304, 231] width 38 height 9
select select "implement"
click at [285, 227] on select "validate antedate reimburse implement" at bounding box center [304, 231] width 38 height 9
click at [306, 254] on select "paired impoverished impaired polished" at bounding box center [329, 254] width 46 height 9
select select "impaired"
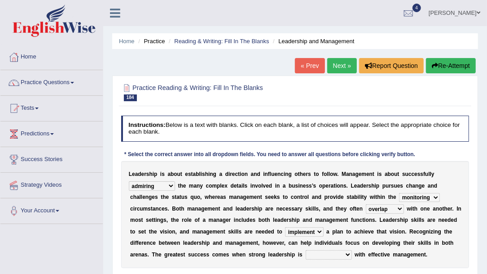
click at [306, 250] on select "paired impoverished impaired polished" at bounding box center [329, 254] width 46 height 9
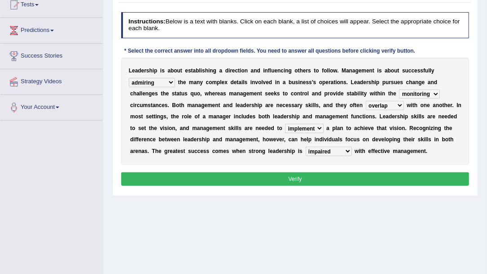
scroll to position [120, 0]
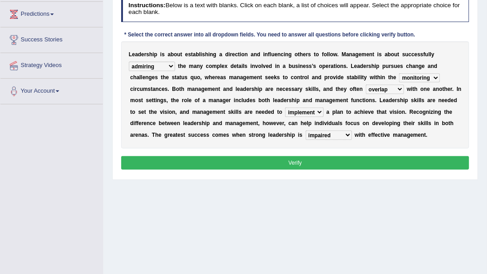
click at [344, 166] on button "Verify" at bounding box center [295, 162] width 349 height 13
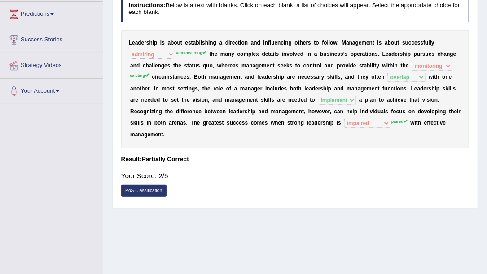
scroll to position [0, 0]
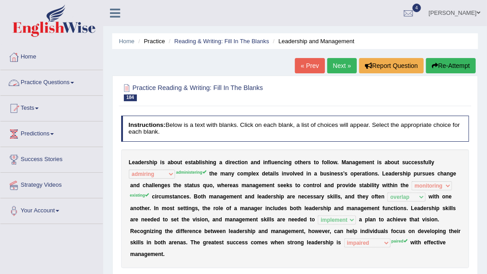
click at [70, 82] on link "Practice Questions" at bounding box center [51, 81] width 102 height 22
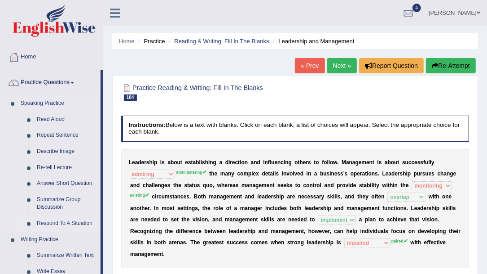
click at [53, 216] on link "Respond To A Situation" at bounding box center [67, 223] width 68 height 16
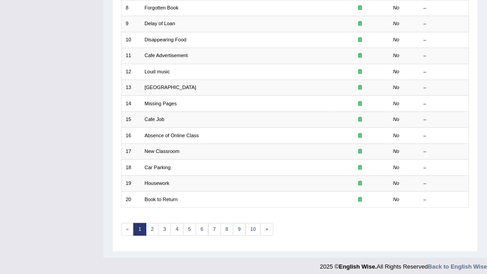
scroll to position [242, 0]
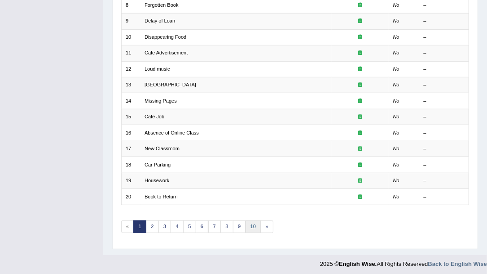
click at [249, 221] on link "10" at bounding box center [254, 226] width 16 height 13
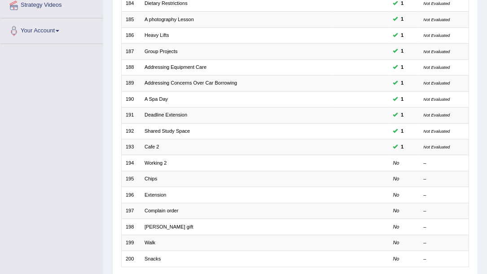
scroll to position [242, 0]
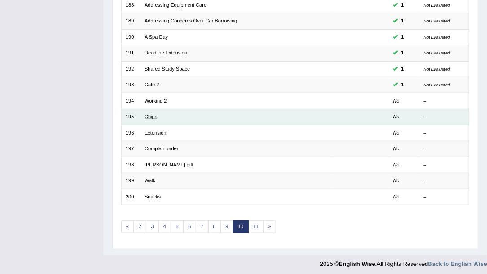
click at [147, 114] on link "Chips" at bounding box center [151, 116] width 13 height 5
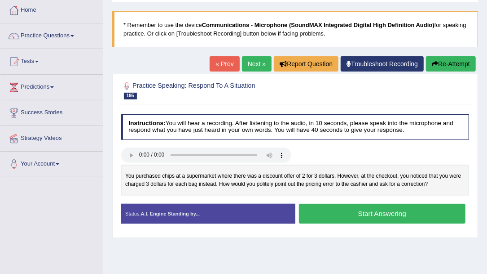
scroll to position [60, 0]
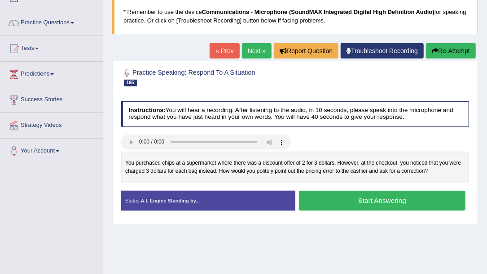
click at [363, 203] on button "Start Answering" at bounding box center [382, 199] width 167 height 19
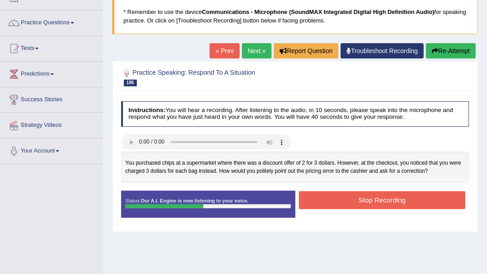
click at [387, 202] on button "Stop Recording" at bounding box center [382, 200] width 167 height 18
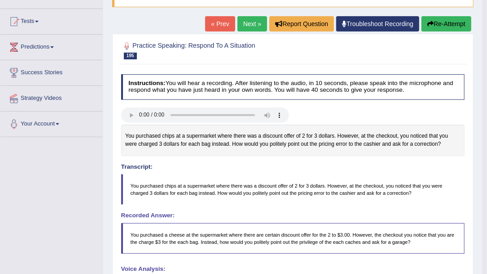
scroll to position [57, 0]
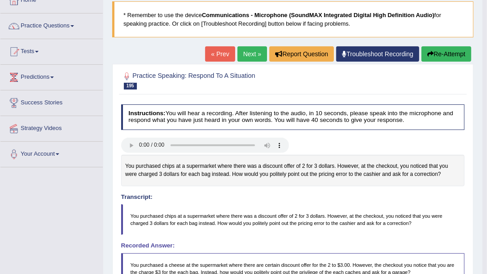
click at [251, 56] on link "Next »" at bounding box center [253, 53] width 30 height 15
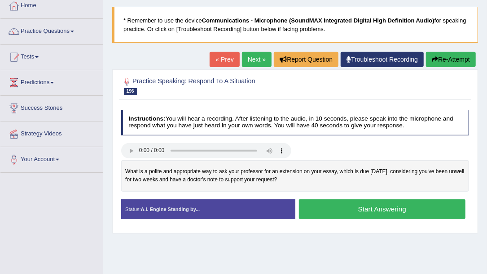
scroll to position [60, 0]
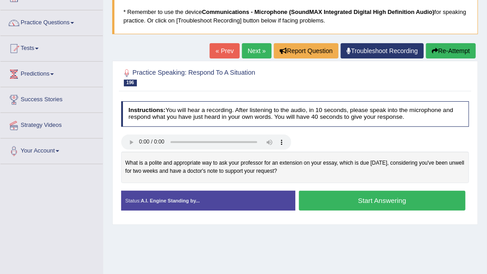
click at [384, 204] on button "Start Answering" at bounding box center [382, 199] width 167 height 19
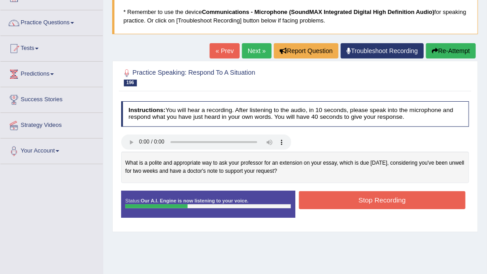
click at [323, 199] on button "Stop Recording" at bounding box center [382, 200] width 167 height 18
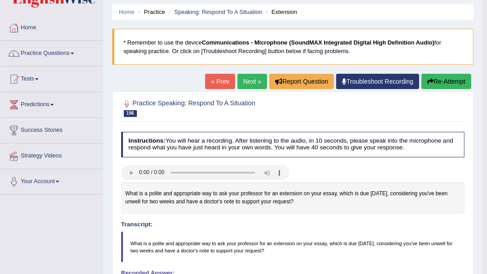
scroll to position [0, 0]
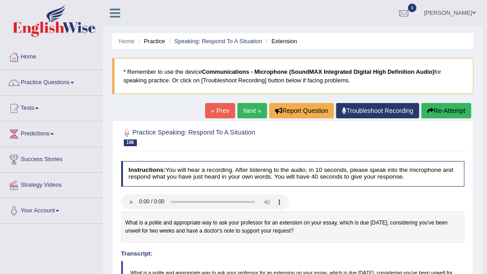
click at [261, 115] on link "Next »" at bounding box center [253, 110] width 30 height 15
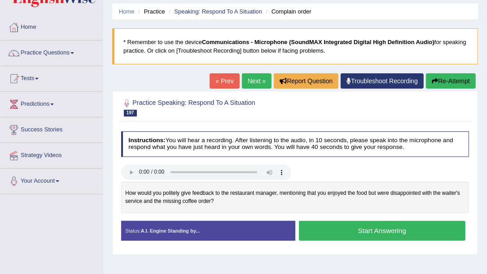
click at [378, 238] on button "Start Answering" at bounding box center [382, 230] width 167 height 19
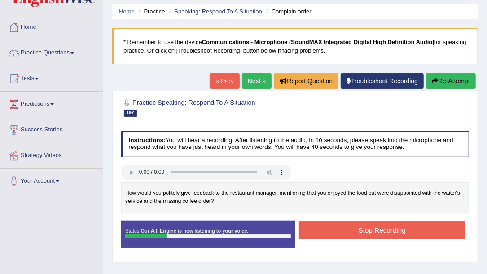
click at [363, 227] on button "Stop Recording" at bounding box center [382, 230] width 167 height 18
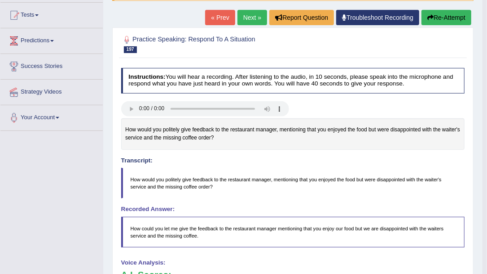
scroll to position [90, 0]
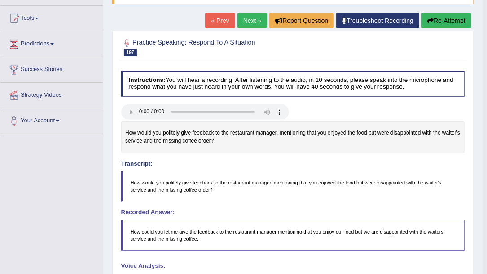
click at [244, 22] on link "Next »" at bounding box center [253, 20] width 30 height 15
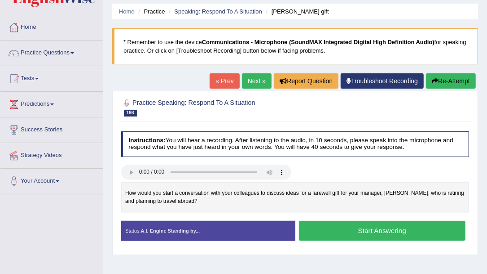
click at [332, 230] on button "Start Answering" at bounding box center [382, 230] width 167 height 19
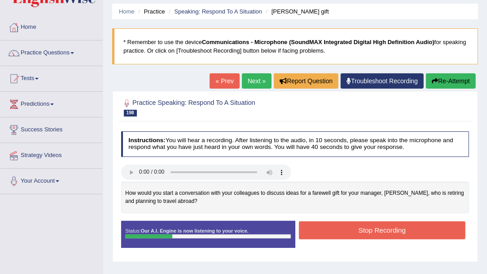
click at [364, 229] on button "Stop Recording" at bounding box center [382, 230] width 167 height 18
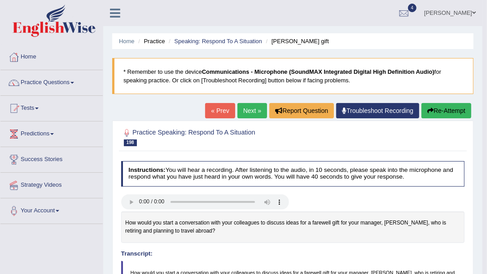
click at [245, 110] on link "Next »" at bounding box center [253, 110] width 30 height 15
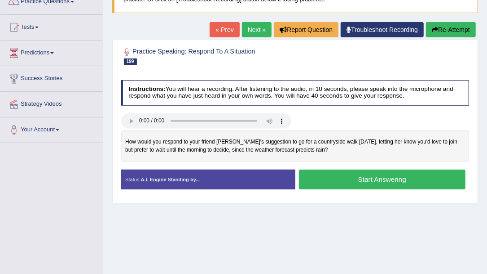
scroll to position [90, 0]
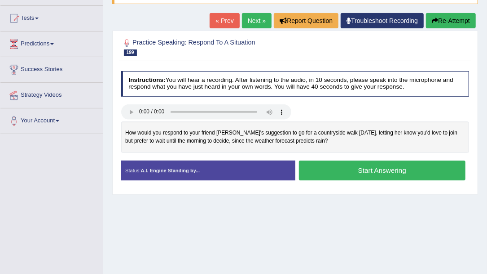
click at [362, 173] on button "Start Answering" at bounding box center [382, 169] width 167 height 19
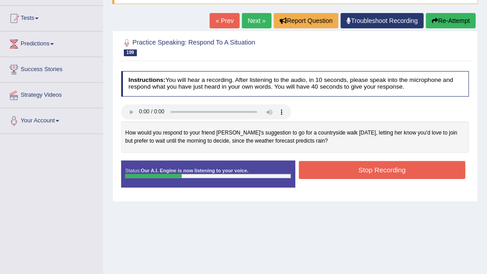
click at [353, 168] on button "Stop Recording" at bounding box center [382, 170] width 167 height 18
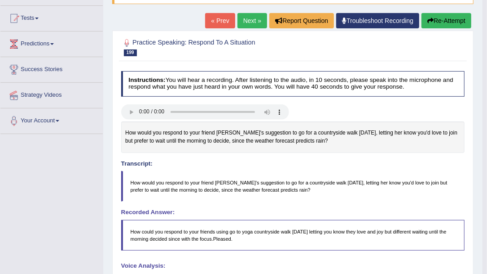
click at [257, 25] on link "Next »" at bounding box center [253, 20] width 30 height 15
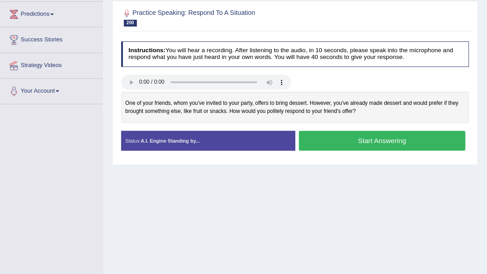
click at [355, 131] on button "Start Answering" at bounding box center [382, 140] width 167 height 19
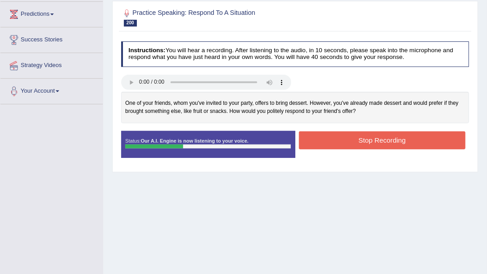
click at [320, 141] on button "Stop Recording" at bounding box center [382, 140] width 167 height 18
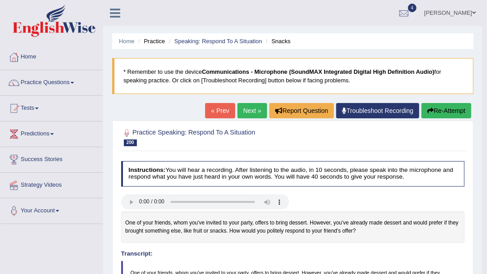
click at [257, 111] on link "Next »" at bounding box center [253, 110] width 30 height 15
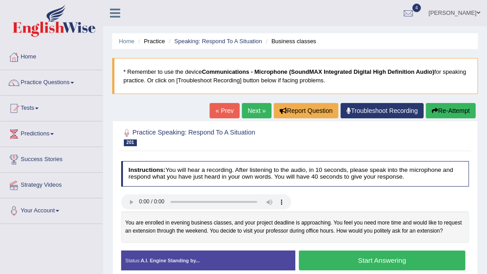
click at [481, 13] on link "[PERSON_NAME]" at bounding box center [454, 11] width 65 height 23
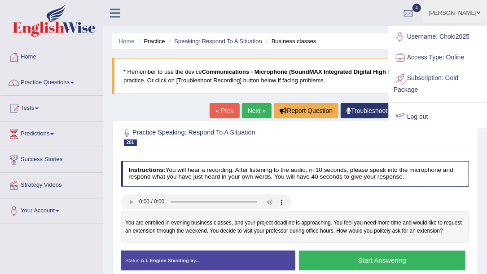
click at [421, 118] on link "Log out" at bounding box center [438, 116] width 97 height 21
